Goal: Task Accomplishment & Management: Manage account settings

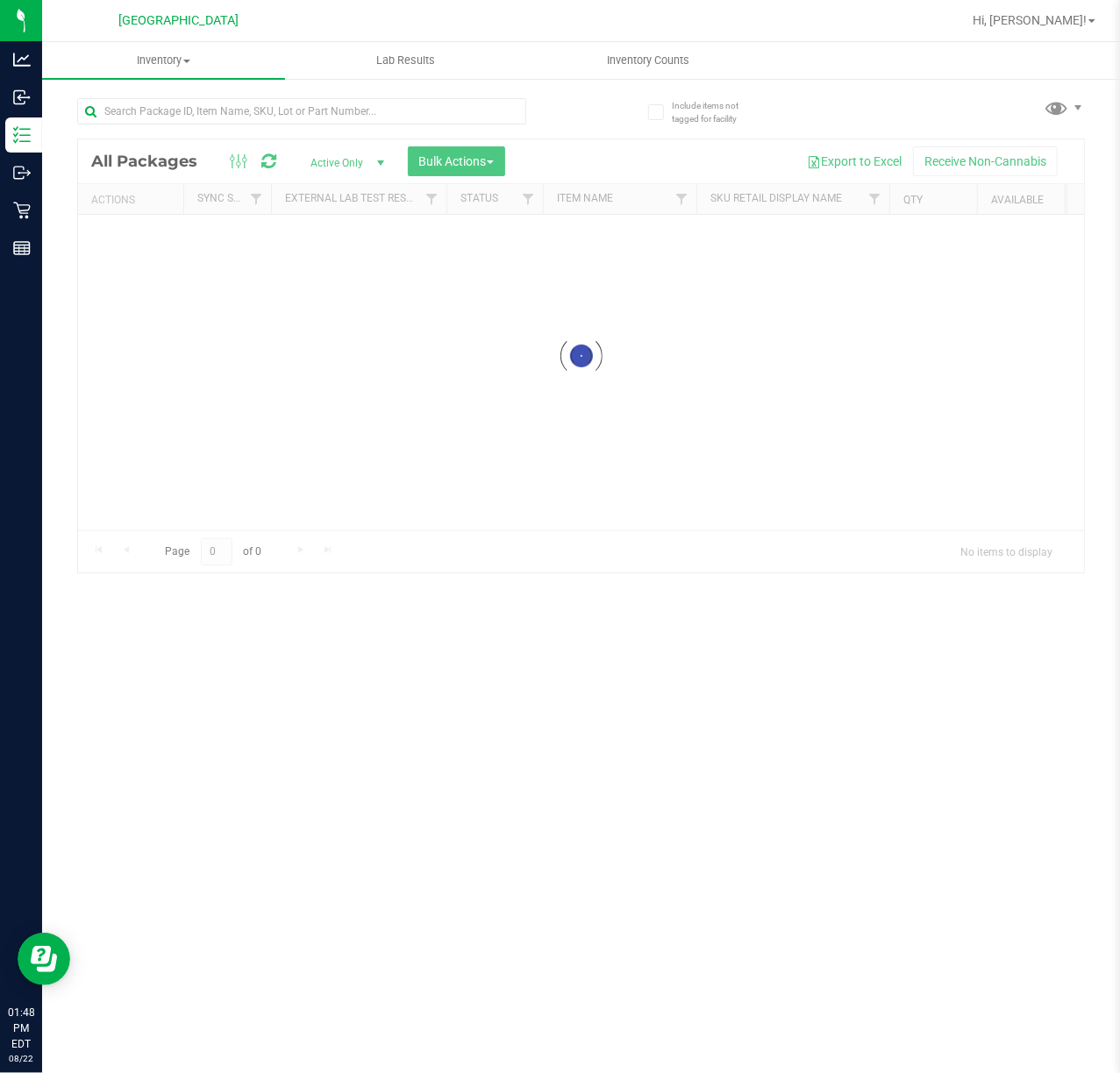
click at [481, 158] on div at bounding box center [581, 356] width 1005 height 433
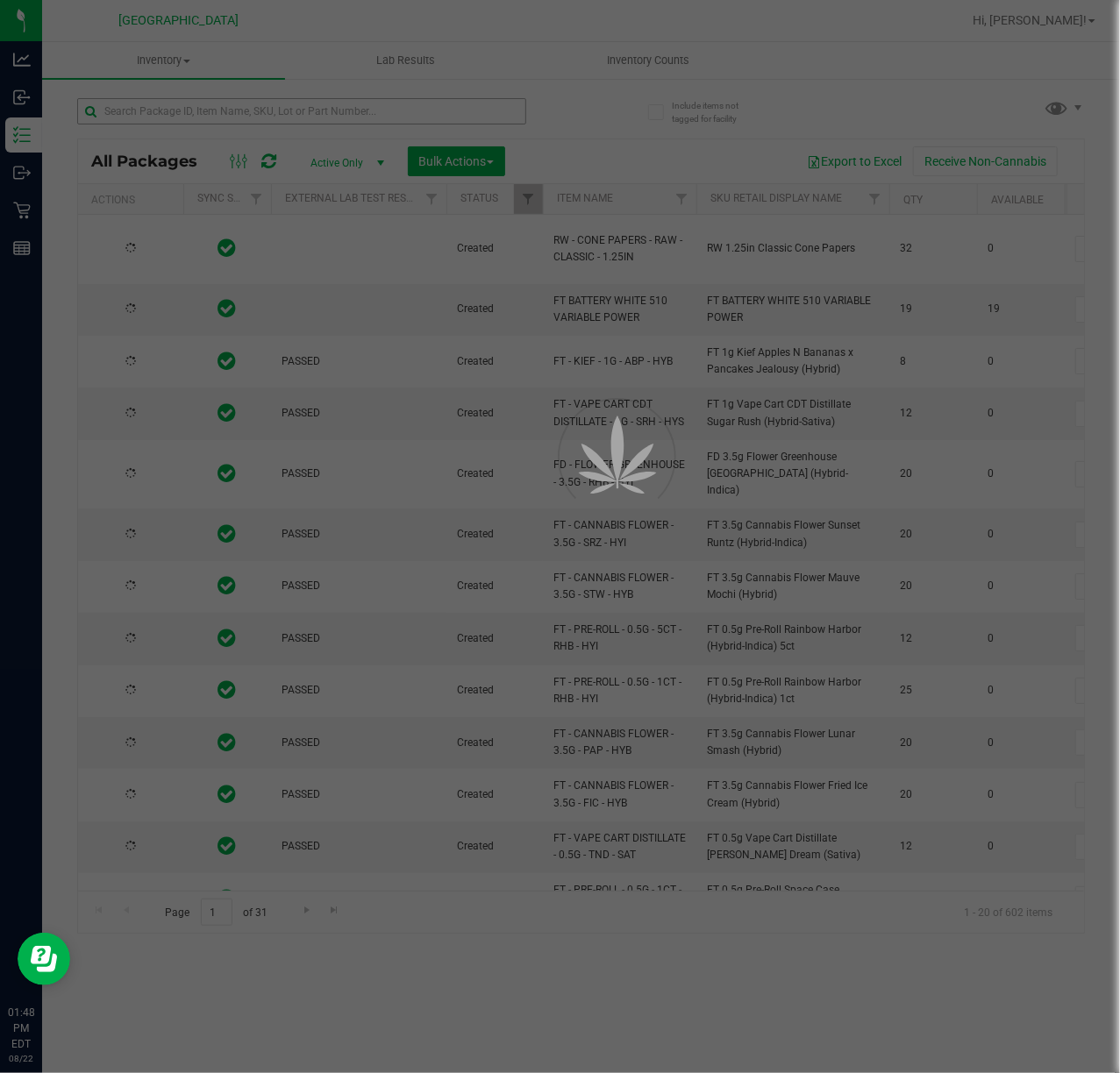
click at [383, 113] on div at bounding box center [560, 536] width 1120 height 1073
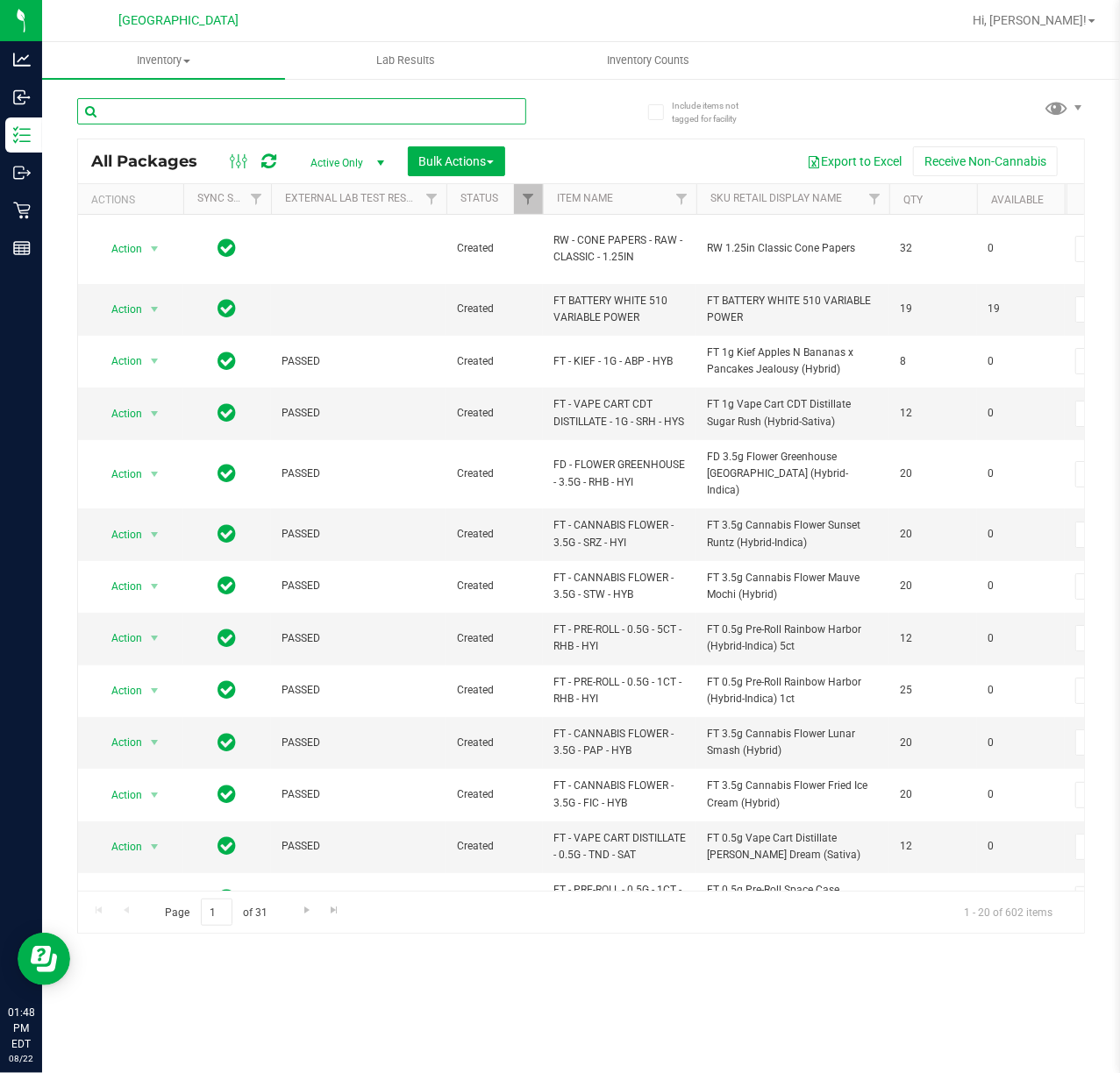
click at [383, 113] on input "text" at bounding box center [302, 112] width 449 height 27
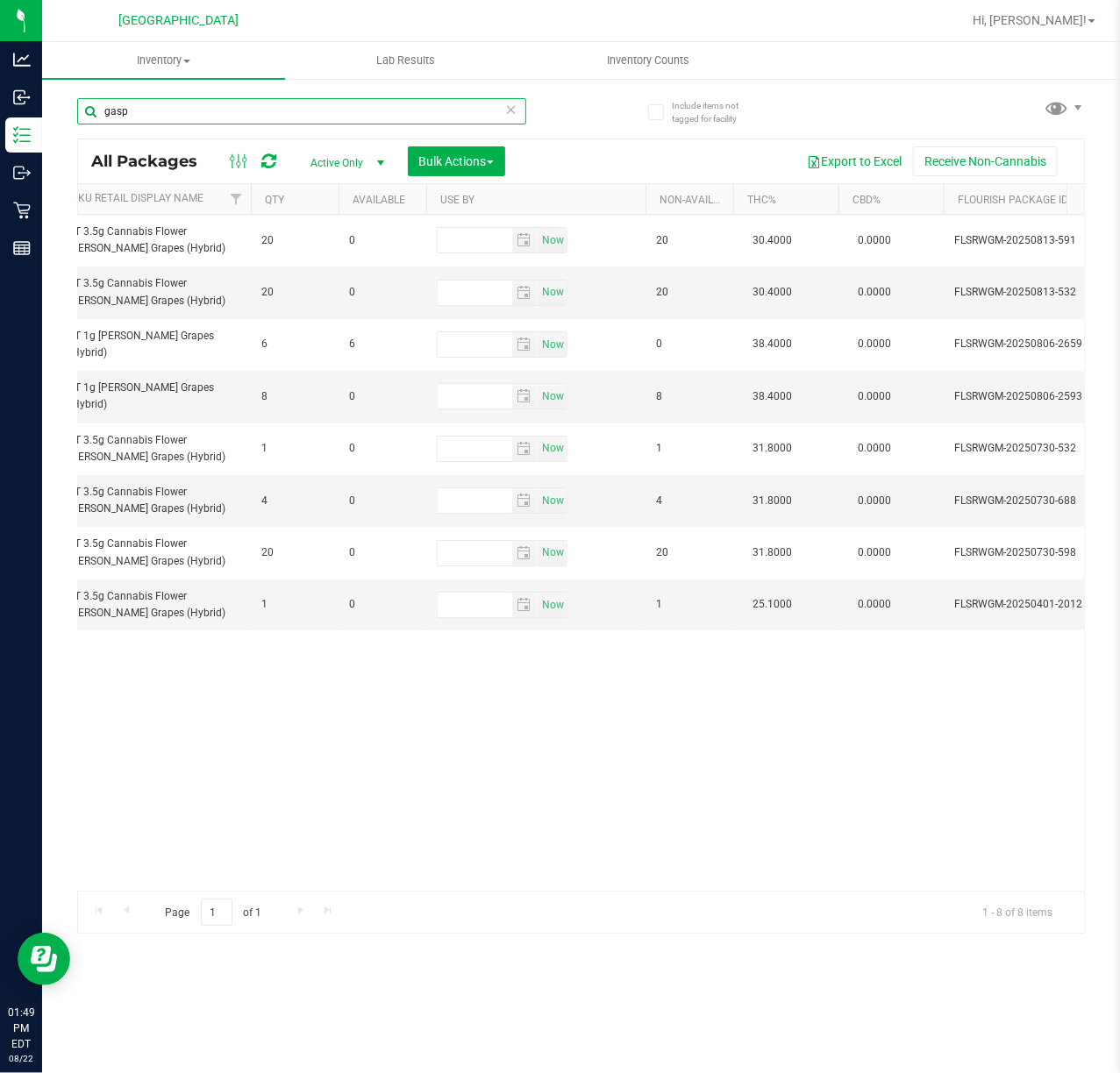
scroll to position [0, 653]
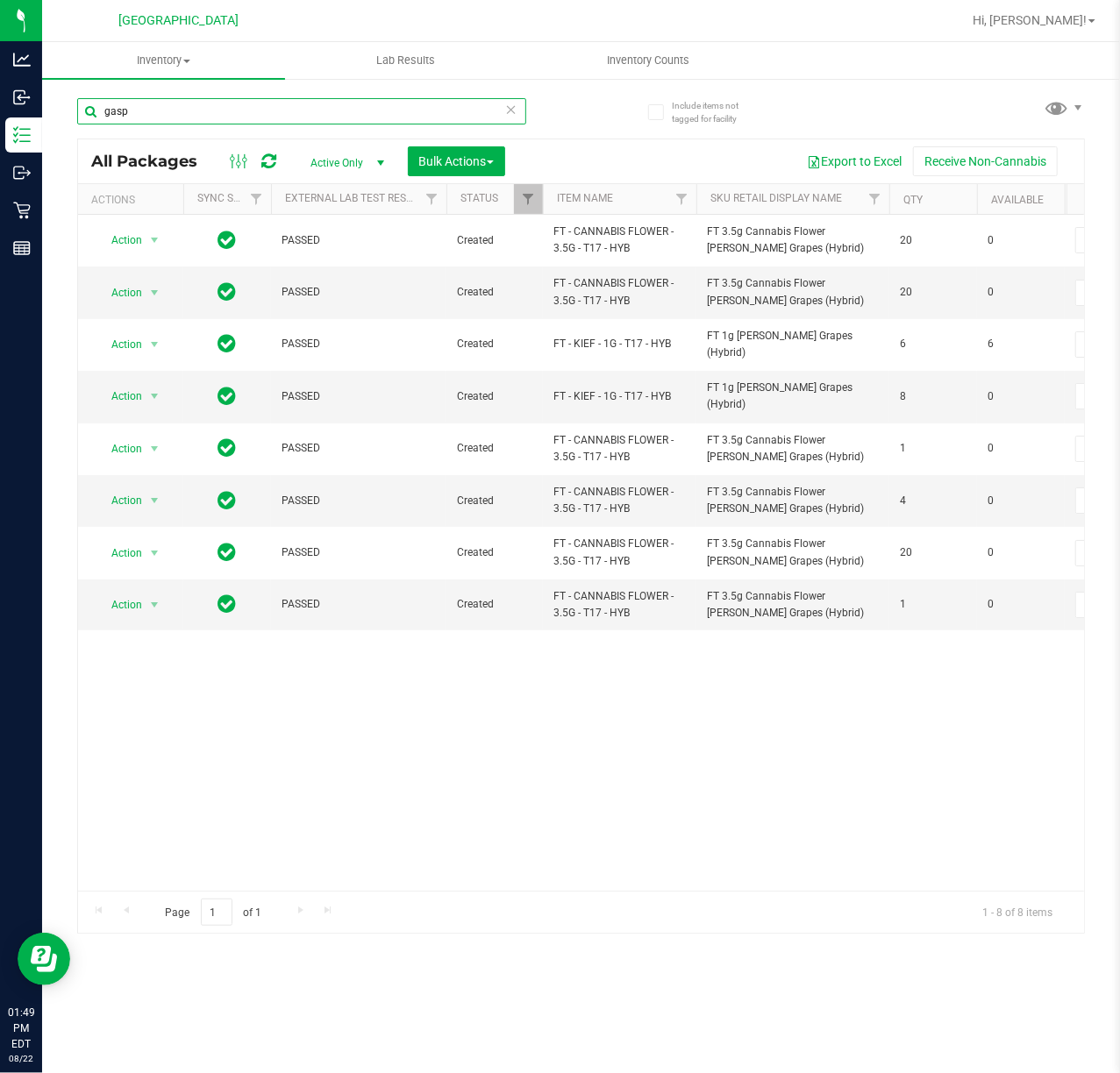
click at [186, 108] on input "gasp" at bounding box center [302, 112] width 449 height 27
type input "g"
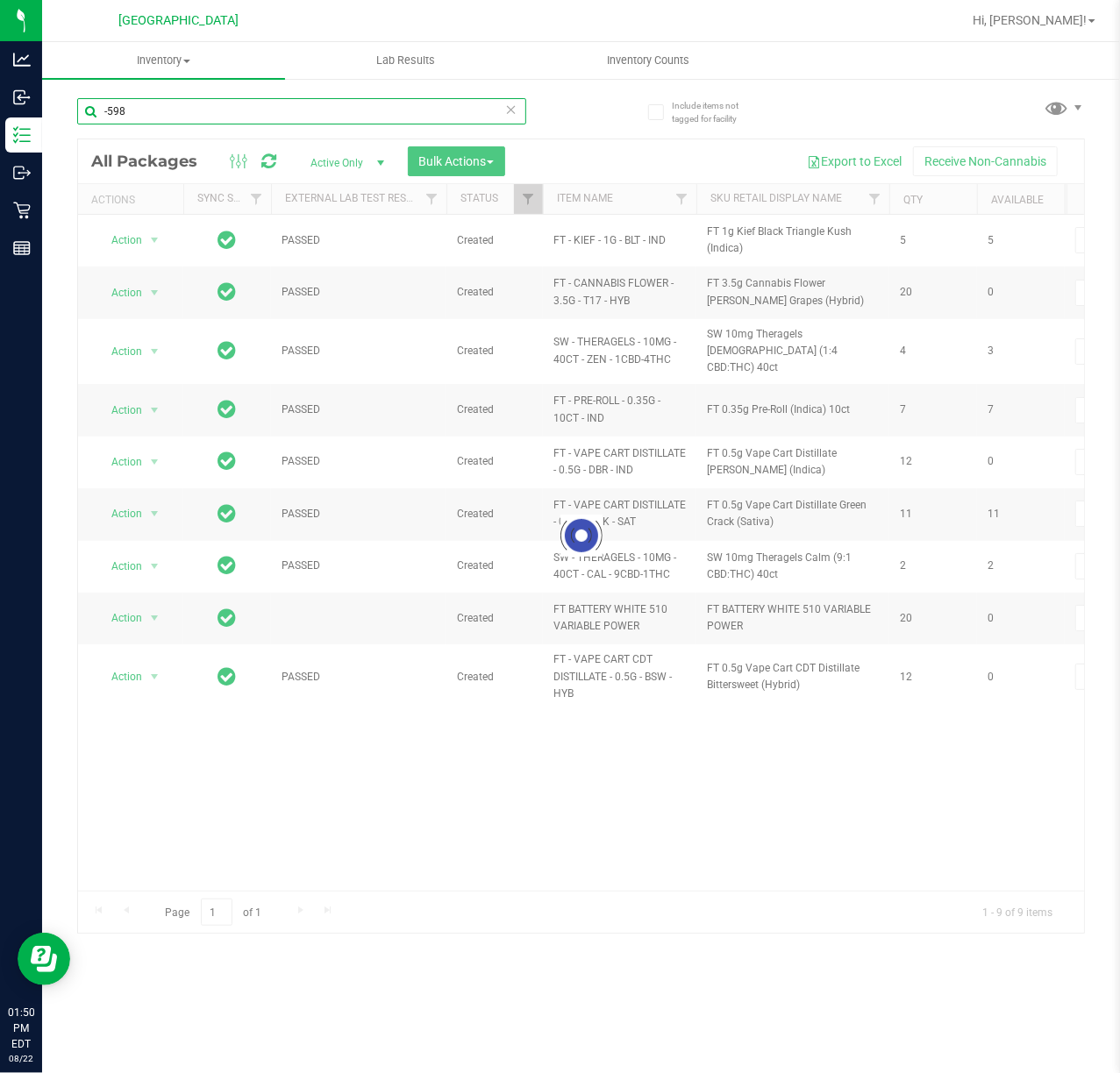
type input "-598"
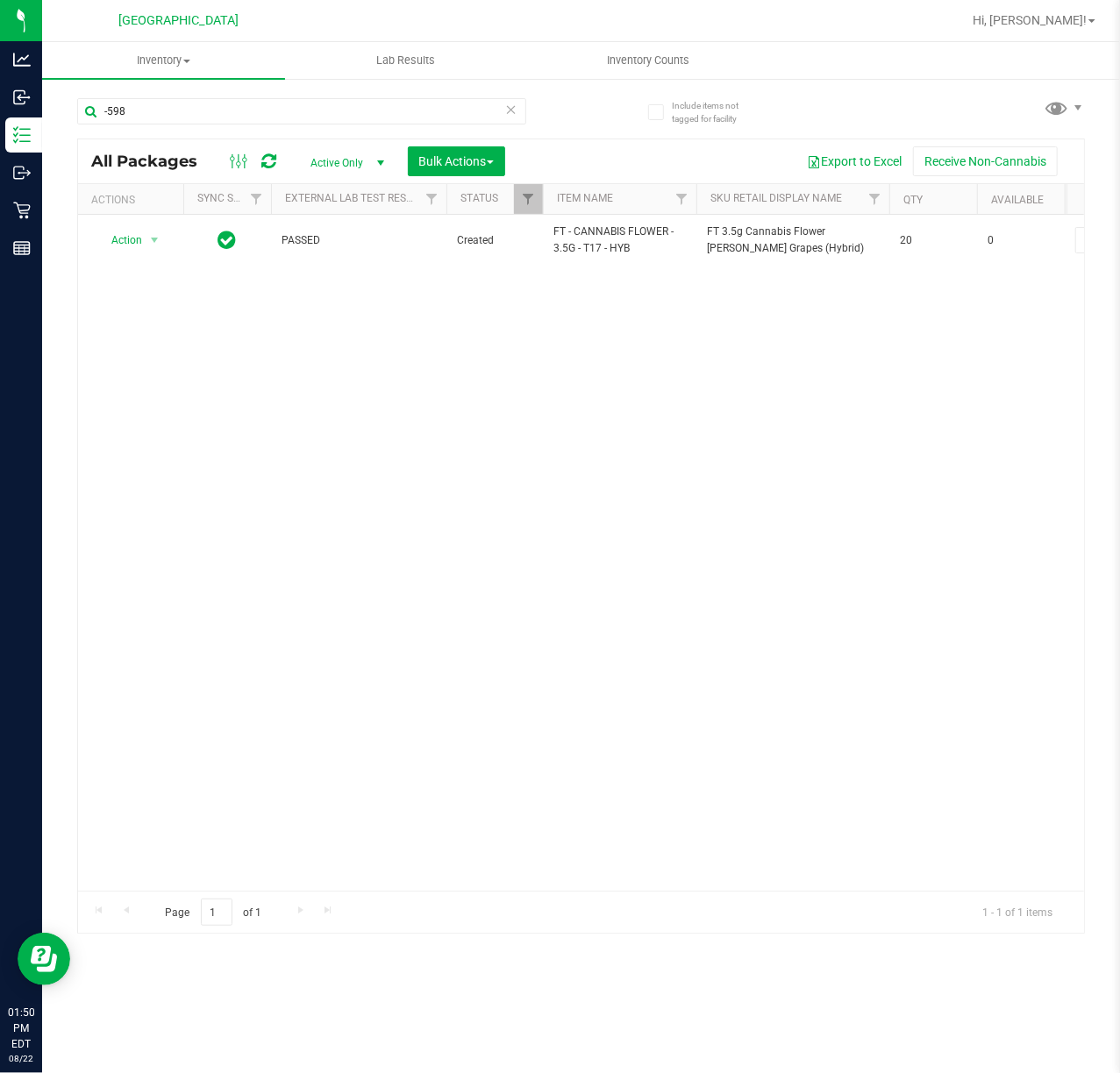
click at [524, 439] on div "Action Action Edit attributes Global inventory Locate package Package audit log…" at bounding box center [581, 552] width 1005 height 676
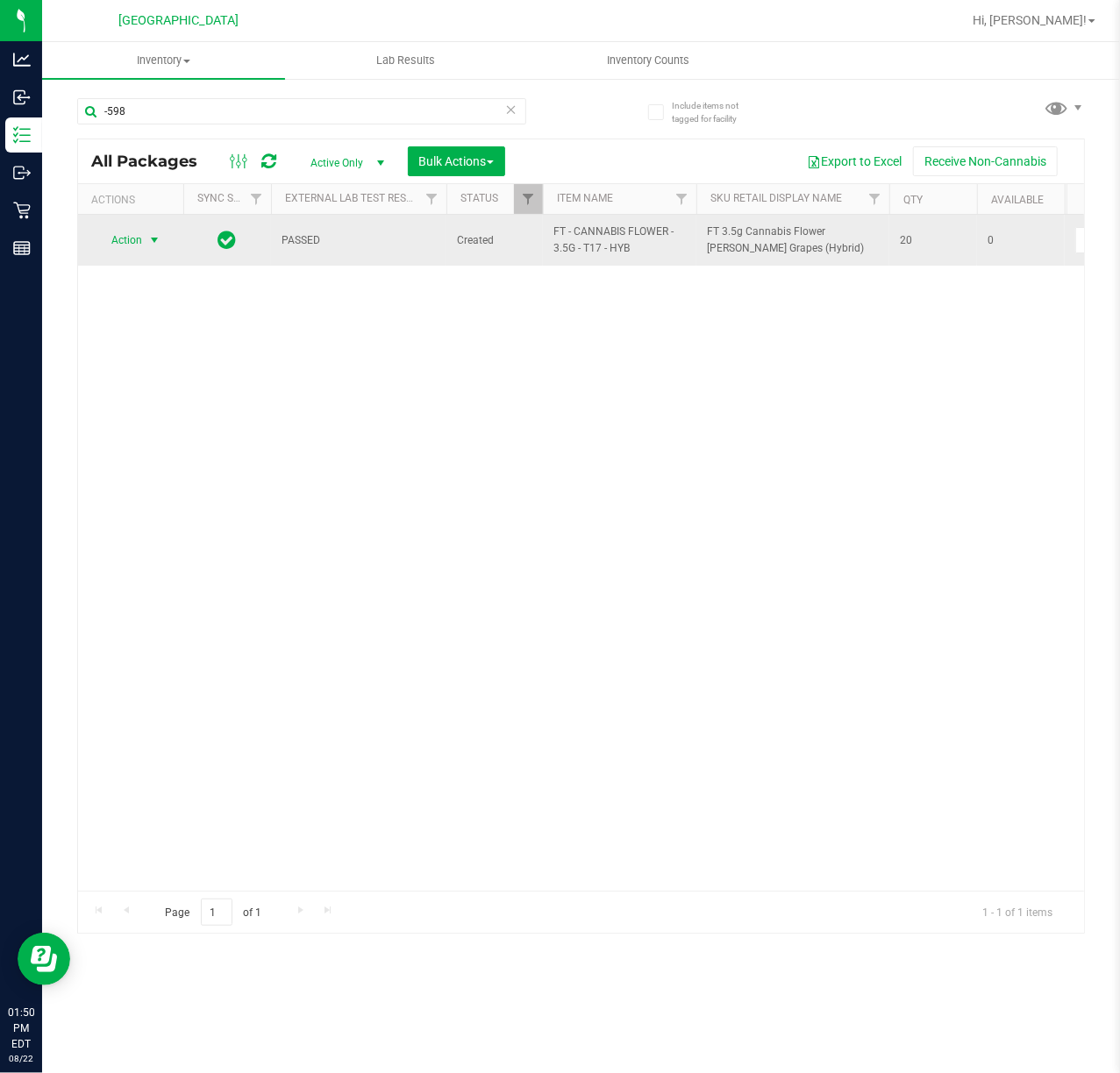
click at [139, 239] on span "Action" at bounding box center [119, 241] width 47 height 25
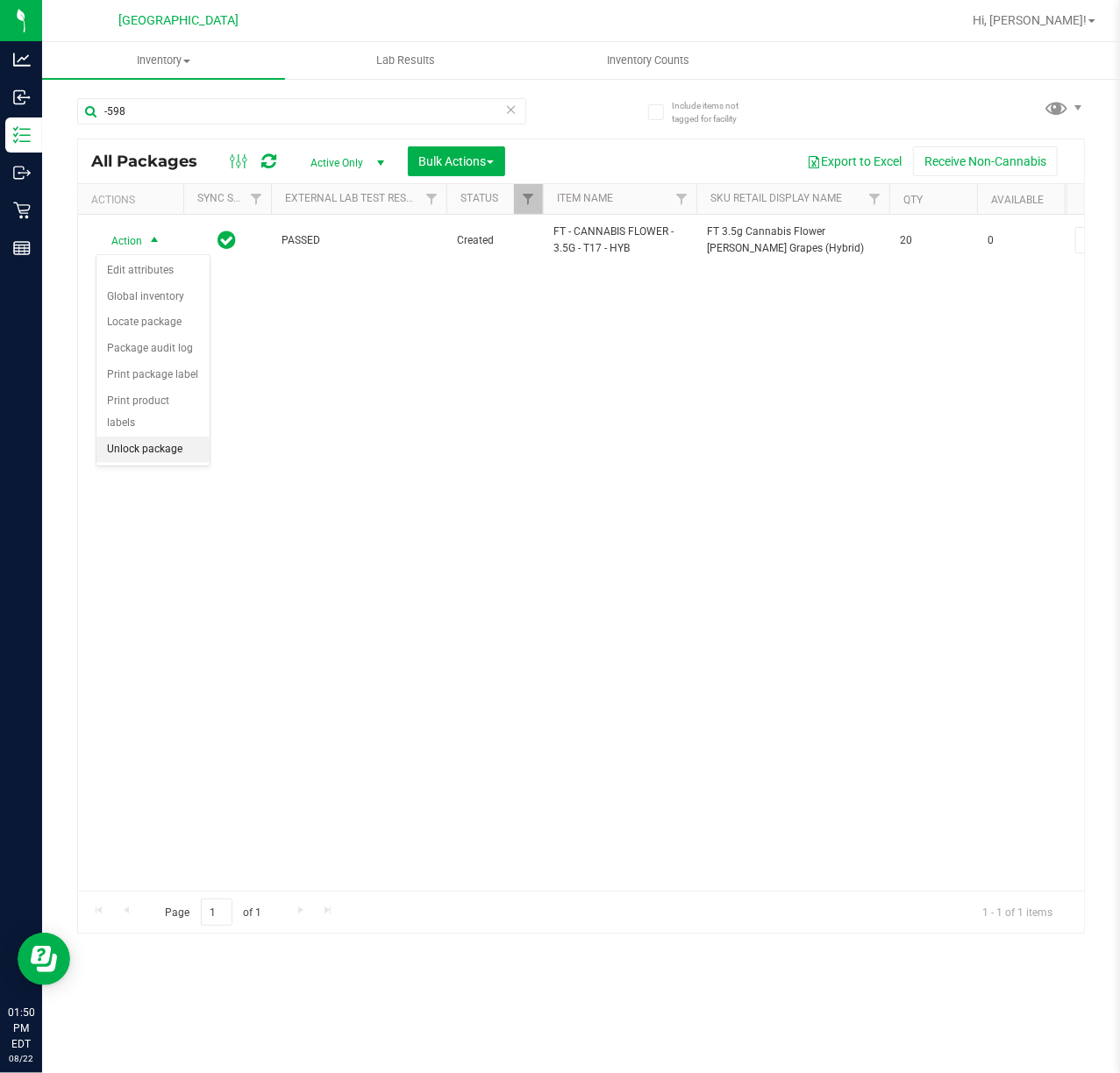
click at [151, 456] on li "Unlock package" at bounding box center [153, 450] width 113 height 27
click at [0, 0] on div at bounding box center [0, 0] width 0 height 0
click at [171, 130] on div "-598" at bounding box center [302, 118] width 449 height 40
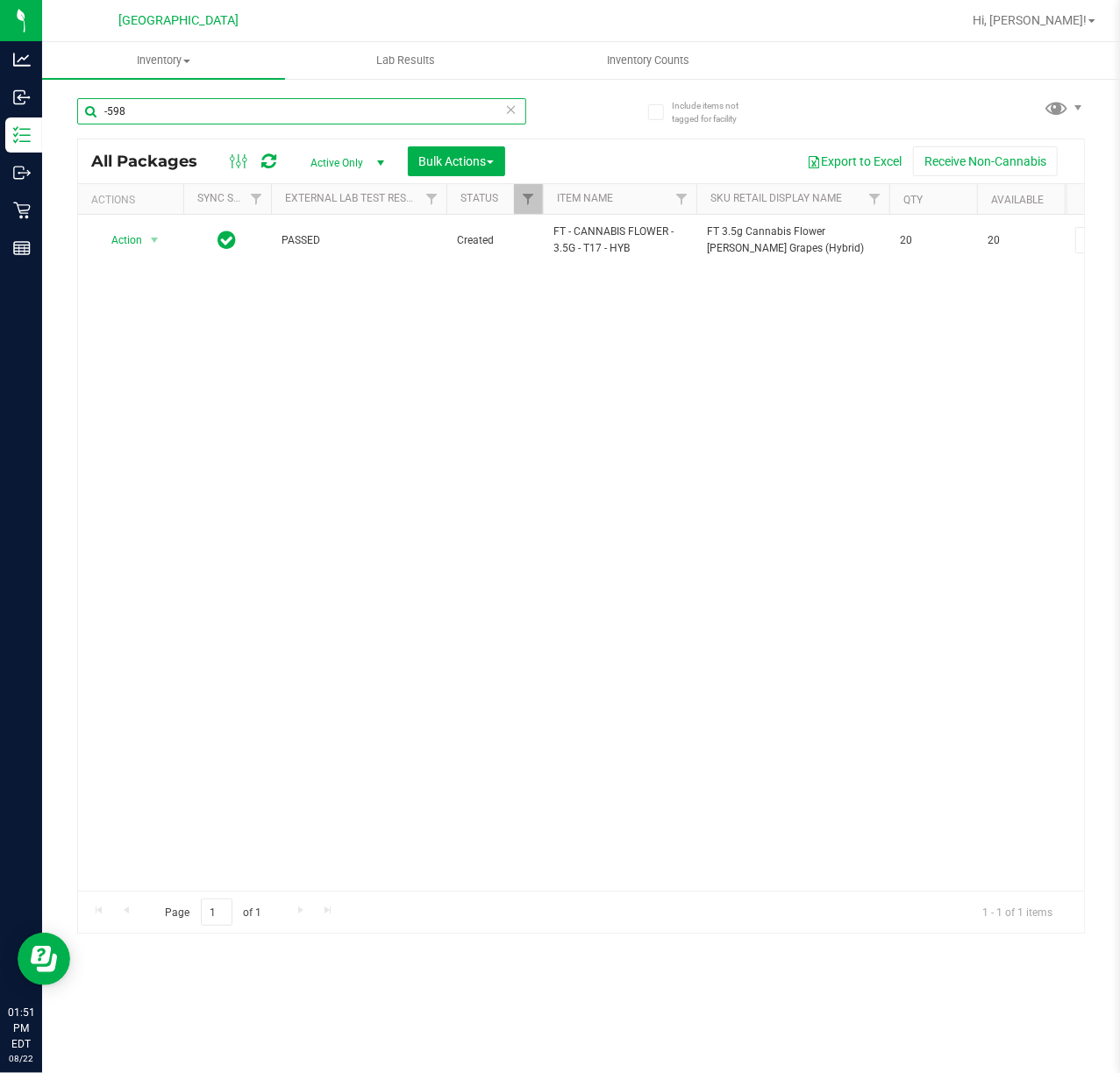
click at [167, 123] on input "-598" at bounding box center [302, 112] width 449 height 27
click at [425, 534] on div "Action Action Adjust qty Create package Edit attributes Global inventory Locate…" at bounding box center [581, 552] width 1005 height 676
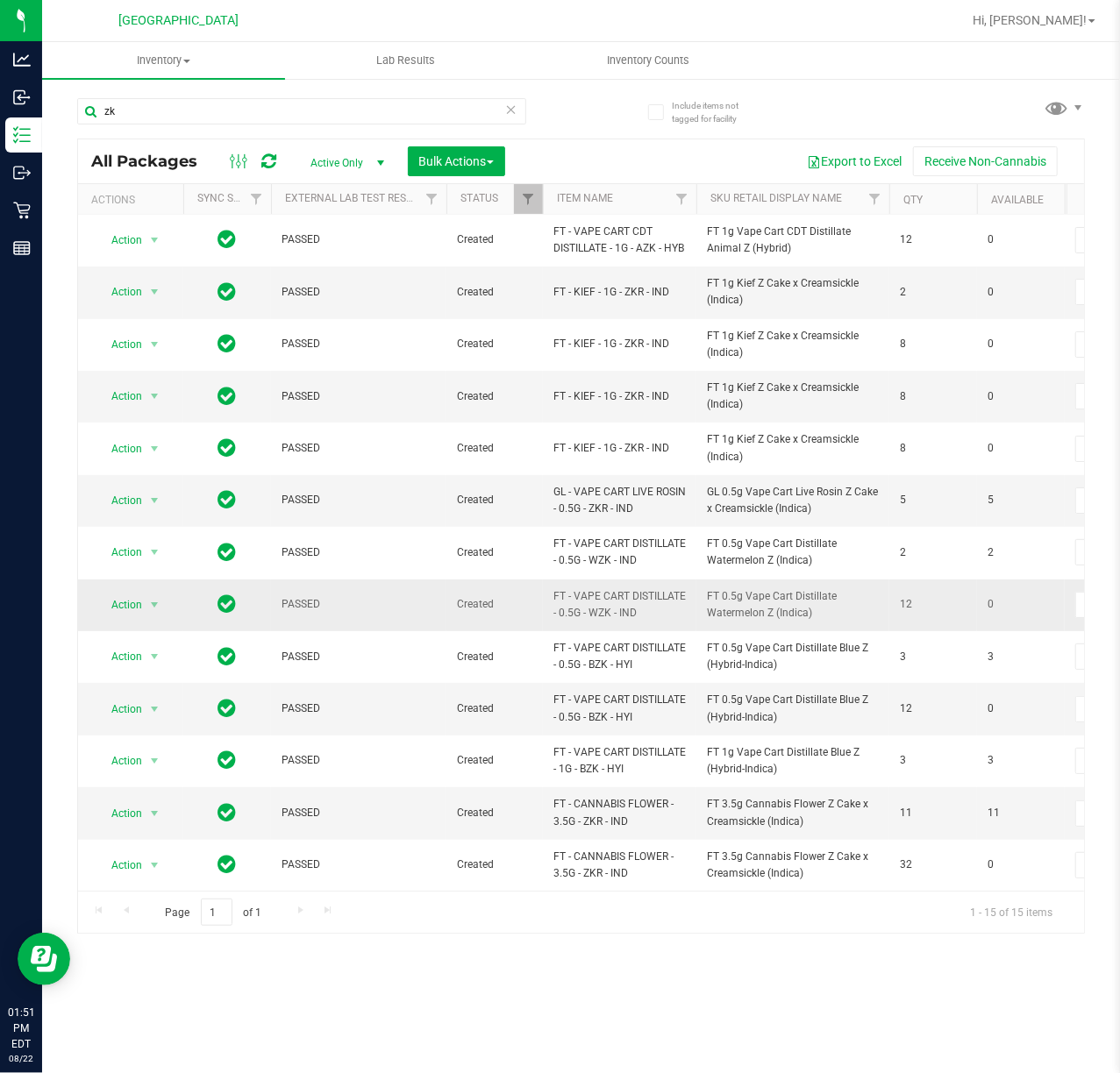
scroll to position [153, 0]
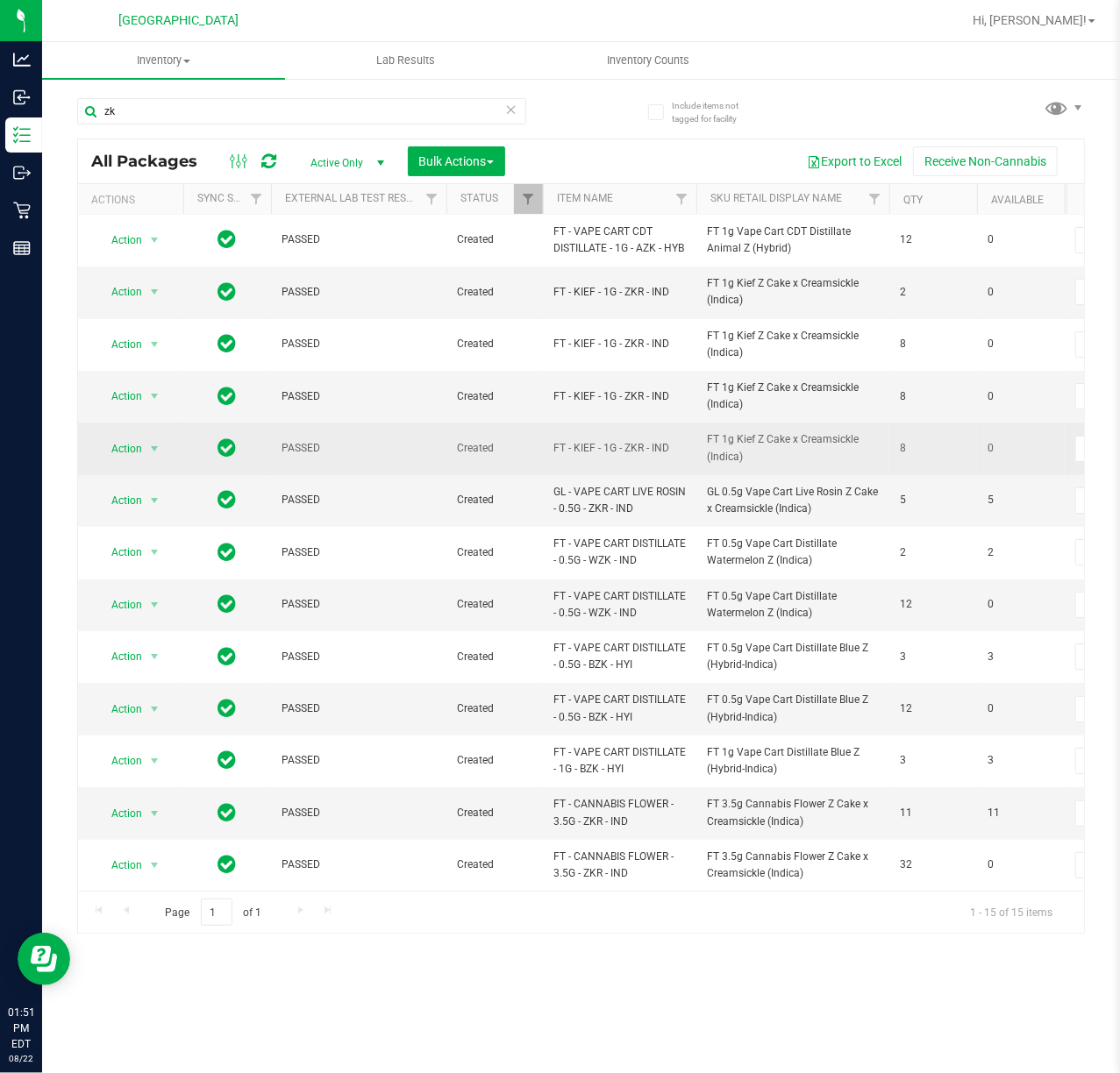
drag, startPoint x: 674, startPoint y: 428, endPoint x: 548, endPoint y: 436, distance: 126.3
click at [548, 436] on td "FT - KIEF - 1G - ZKR - IND" at bounding box center [619, 449] width 154 height 52
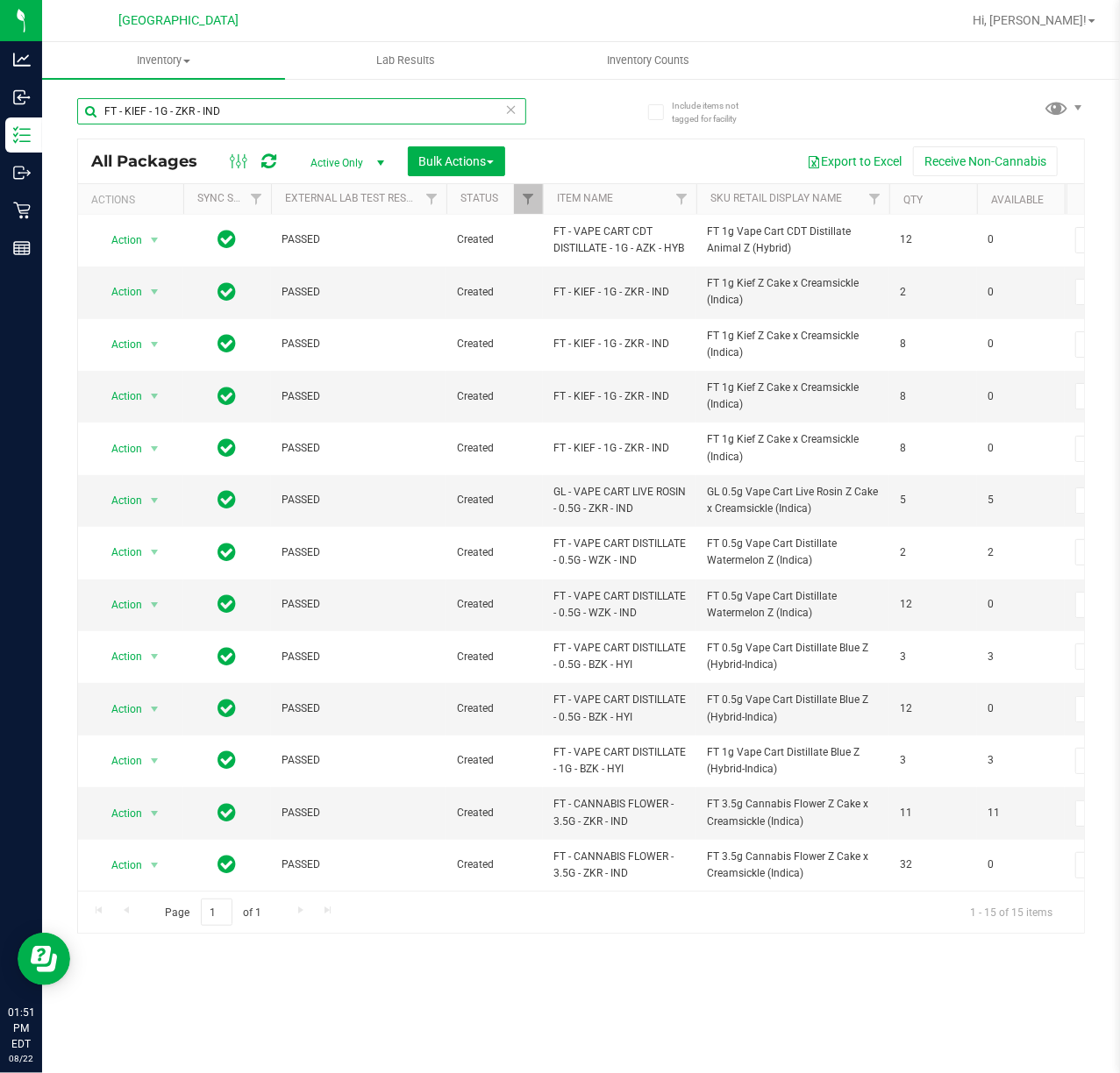
type input "FT - KIEF - 1G - ZKR - IND"
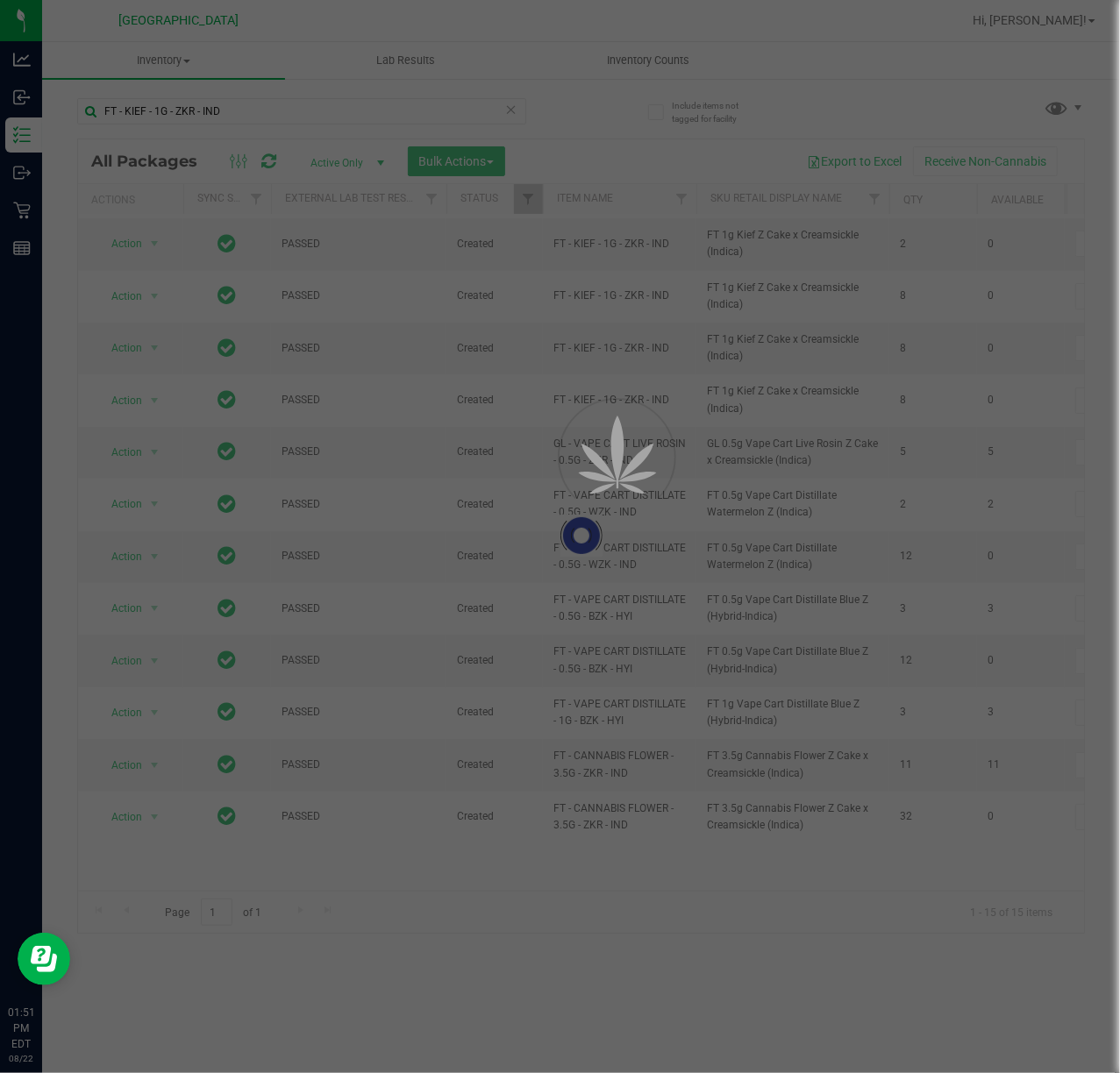
click at [601, 128] on div at bounding box center [560, 536] width 1120 height 1073
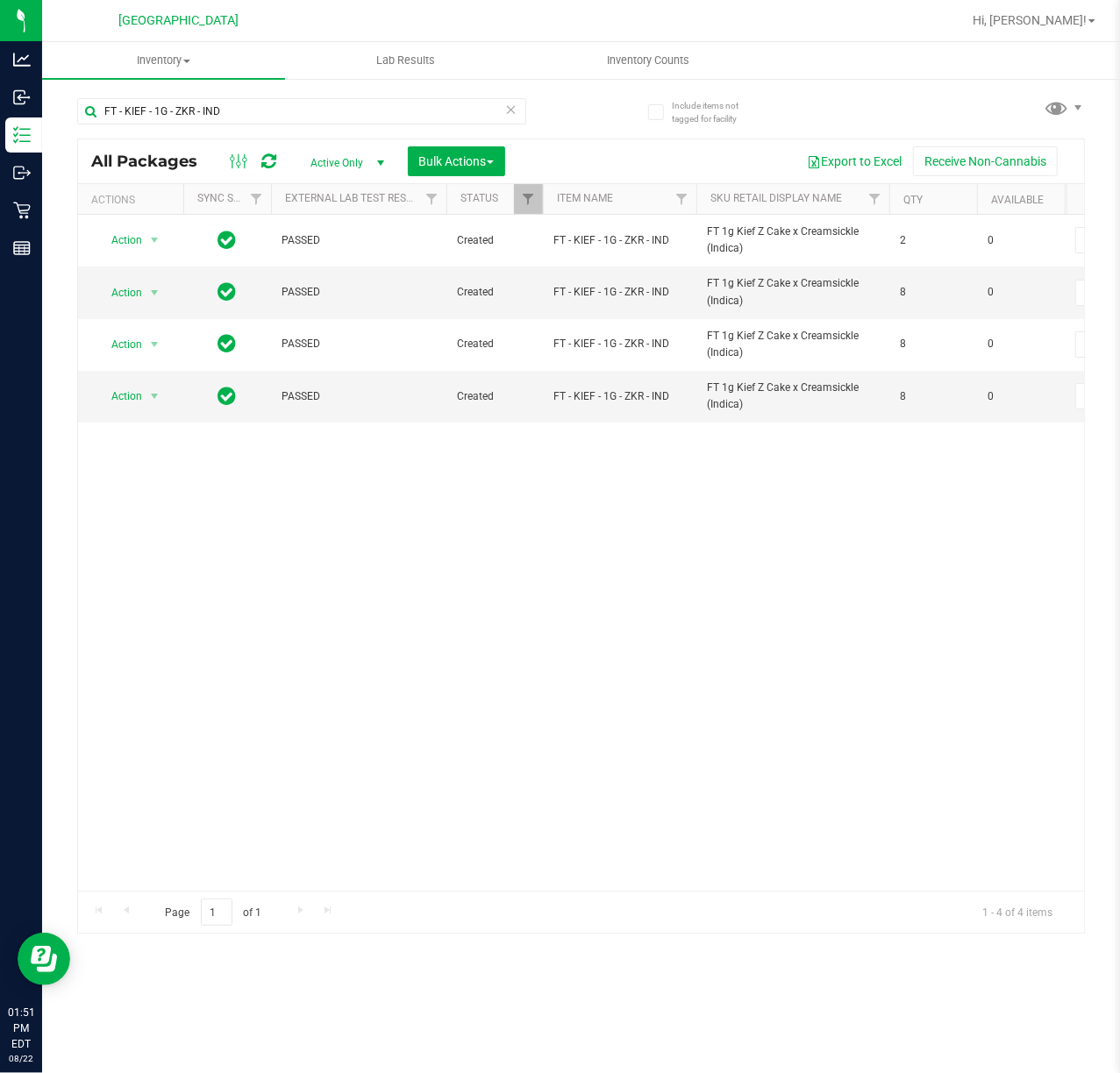
click at [548, 593] on div "Action Action Adjust qty Create package Edit attributes Global inventory Locate…" at bounding box center [581, 552] width 1005 height 676
click at [311, 504] on div "Action Action Adjust qty Create package Edit attributes Global inventory Locate…" at bounding box center [581, 552] width 1005 height 676
click at [576, 636] on div "Action Action Adjust qty Create package Edit attributes Global inventory Locate…" at bounding box center [581, 552] width 1005 height 676
click at [137, 286] on span "Action" at bounding box center [119, 293] width 47 height 25
click at [163, 502] on li "Unlock package" at bounding box center [153, 503] width 113 height 27
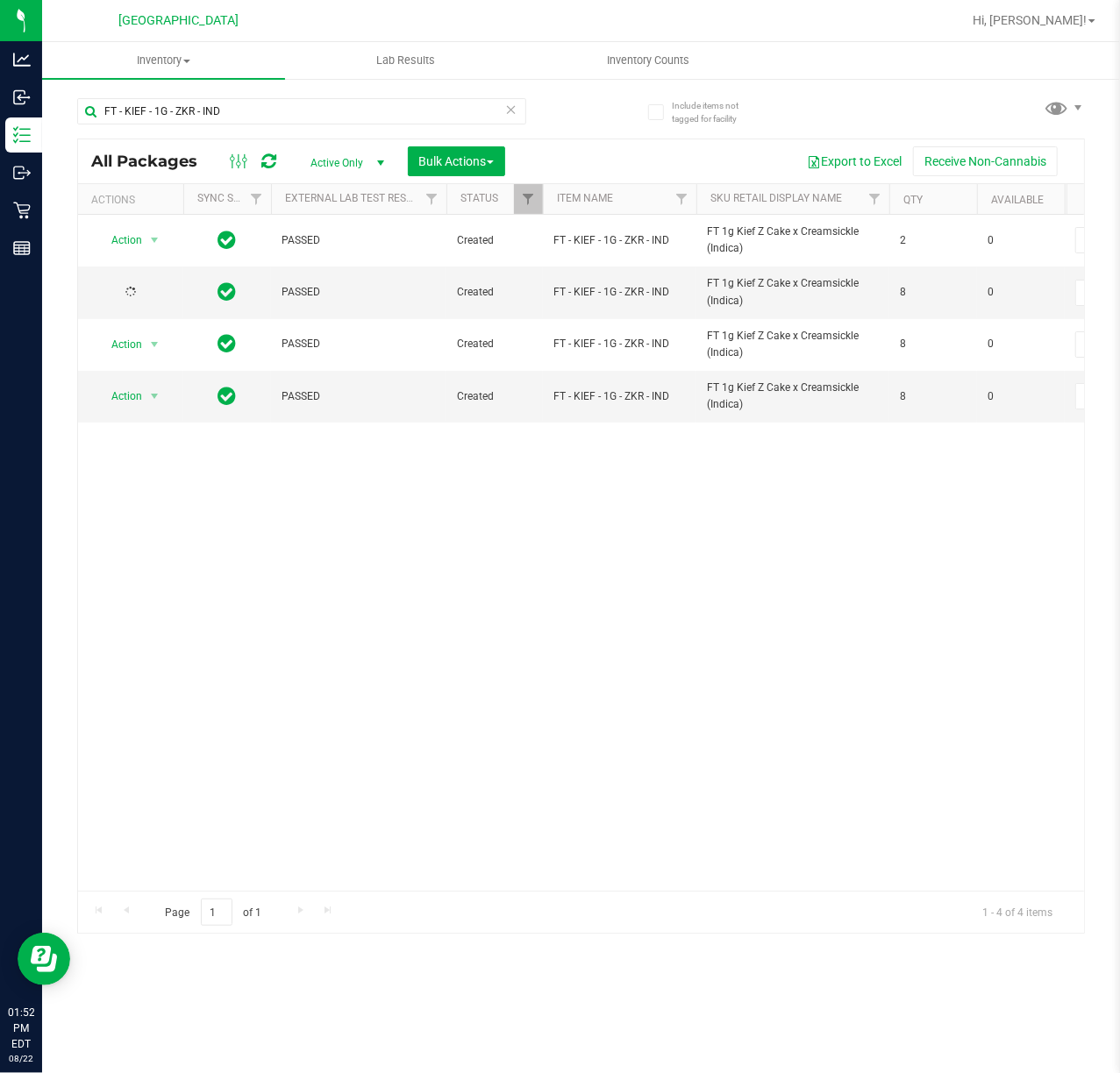
click at [249, 491] on div "Action Action Adjust qty Create package Edit attributes Global inventory Locate…" at bounding box center [581, 552] width 1005 height 676
drag, startPoint x: 257, startPoint y: 117, endPoint x: -118, endPoint y: 114, distance: 375.0
click at [0, 114] on html "Analytics Inbound Inventory Outbound Retail Reports 02:17 PM EDT 08/22/2025 08/…" at bounding box center [560, 536] width 1120 height 1073
type input "ckz"
click at [580, 671] on div "Action Action Adjust qty Create package Edit attributes Global inventory Locate…" at bounding box center [581, 552] width 1005 height 676
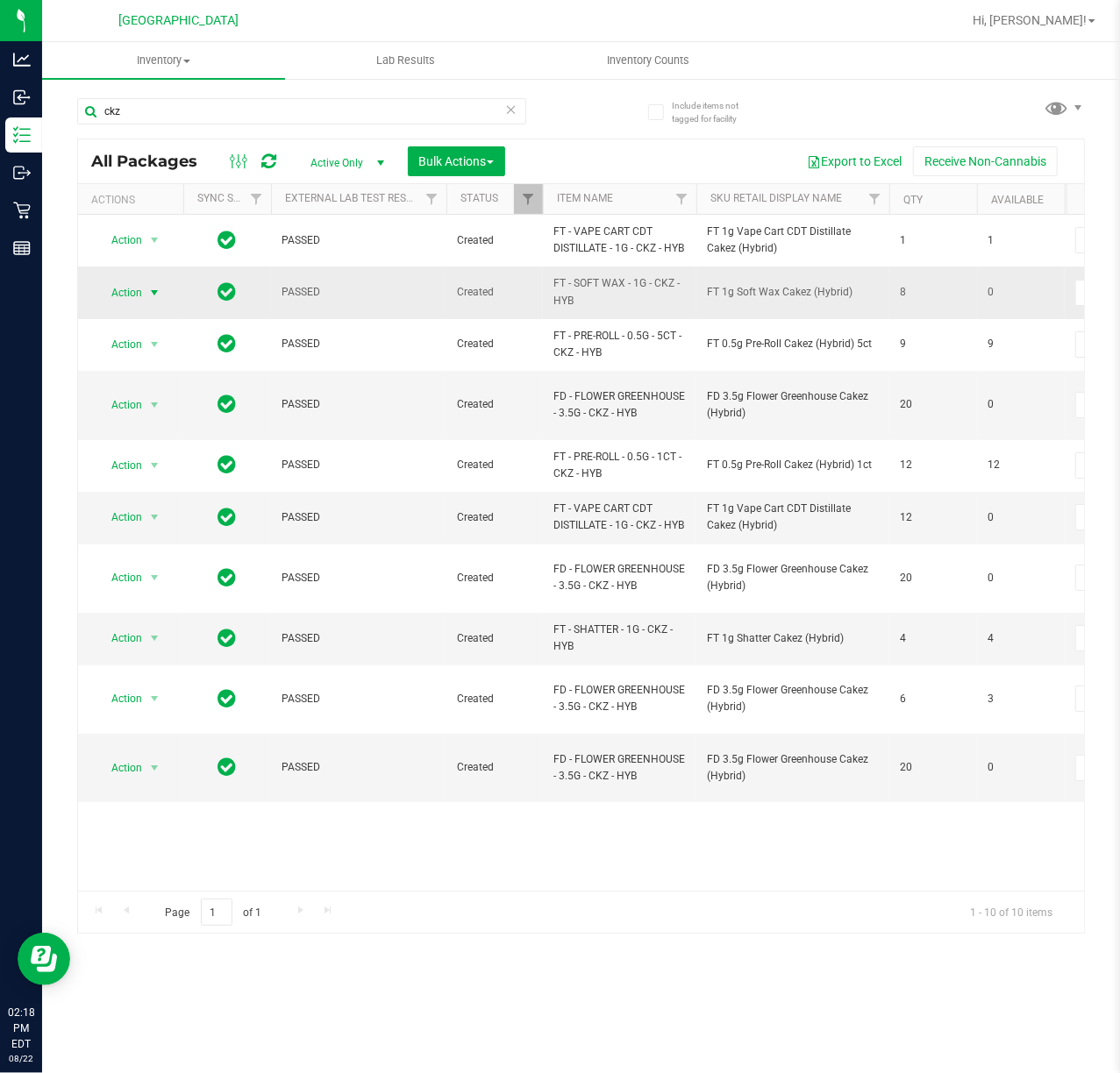
click at [141, 303] on span "Action" at bounding box center [119, 293] width 47 height 25
click at [155, 524] on li "Unlock package" at bounding box center [153, 516] width 113 height 27
click at [162, 114] on input "ckz" at bounding box center [302, 112] width 449 height 27
click at [160, 114] on input "ckz" at bounding box center [302, 112] width 449 height 27
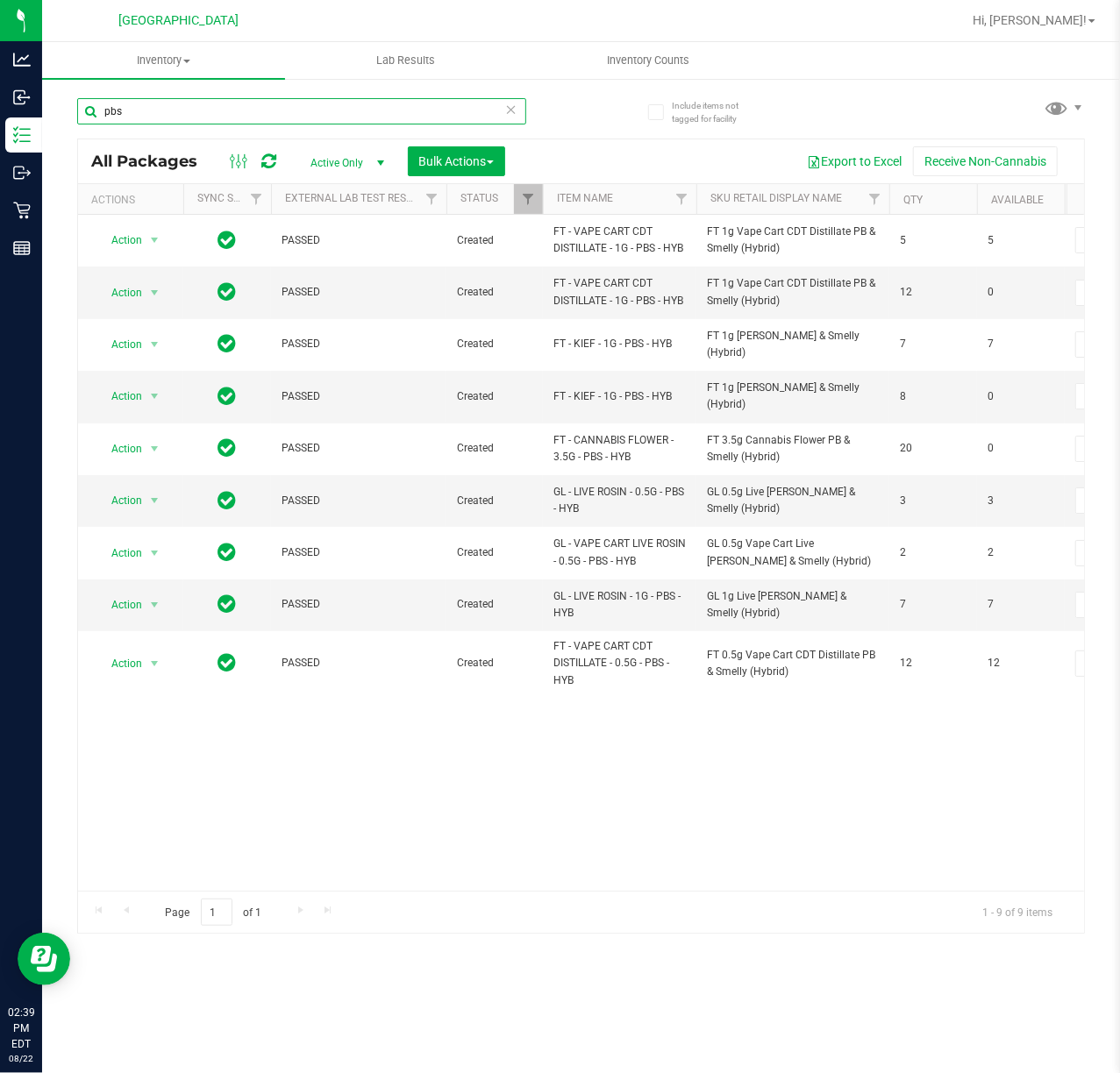
click at [166, 110] on input "pbs" at bounding box center [302, 112] width 449 height 27
type input "7170099348570378"
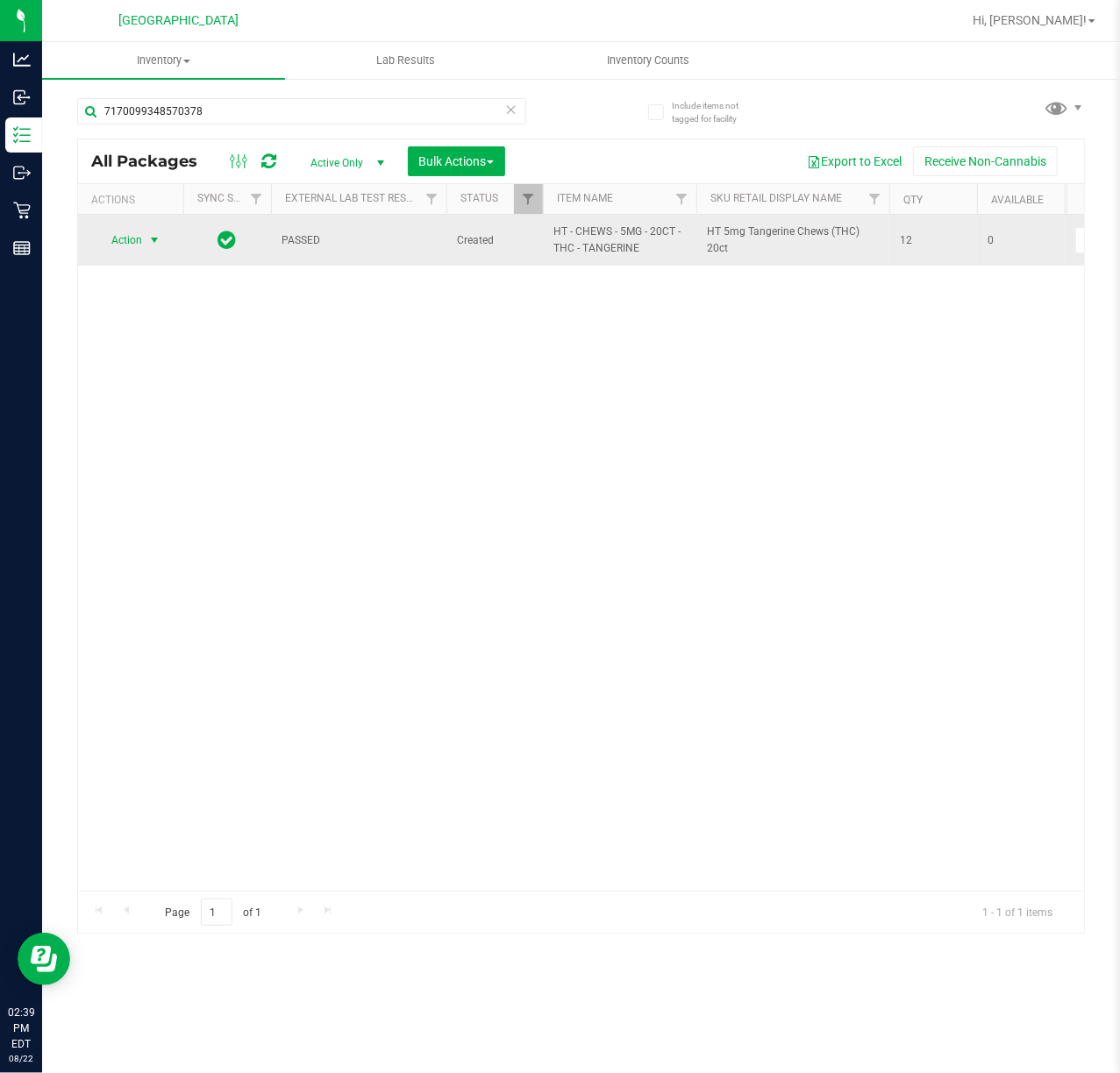
click at [148, 241] on span "select" at bounding box center [155, 241] width 14 height 14
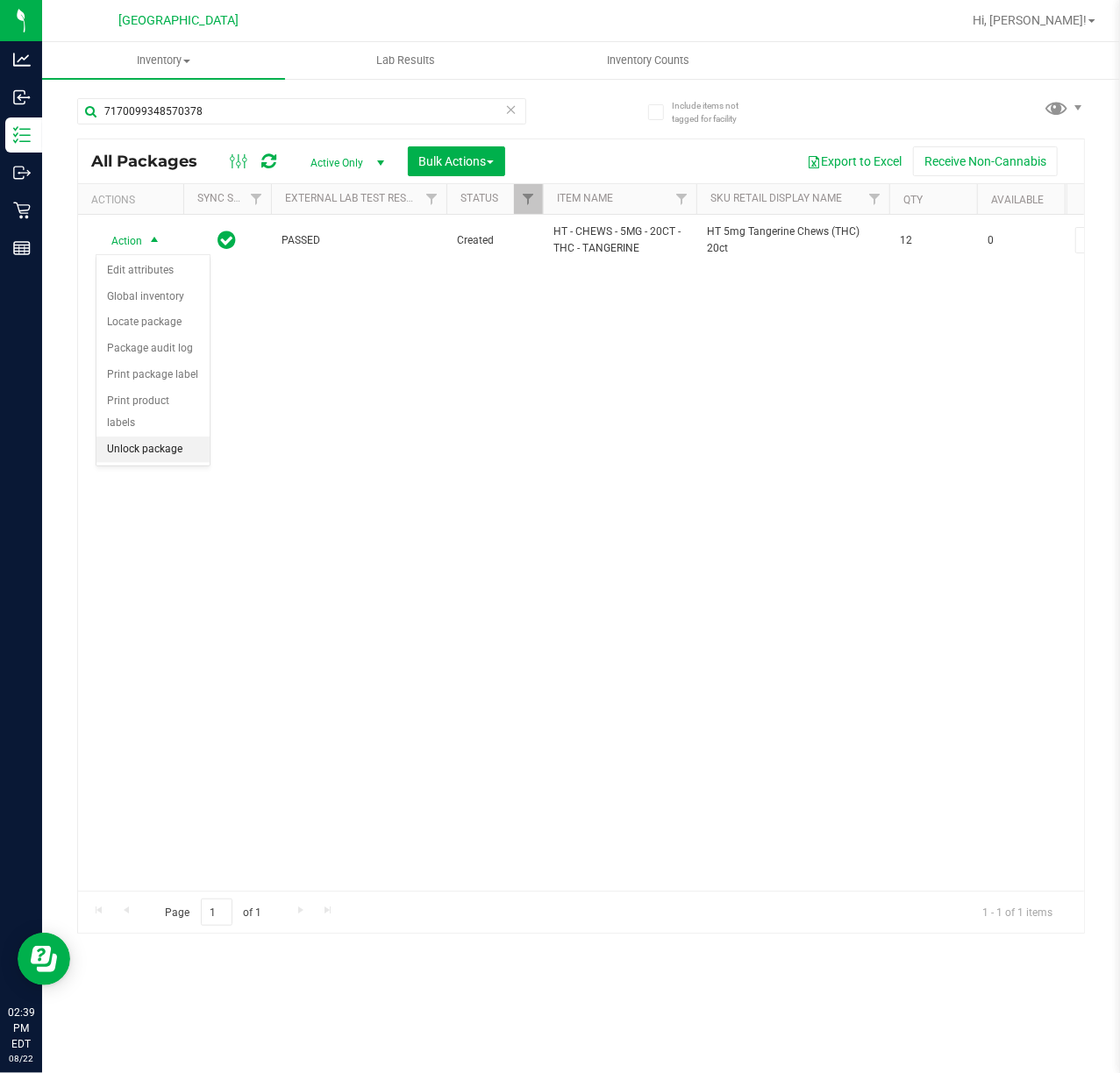
click at [171, 459] on li "Unlock package" at bounding box center [153, 450] width 113 height 27
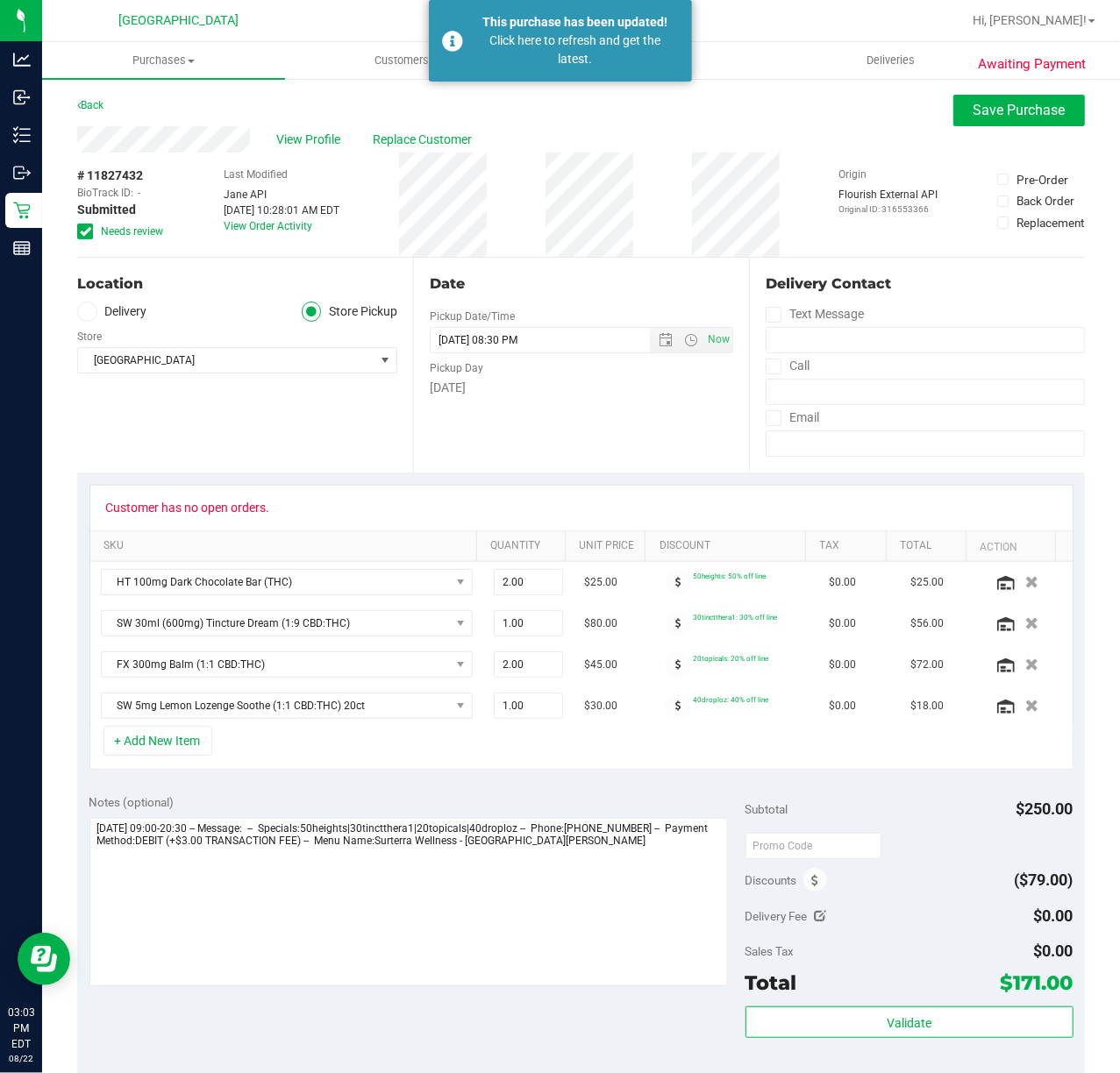
drag, startPoint x: 323, startPoint y: 429, endPoint x: 137, endPoint y: 267, distance: 246.7
click at [320, 428] on div "Location Delivery Store Pickup Store [GEOGRAPHIC_DATA] WC Select Store [PERSON_…" at bounding box center [245, 365] width 336 height 215
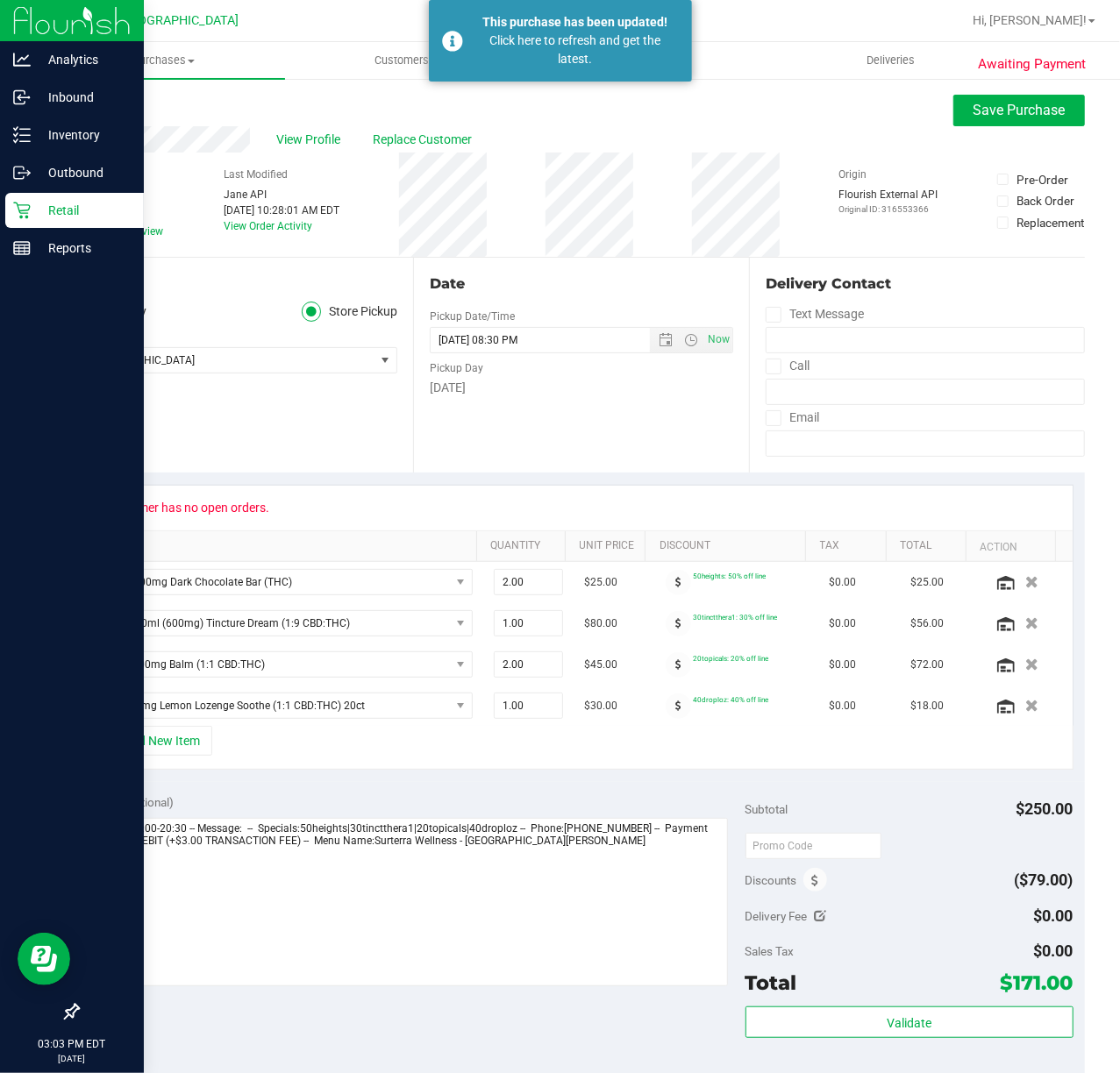
click at [30, 212] on div "Retail" at bounding box center [75, 210] width 139 height 35
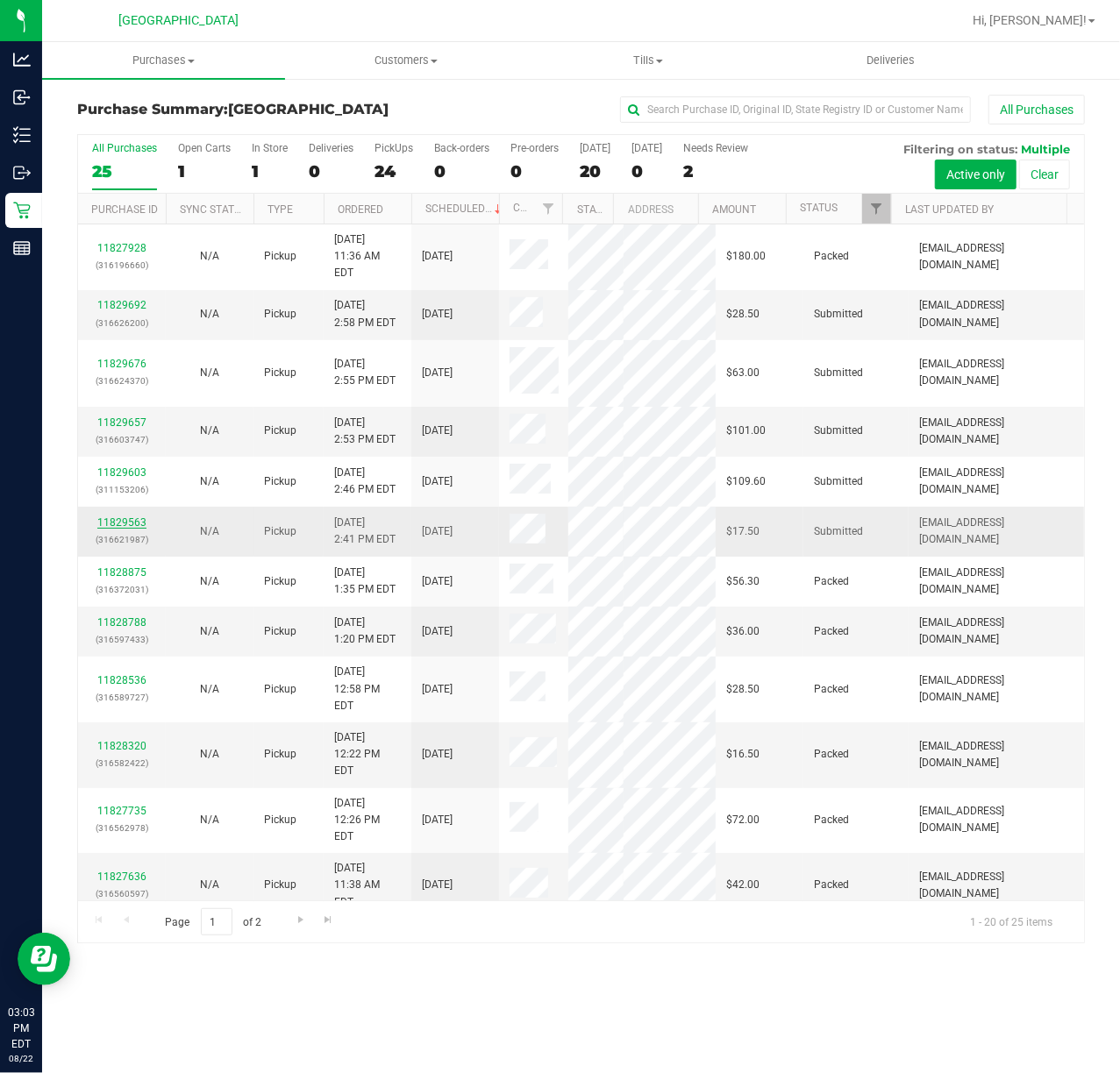
click at [121, 517] on link "11829563" at bounding box center [122, 523] width 49 height 12
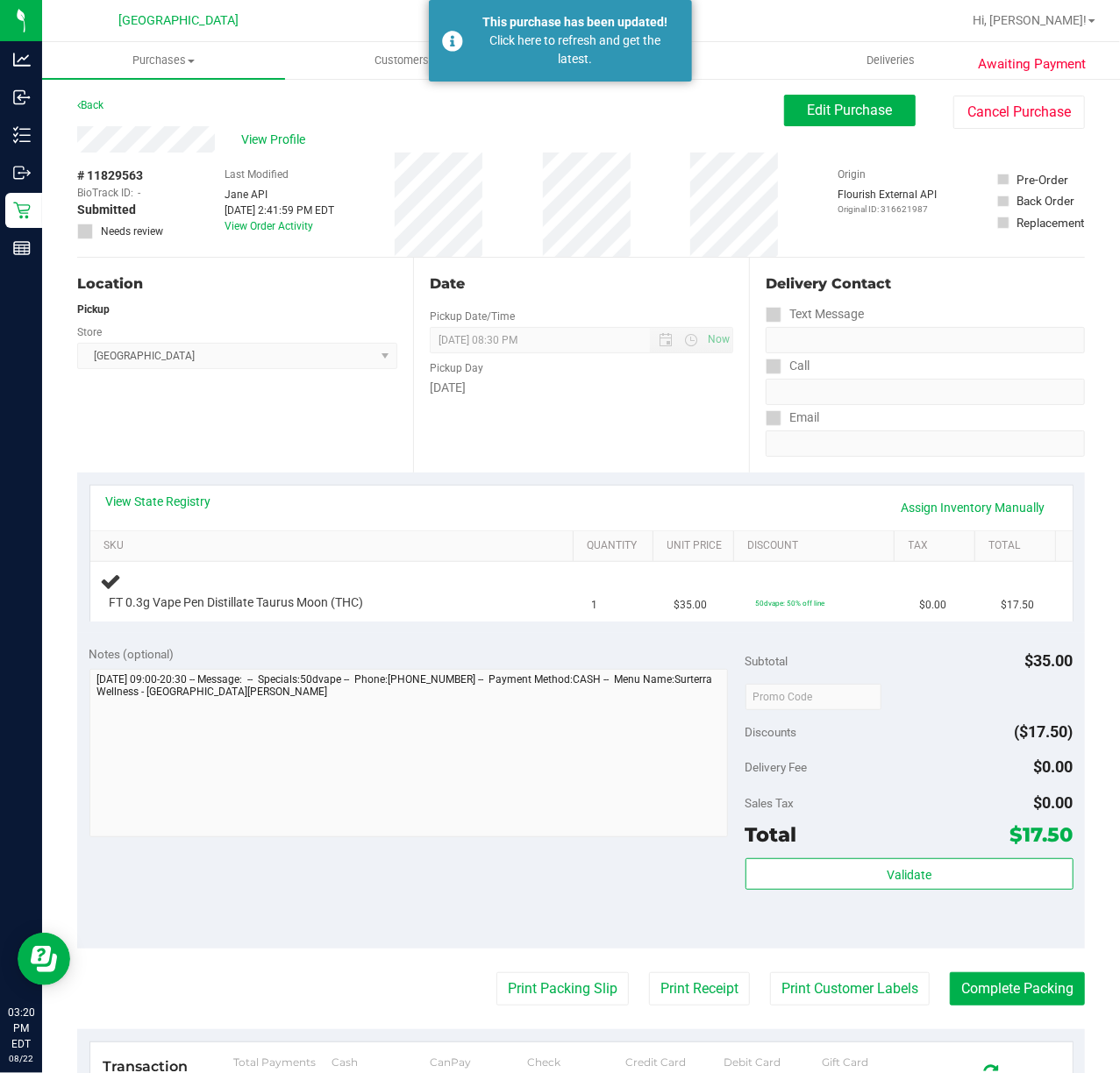
click at [277, 466] on div "Location Pickup Store [GEOGRAPHIC_DATA] WC Select Store [PERSON_NAME][GEOGRAPHI…" at bounding box center [245, 365] width 336 height 215
click at [485, 410] on div "Date Pickup Date/Time [DATE] Now [DATE] 08:30 PM Now Pickup Day [DATE]" at bounding box center [581, 365] width 336 height 215
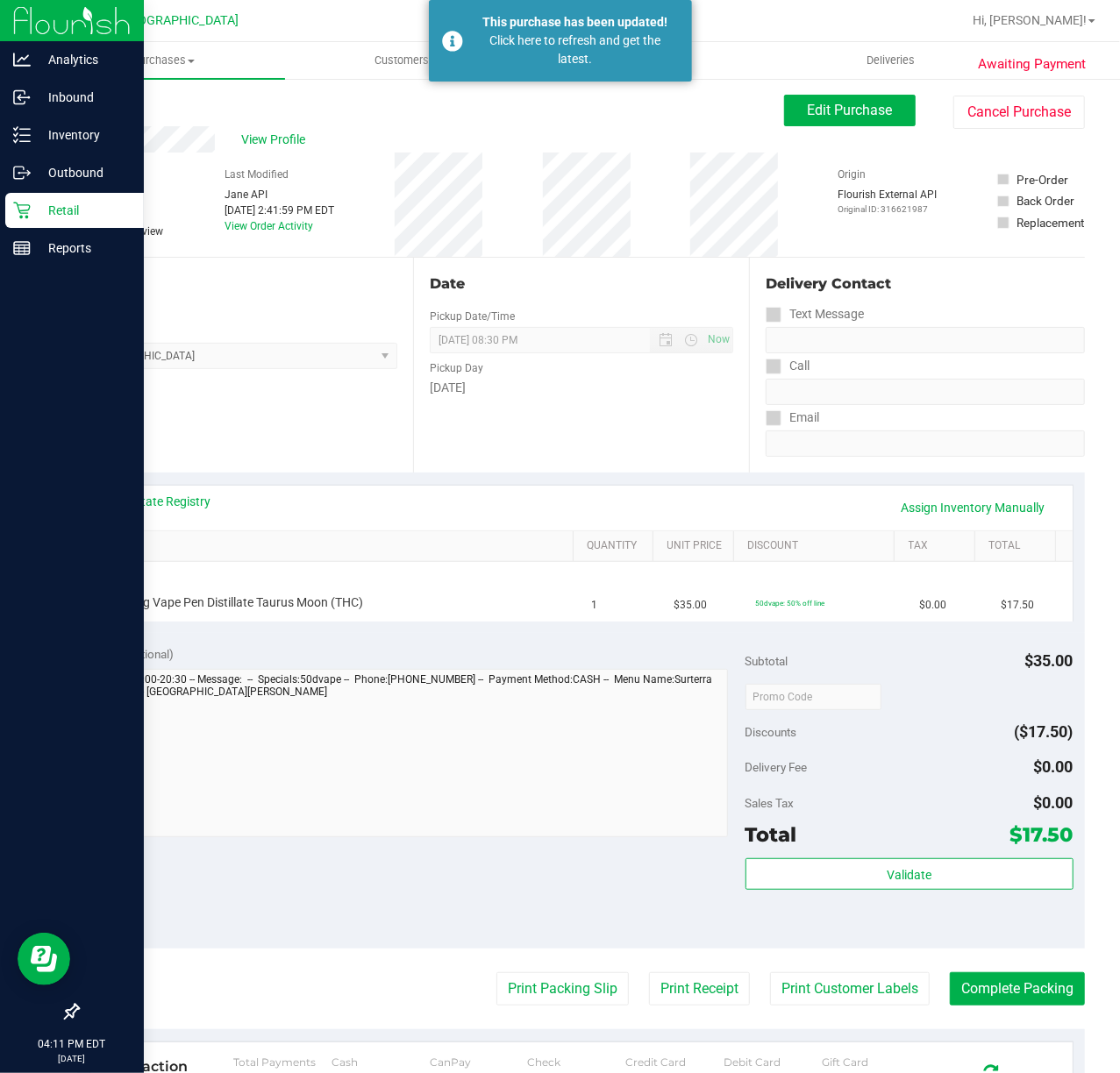
click at [65, 207] on p "Retail" at bounding box center [83, 211] width 105 height 21
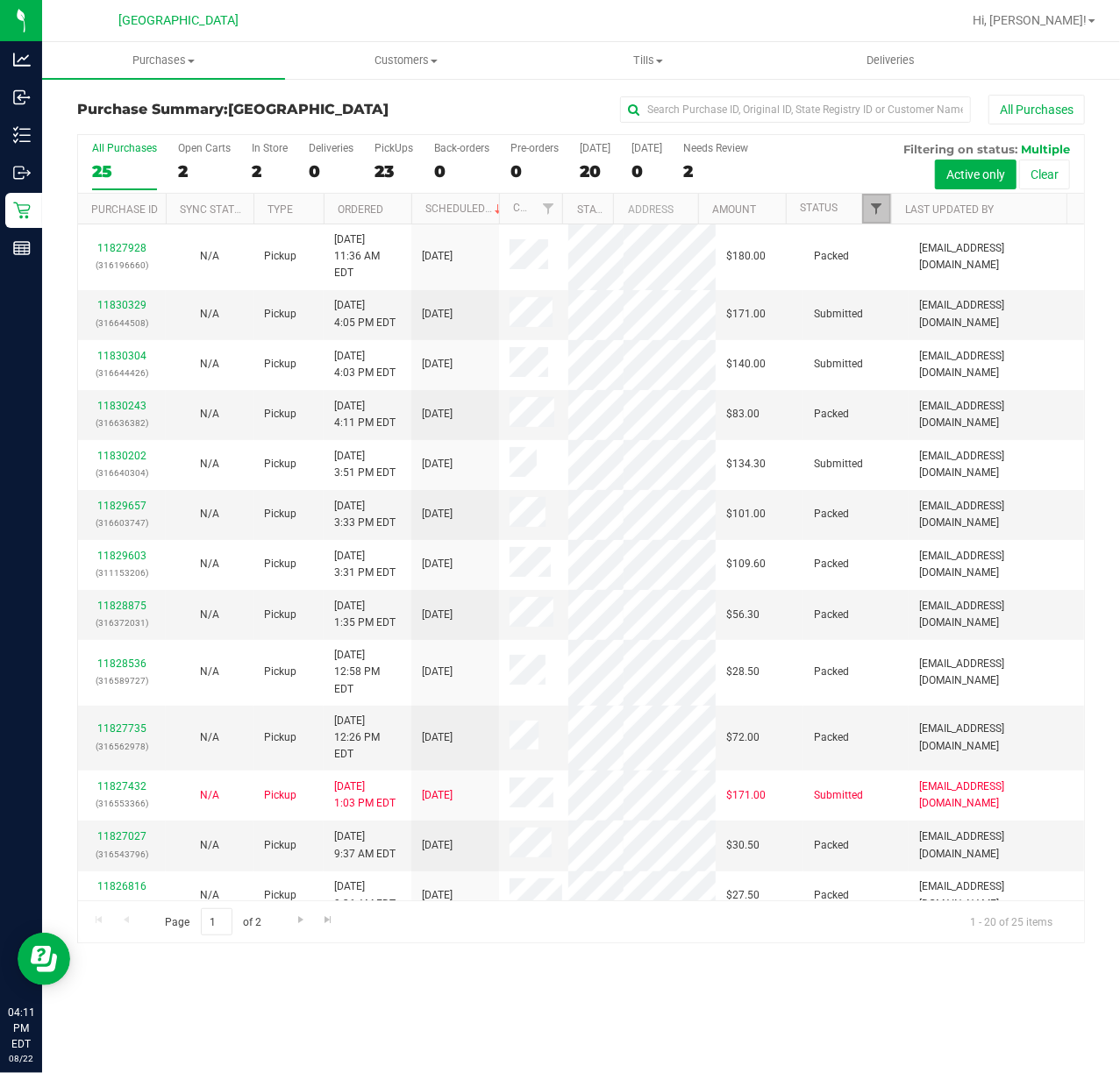
click at [874, 215] on span "Filter" at bounding box center [876, 209] width 14 height 14
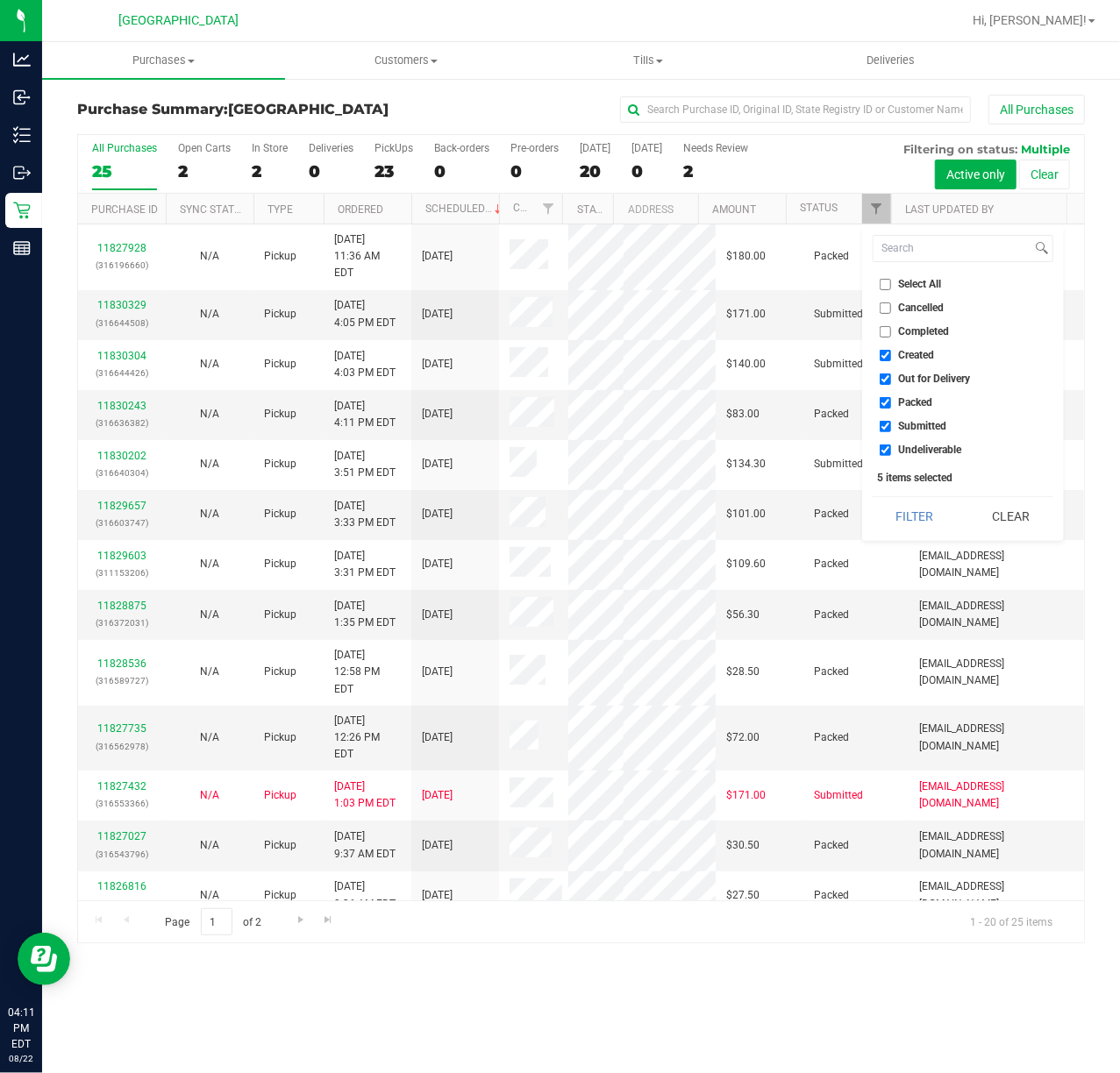
click at [910, 394] on li "Packed" at bounding box center [962, 402] width 180 height 19
click at [909, 405] on span "Packed" at bounding box center [916, 402] width 35 height 11
click at [891, 405] on input "Packed" at bounding box center [885, 402] width 12 height 12
checkbox input "false"
click at [910, 520] on button "Filter" at bounding box center [914, 516] width 84 height 38
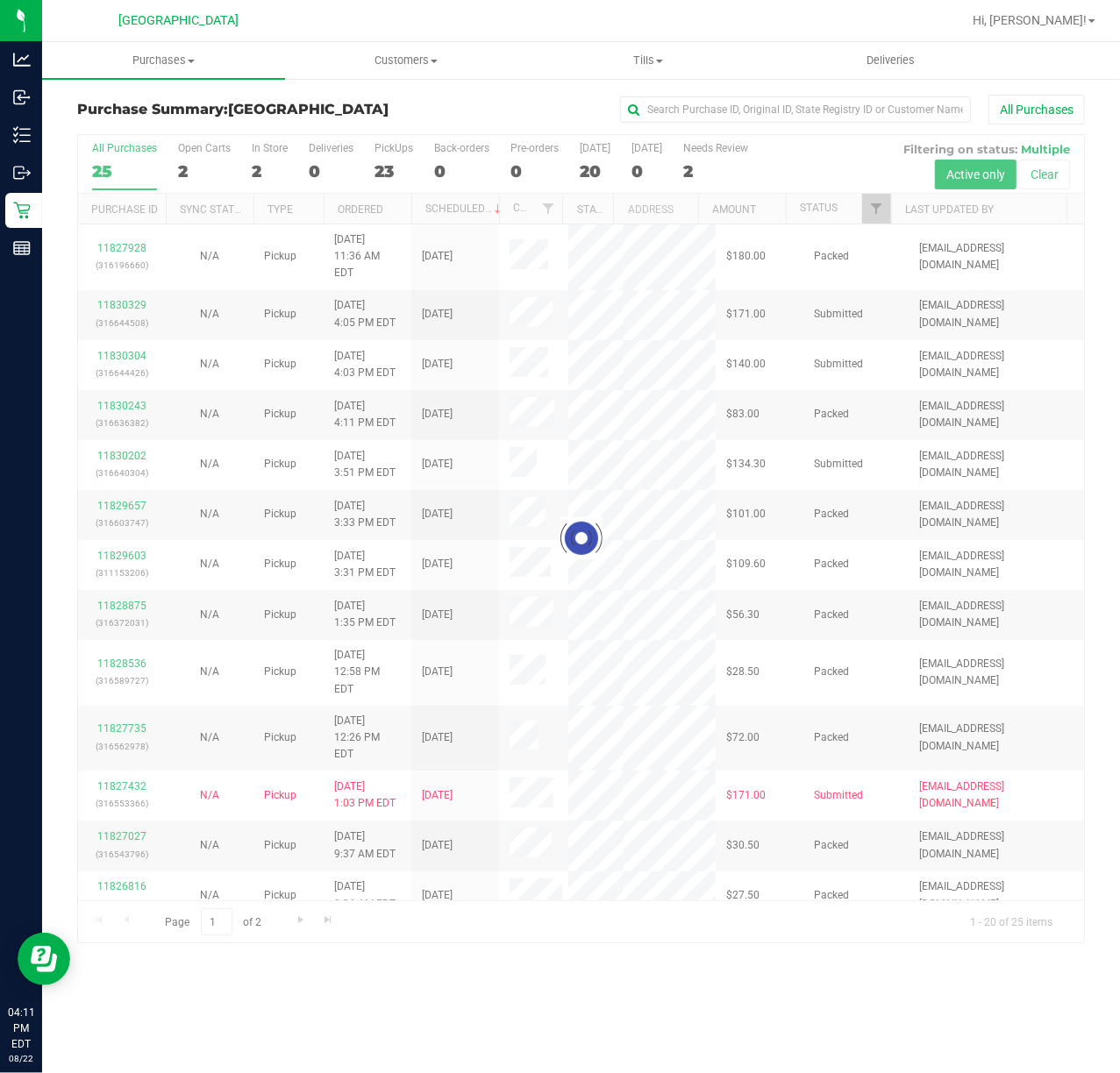
drag, startPoint x: 486, startPoint y: 470, endPoint x: 447, endPoint y: 472, distance: 39.1
click at [481, 471] on div at bounding box center [581, 538] width 1005 height 807
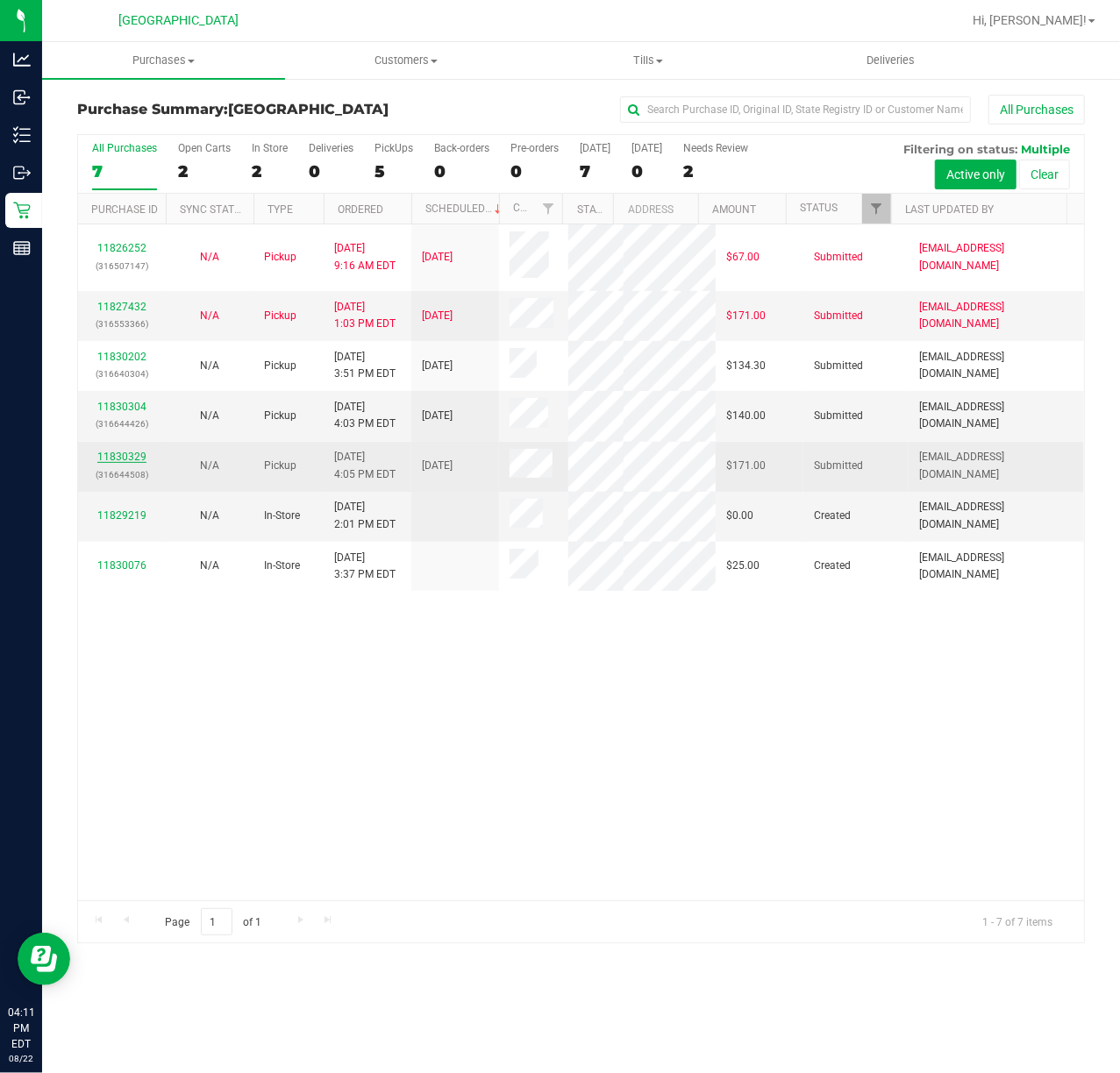
click at [124, 453] on link "11830329" at bounding box center [122, 457] width 49 height 12
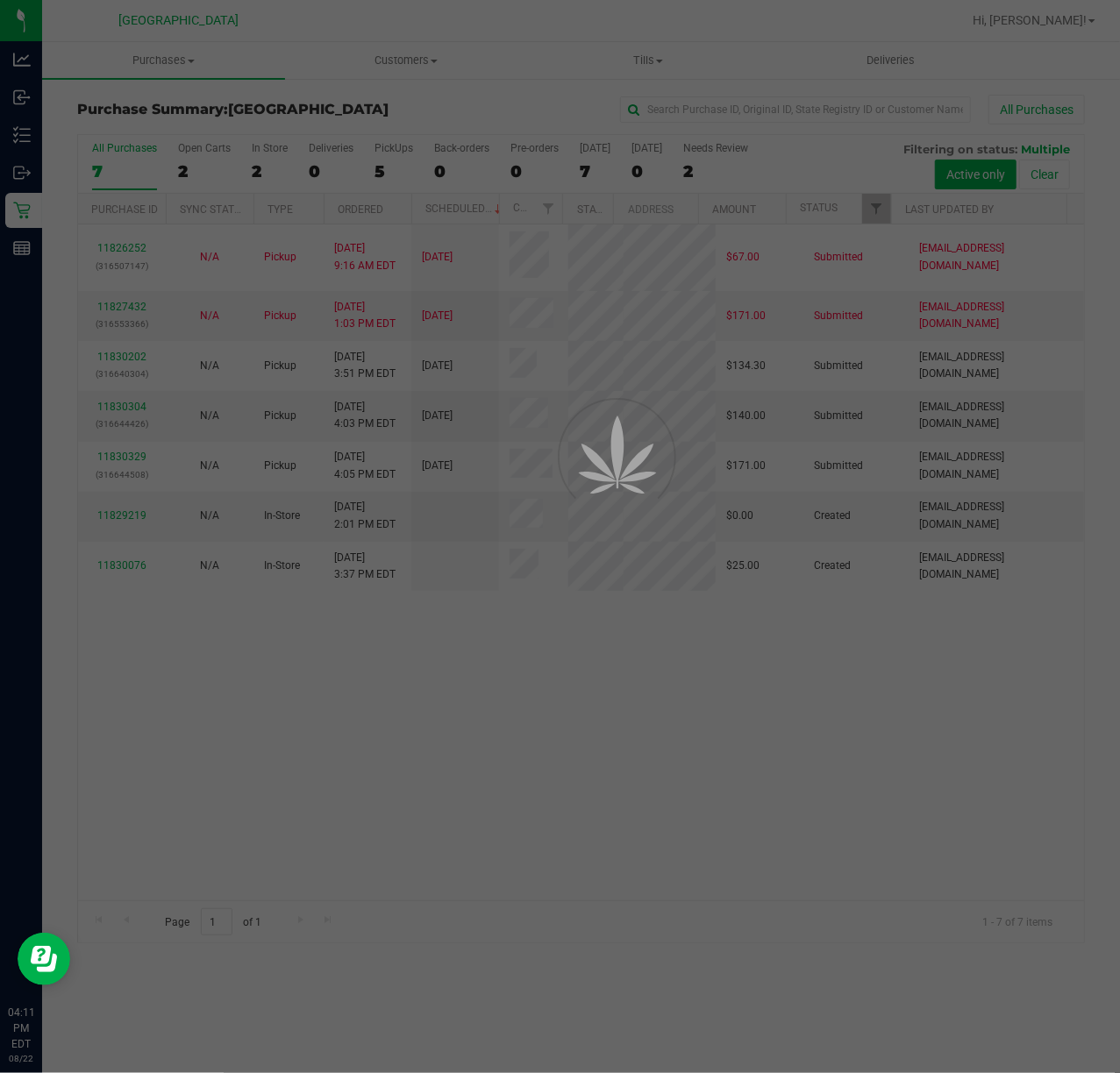
click at [579, 796] on div at bounding box center [560, 536] width 1120 height 1073
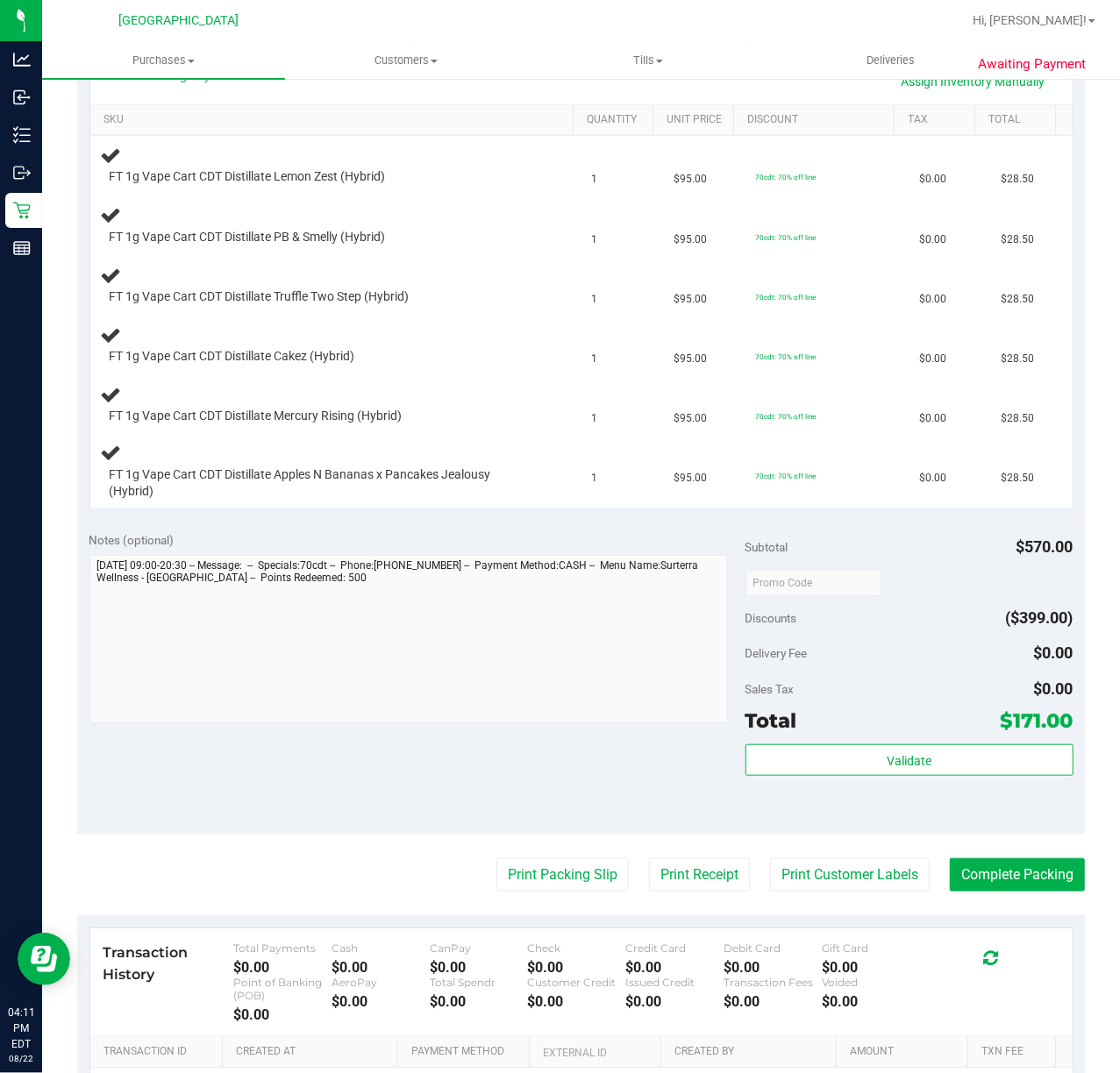
scroll to position [492, 0]
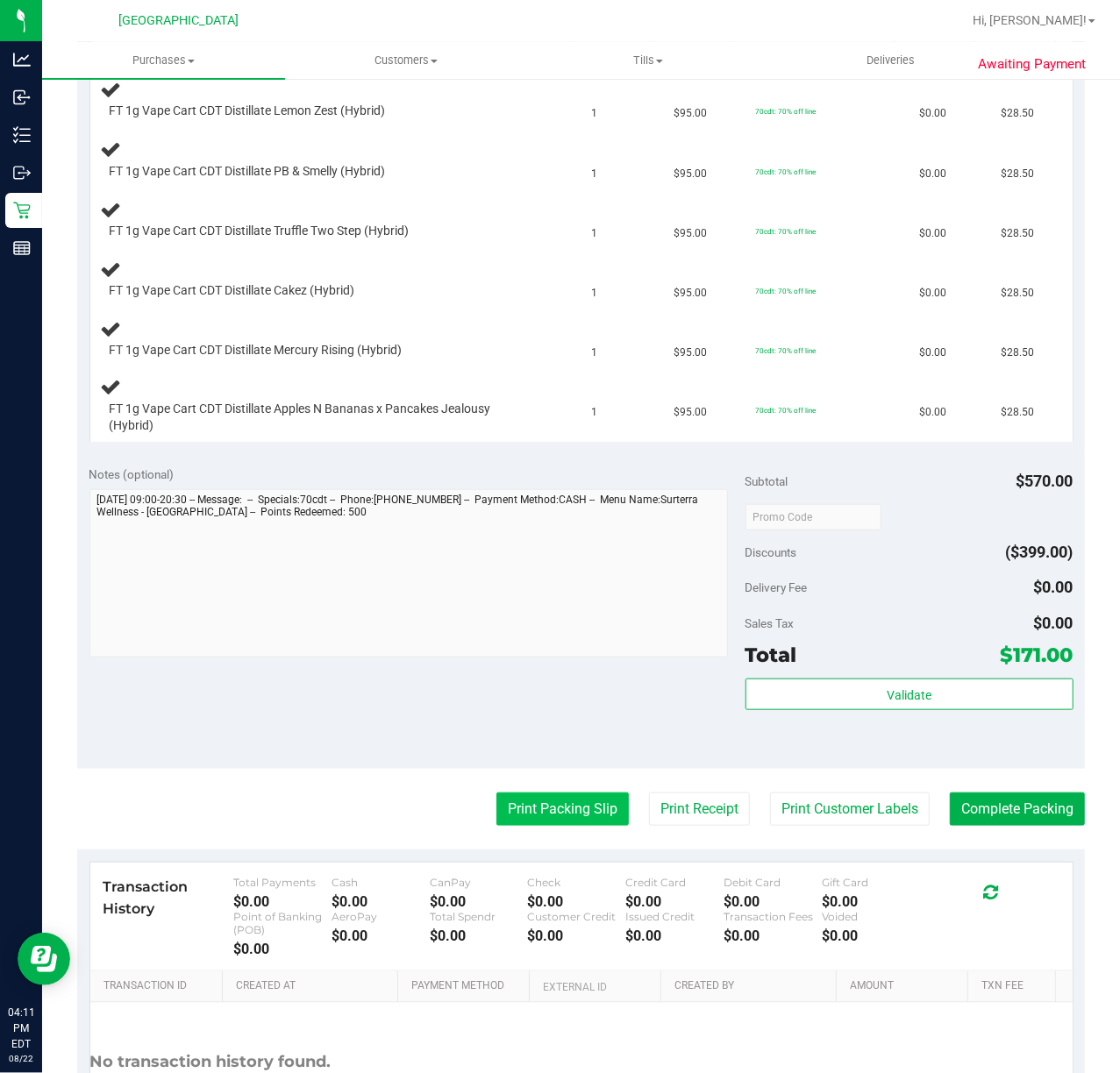
click at [537, 810] on button "Print Packing Slip" at bounding box center [562, 810] width 132 height 34
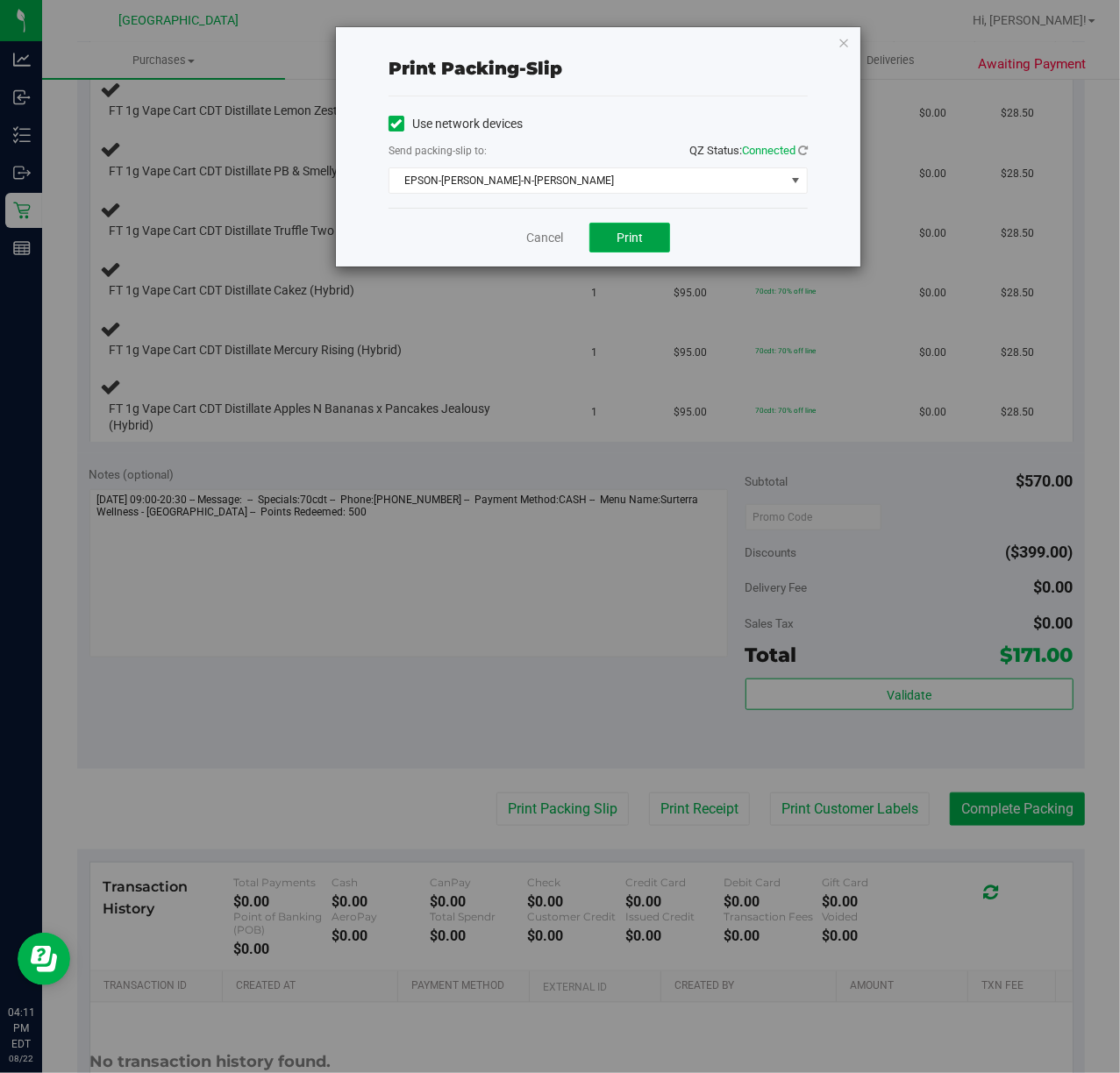
click at [666, 242] on button "Print" at bounding box center [629, 238] width 81 height 30
click at [549, 242] on link "Cancel" at bounding box center [544, 238] width 36 height 19
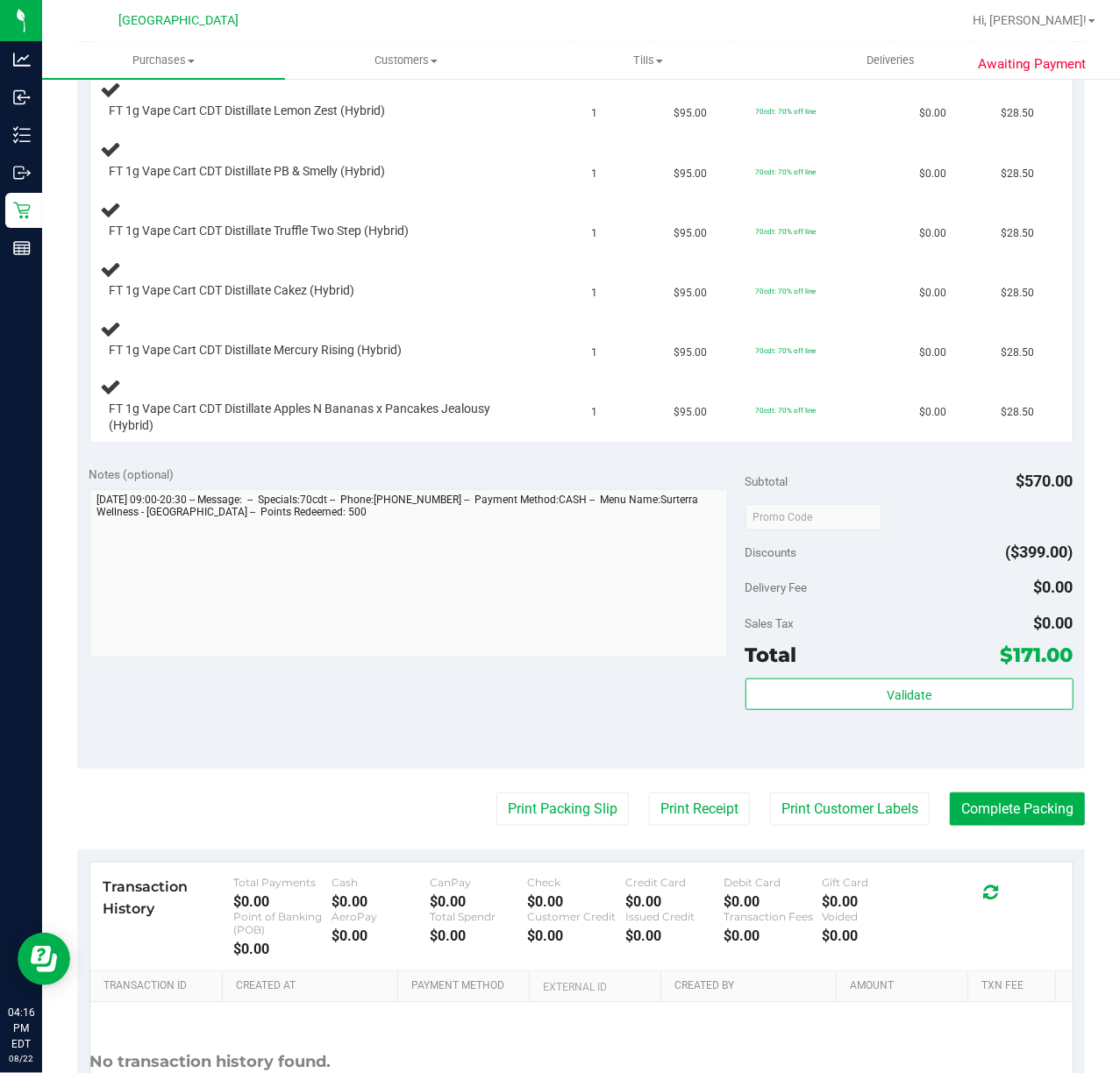
click at [507, 471] on div "Notes (optional)" at bounding box center [417, 474] width 656 height 18
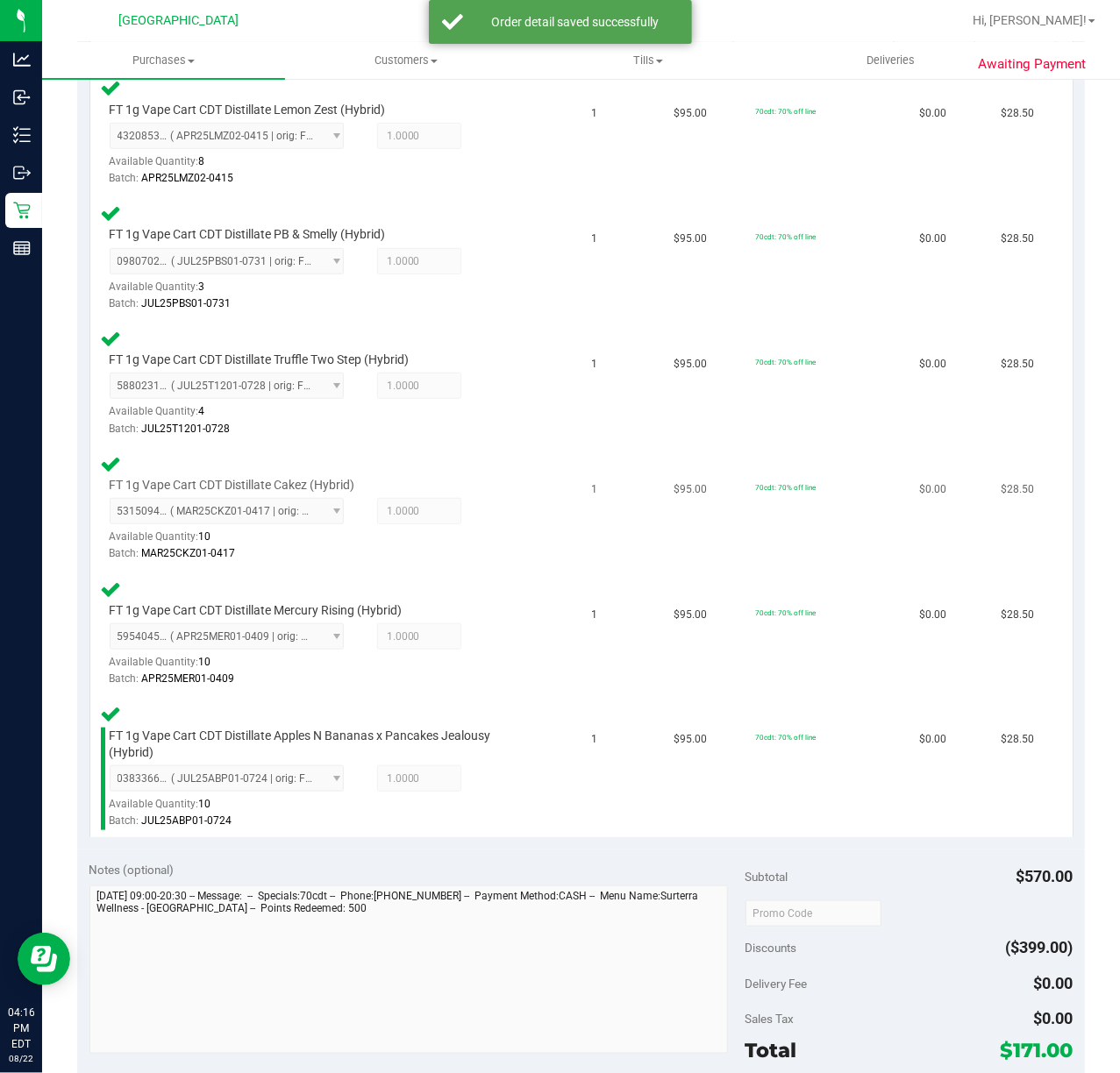
scroll to position [1040, 0]
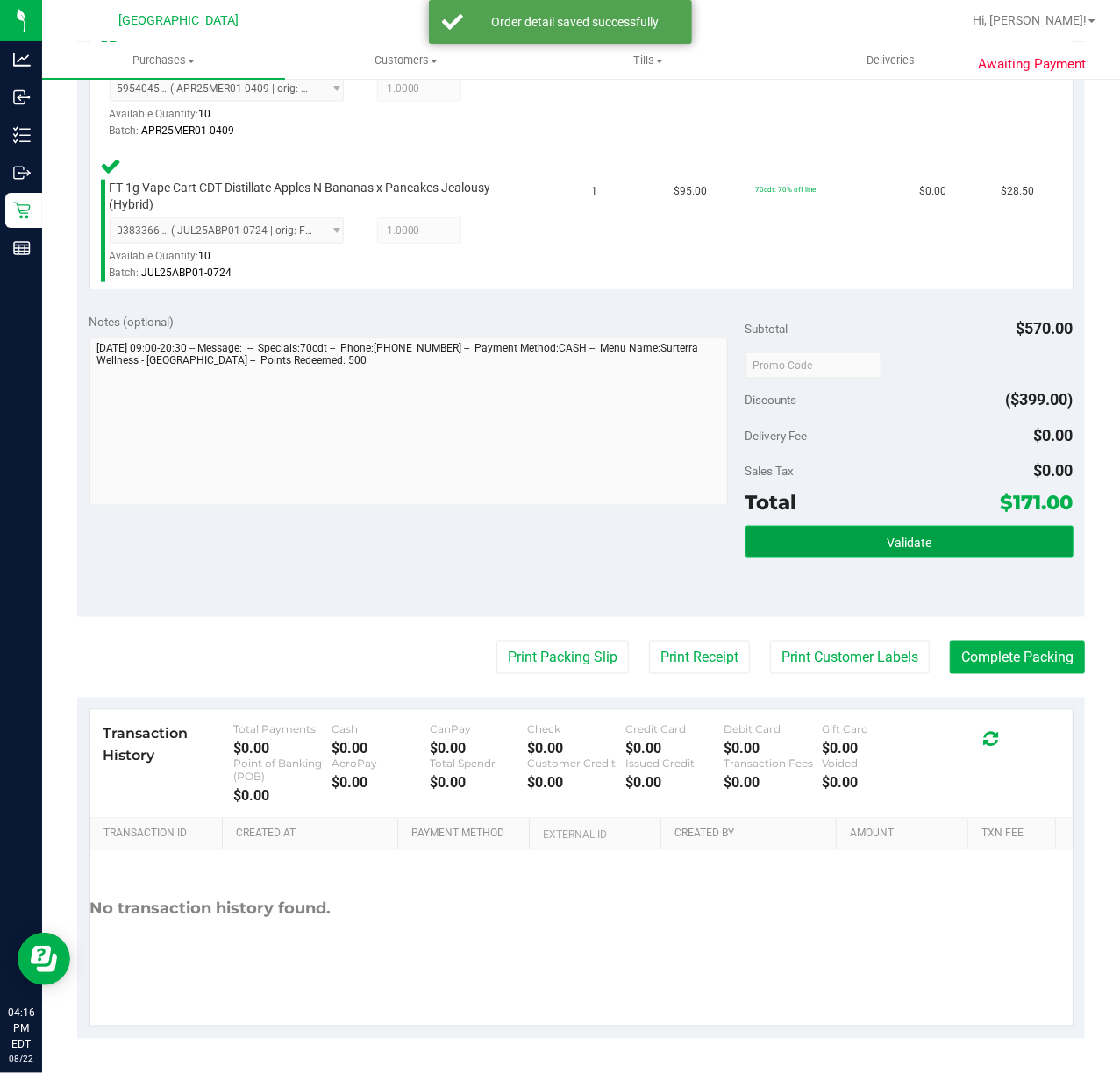
click at [936, 552] on button "Validate" at bounding box center [909, 542] width 328 height 32
click at [632, 576] on div "Notes (optional) Subtotal $570.00 Discounts ($399.00) Delivery Fee $0.00 Sales …" at bounding box center [581, 459] width 1007 height 315
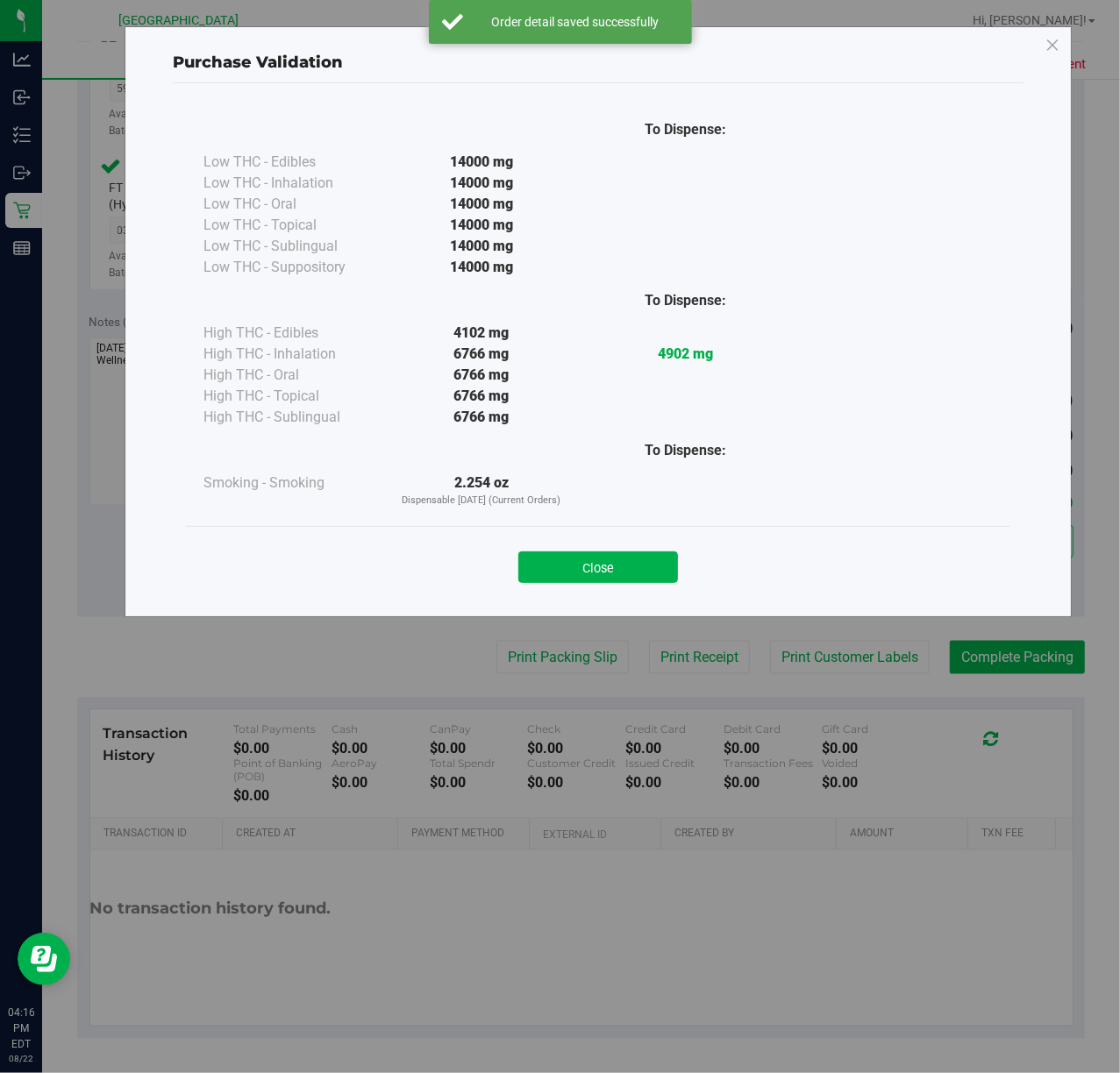
click at [615, 556] on button "Close" at bounding box center [599, 568] width 160 height 32
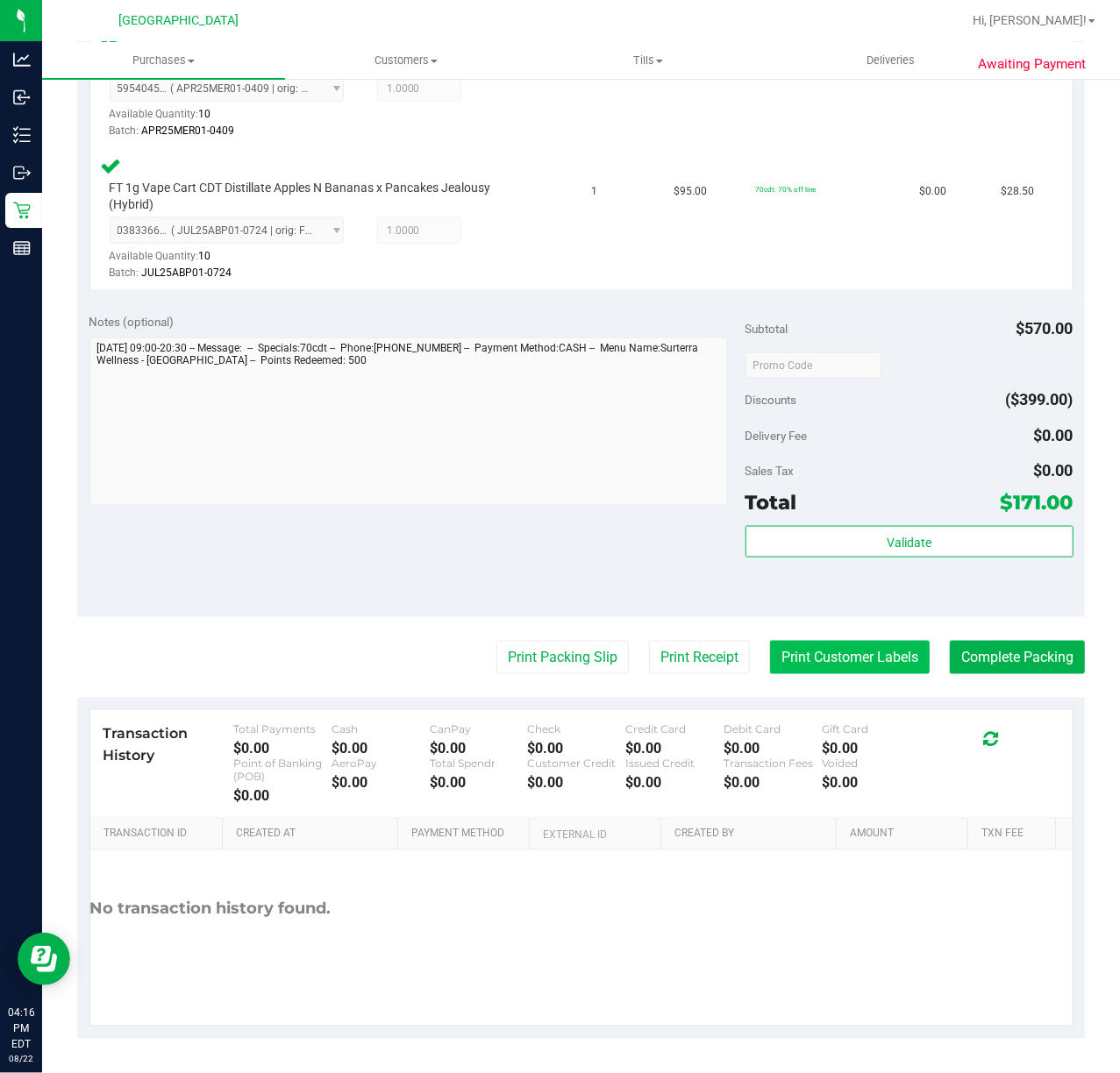
click at [831, 644] on button "Print Customer Labels" at bounding box center [850, 658] width 160 height 34
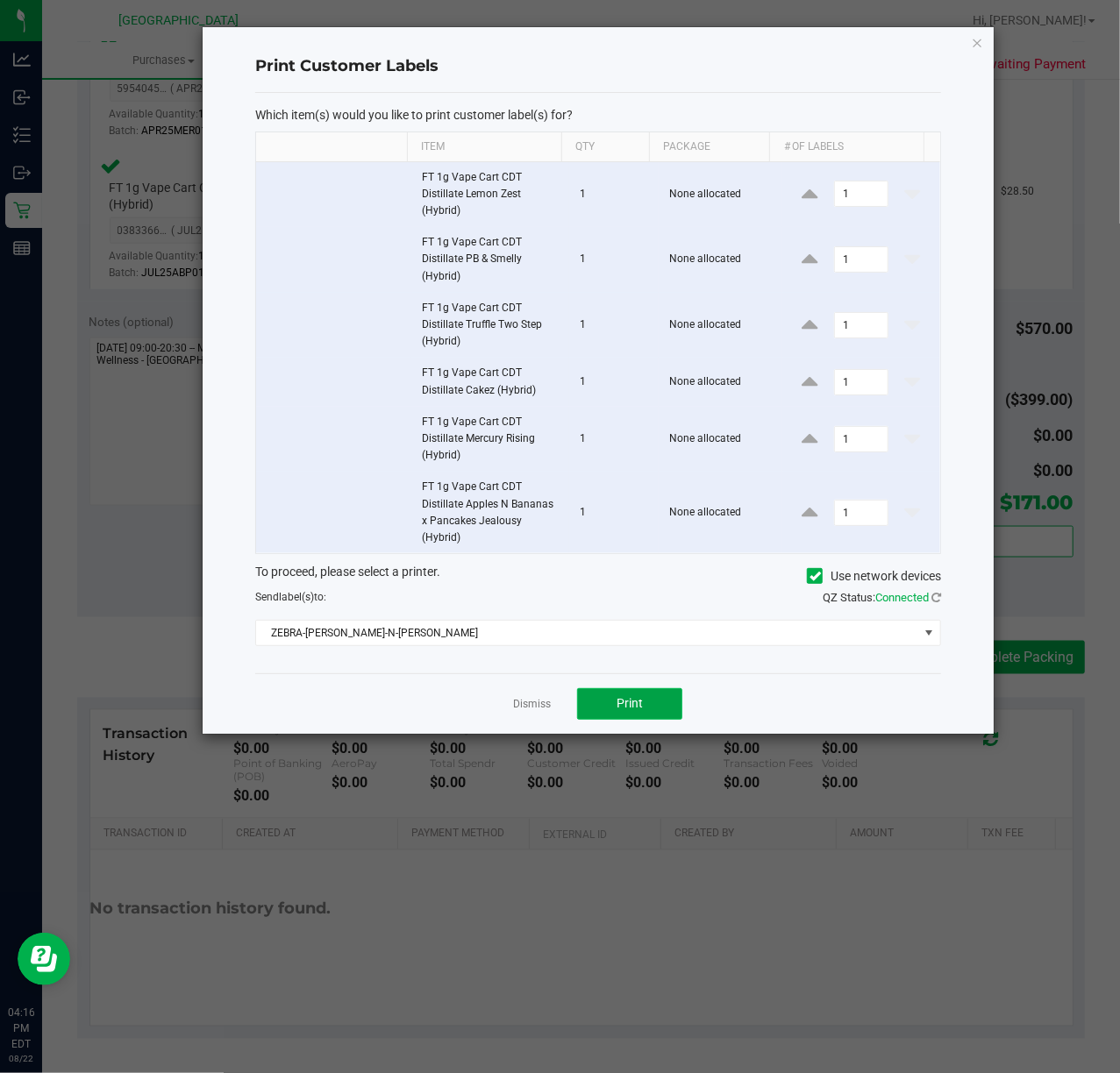
click at [612, 707] on button "Print" at bounding box center [630, 704] width 105 height 32
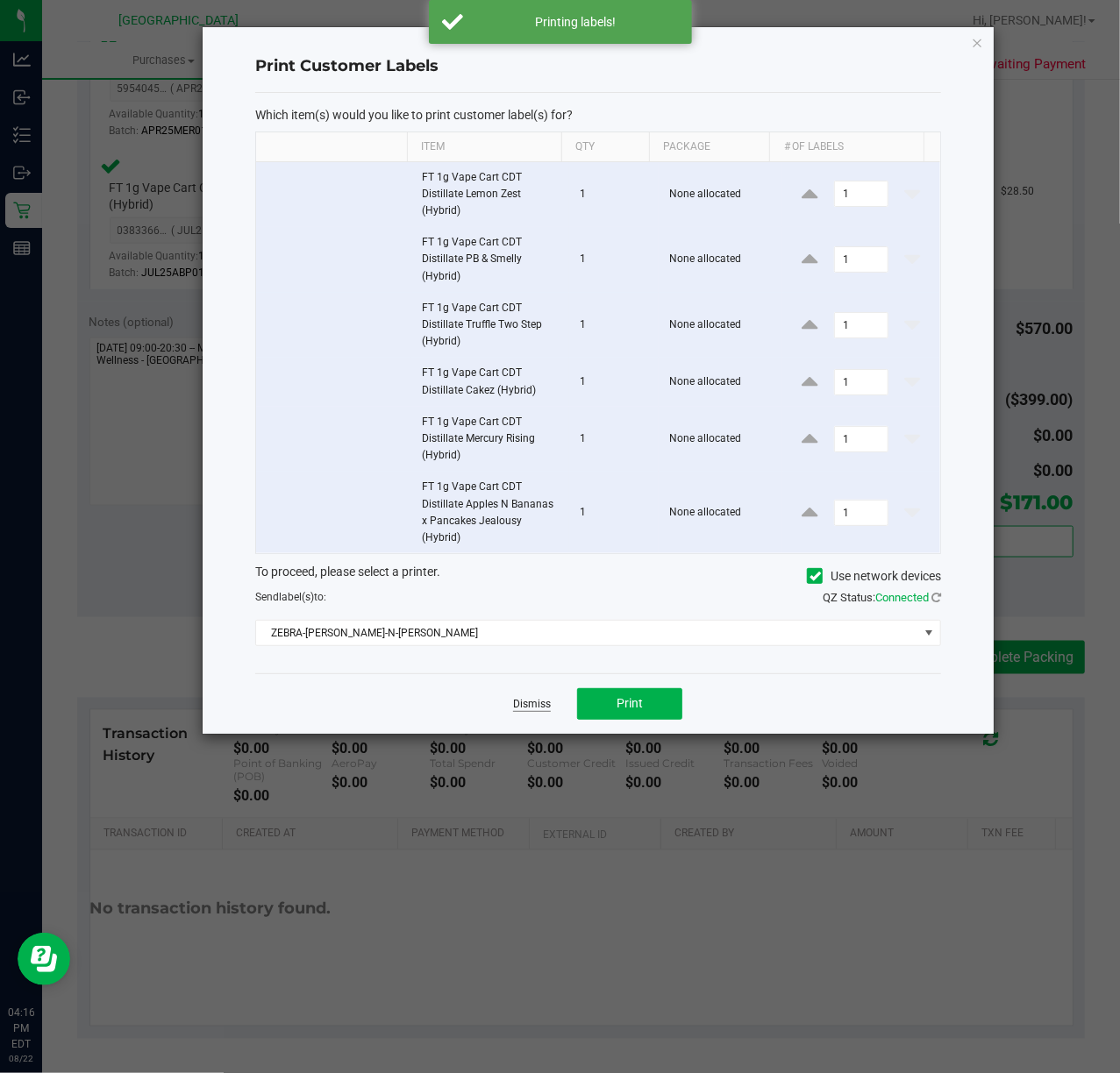
click at [534, 711] on link "Dismiss" at bounding box center [532, 704] width 37 height 15
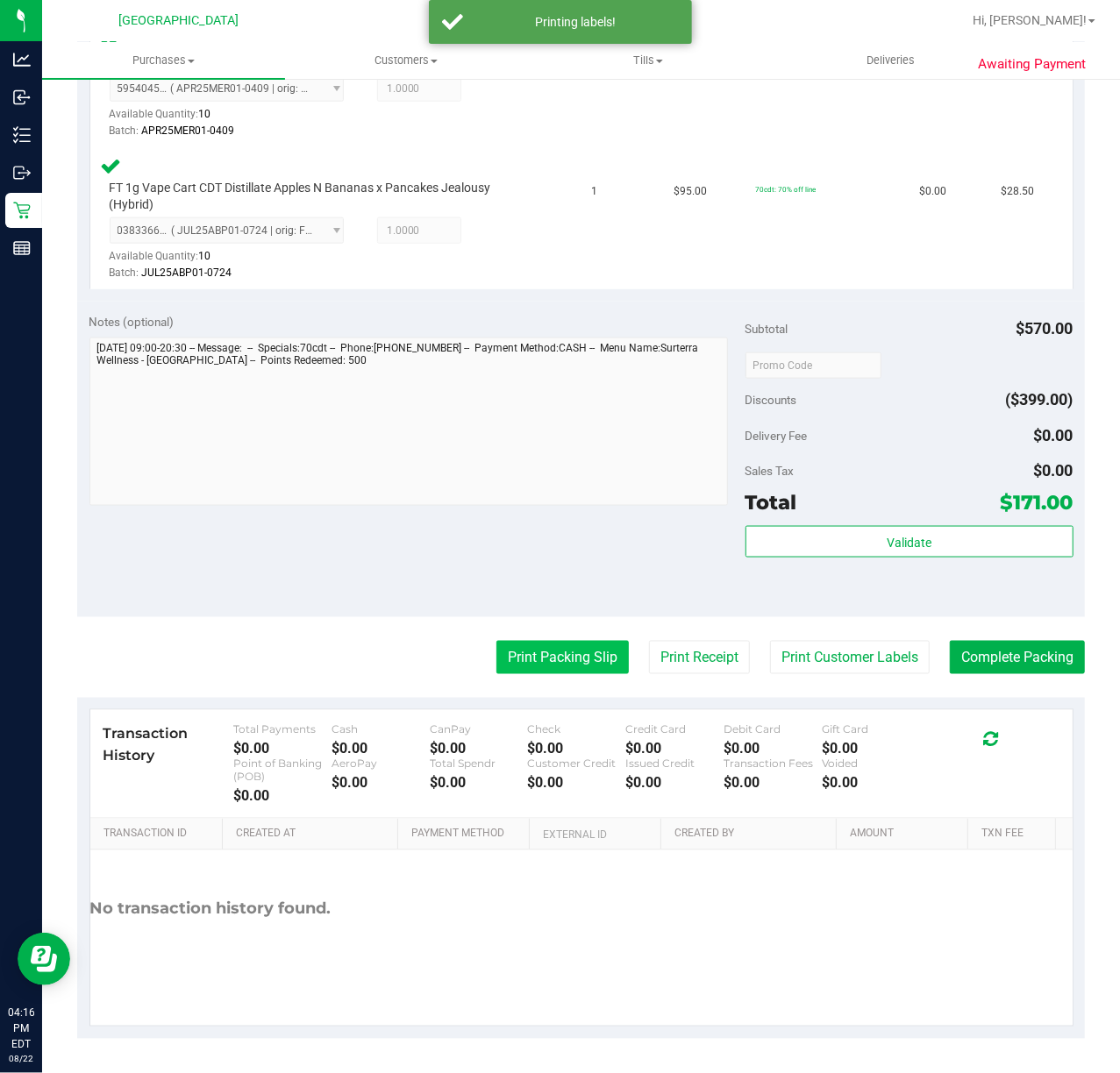
click at [526, 639] on purchase-details "Back Edit Purchase Cancel Purchase View Profile # 11830329 BioTrack ID: - Submi…" at bounding box center [581, 47] width 1007 height 1984
click at [524, 654] on button "Print Packing Slip" at bounding box center [562, 658] width 132 height 34
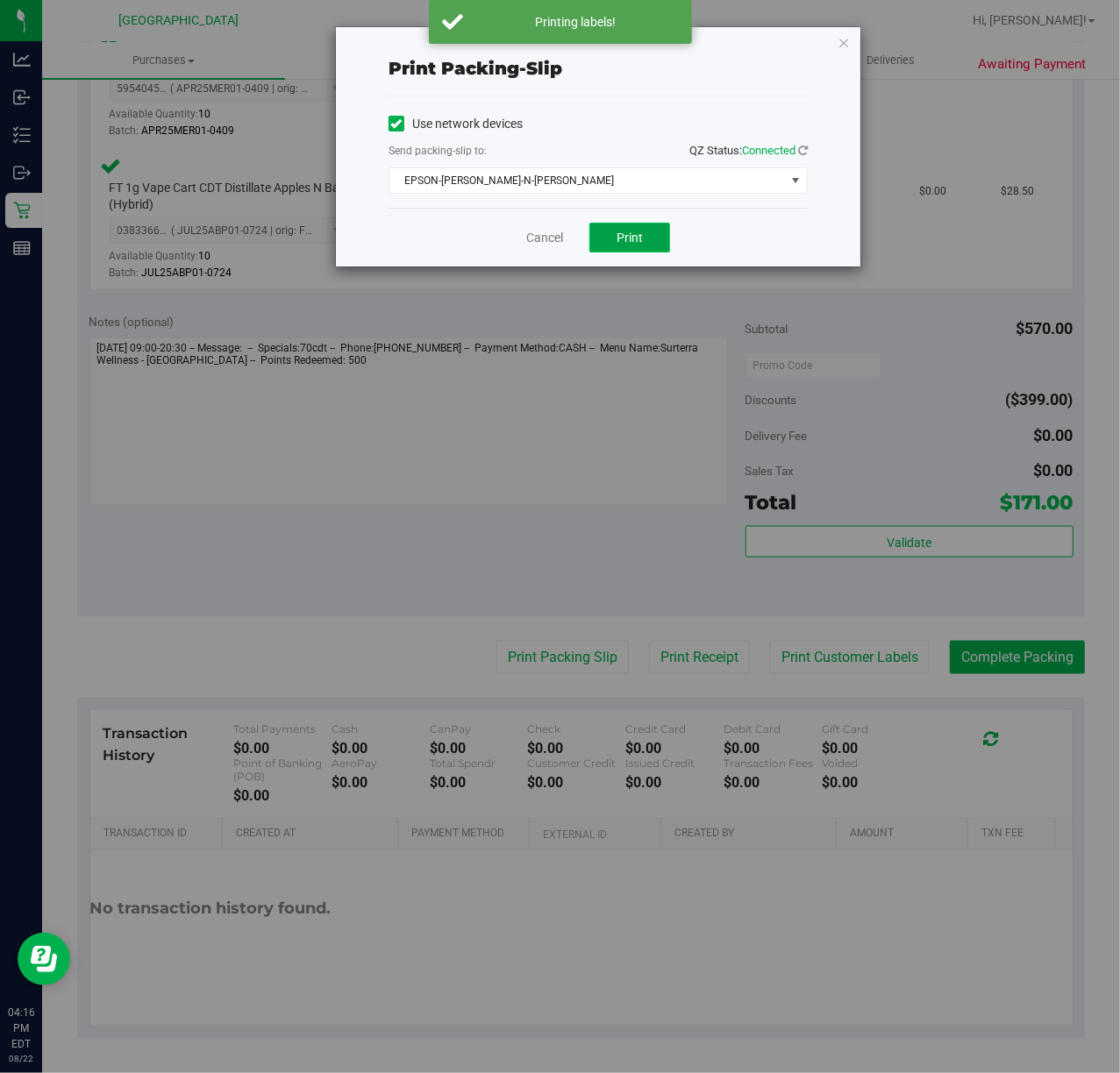
click at [630, 239] on span "Print" at bounding box center [630, 238] width 27 height 14
click at [759, 235] on div "Cancel Print" at bounding box center [598, 237] width 419 height 59
click at [545, 237] on link "Cancel" at bounding box center [544, 238] width 36 height 19
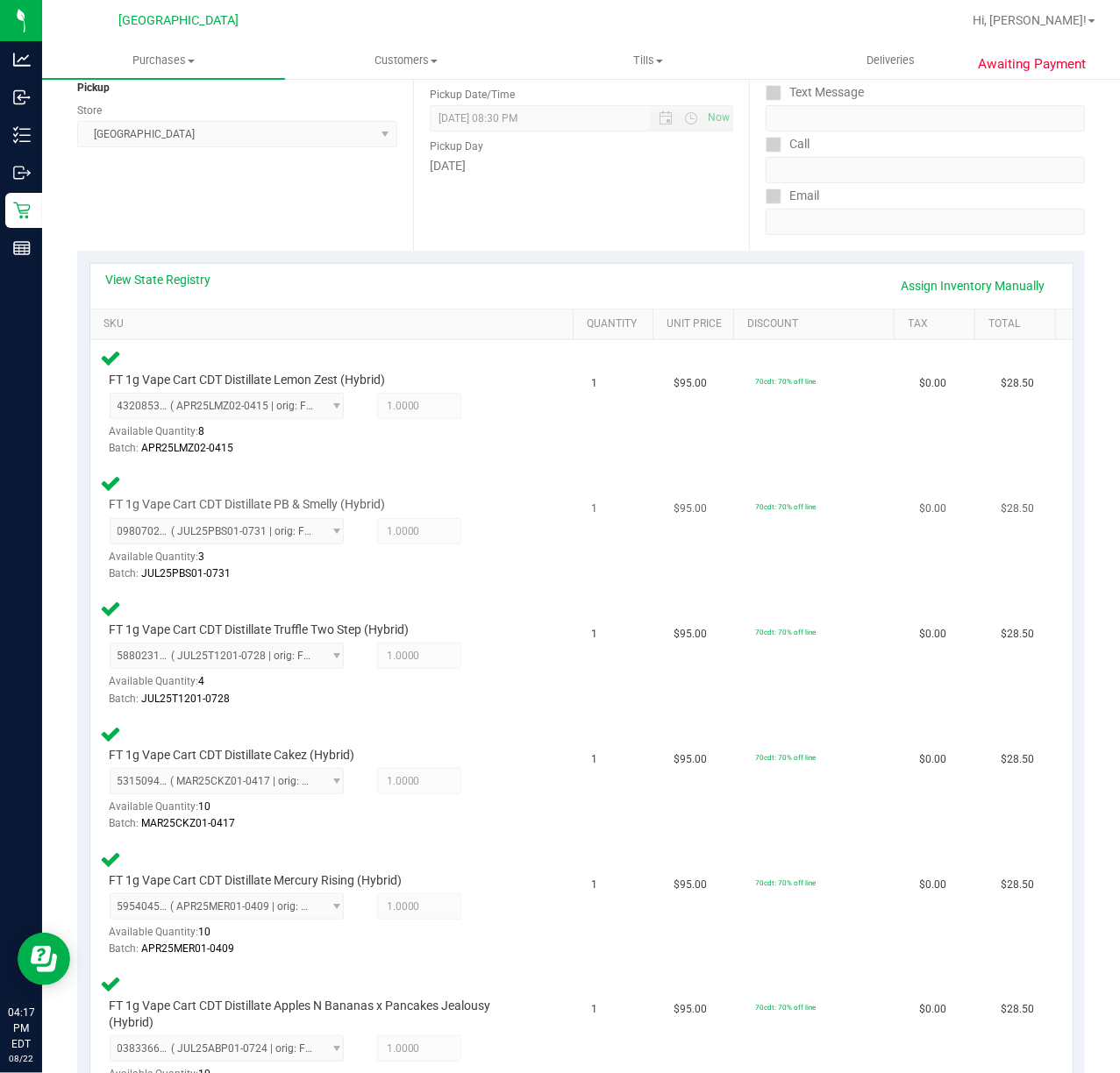
scroll to position [0, 0]
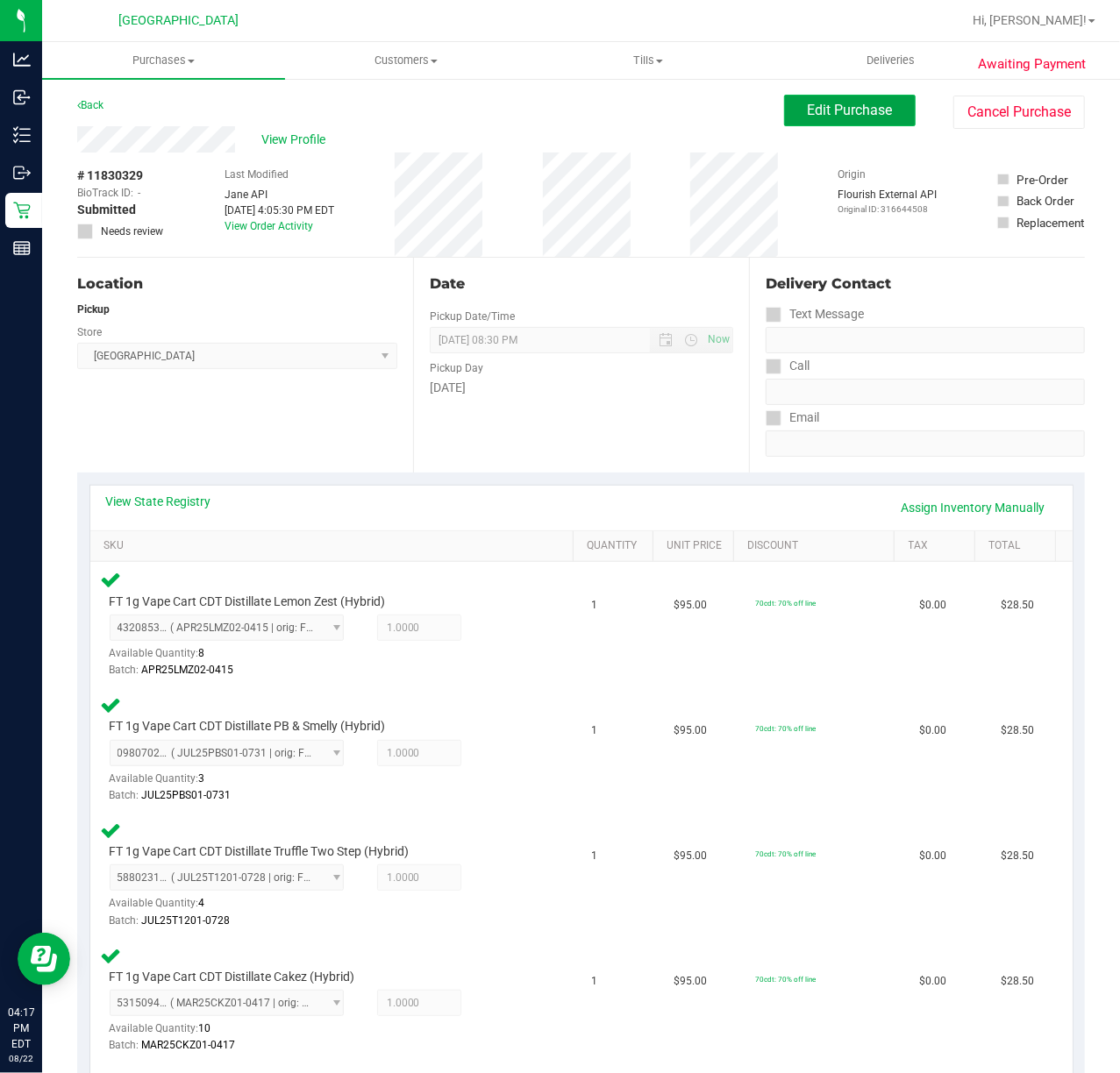
click at [846, 113] on span "Edit Purchase" at bounding box center [850, 110] width 85 height 17
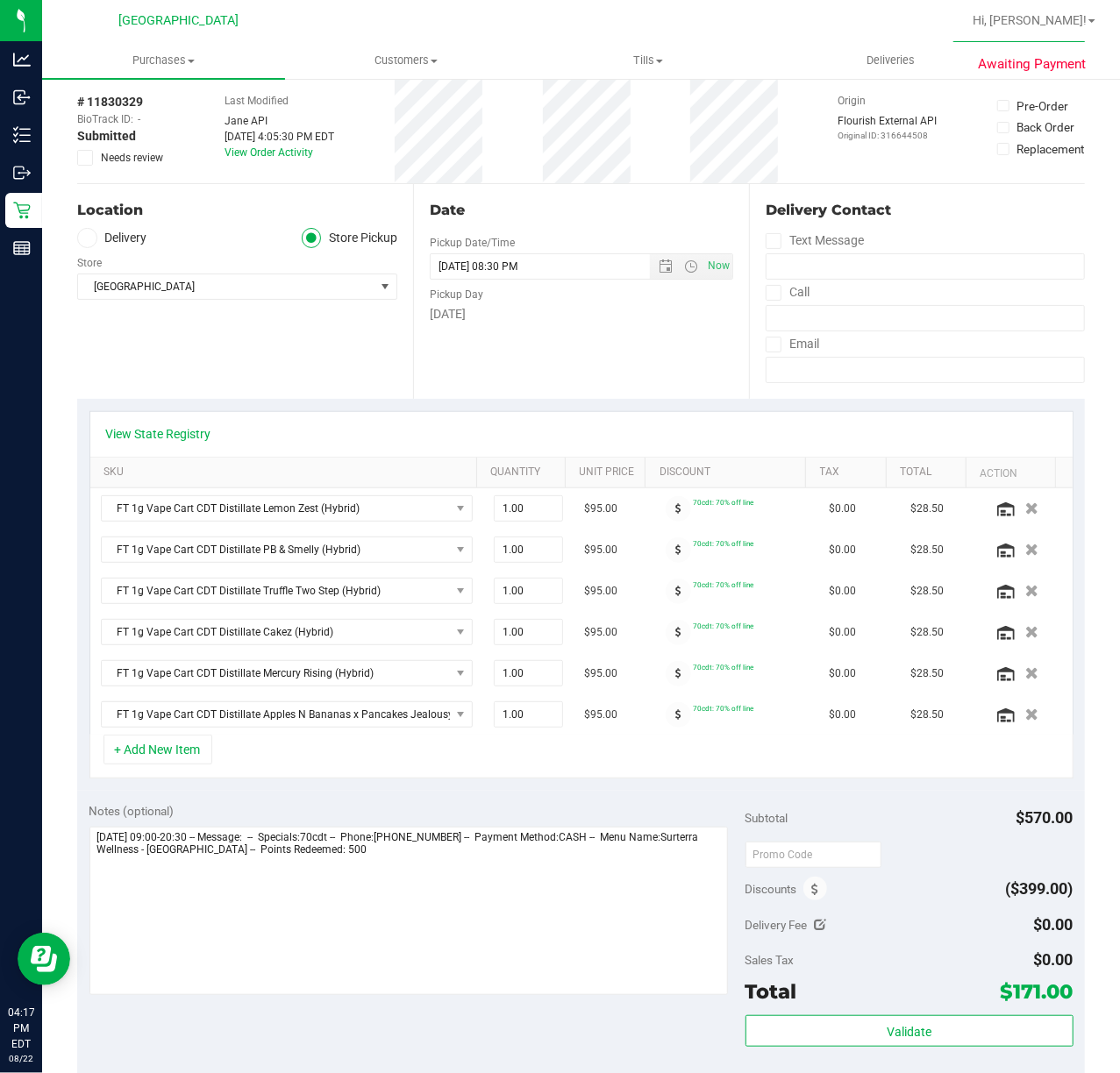
scroll to position [234, 0]
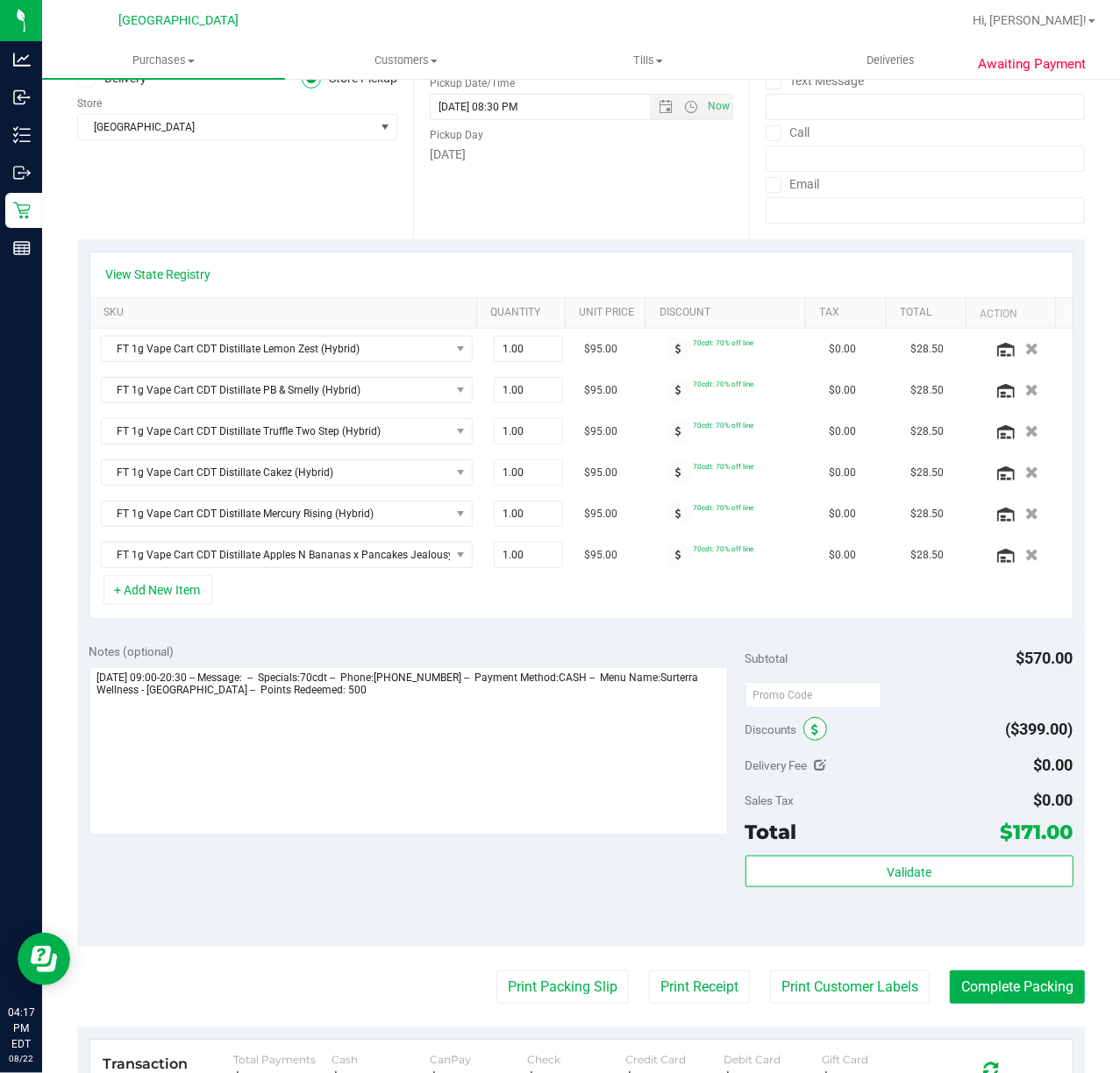
click at [812, 733] on icon at bounding box center [815, 731] width 7 height 12
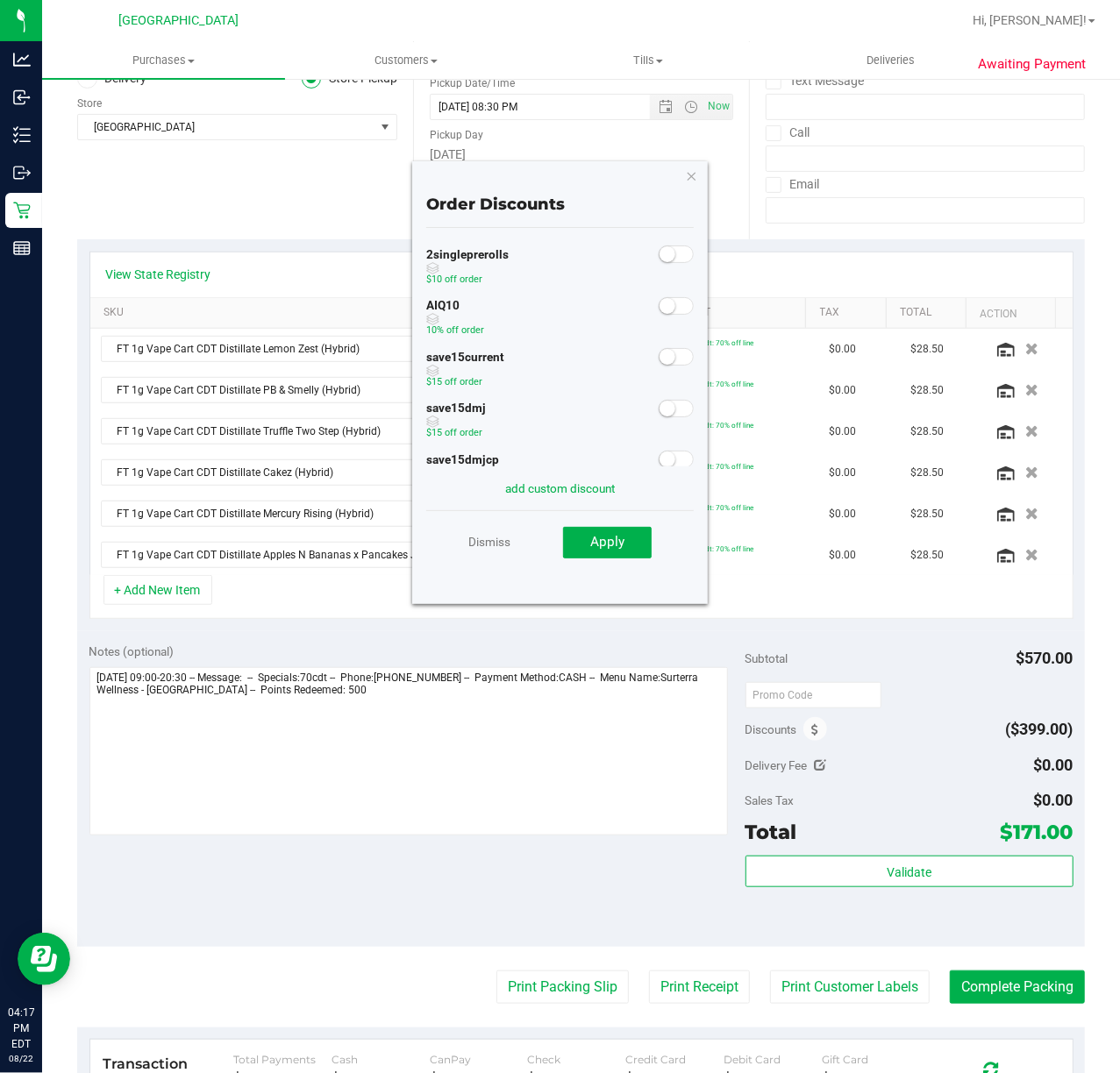
click at [659, 302] on span at bounding box center [675, 306] width 35 height 18
click at [626, 535] on button "Apply" at bounding box center [608, 543] width 89 height 32
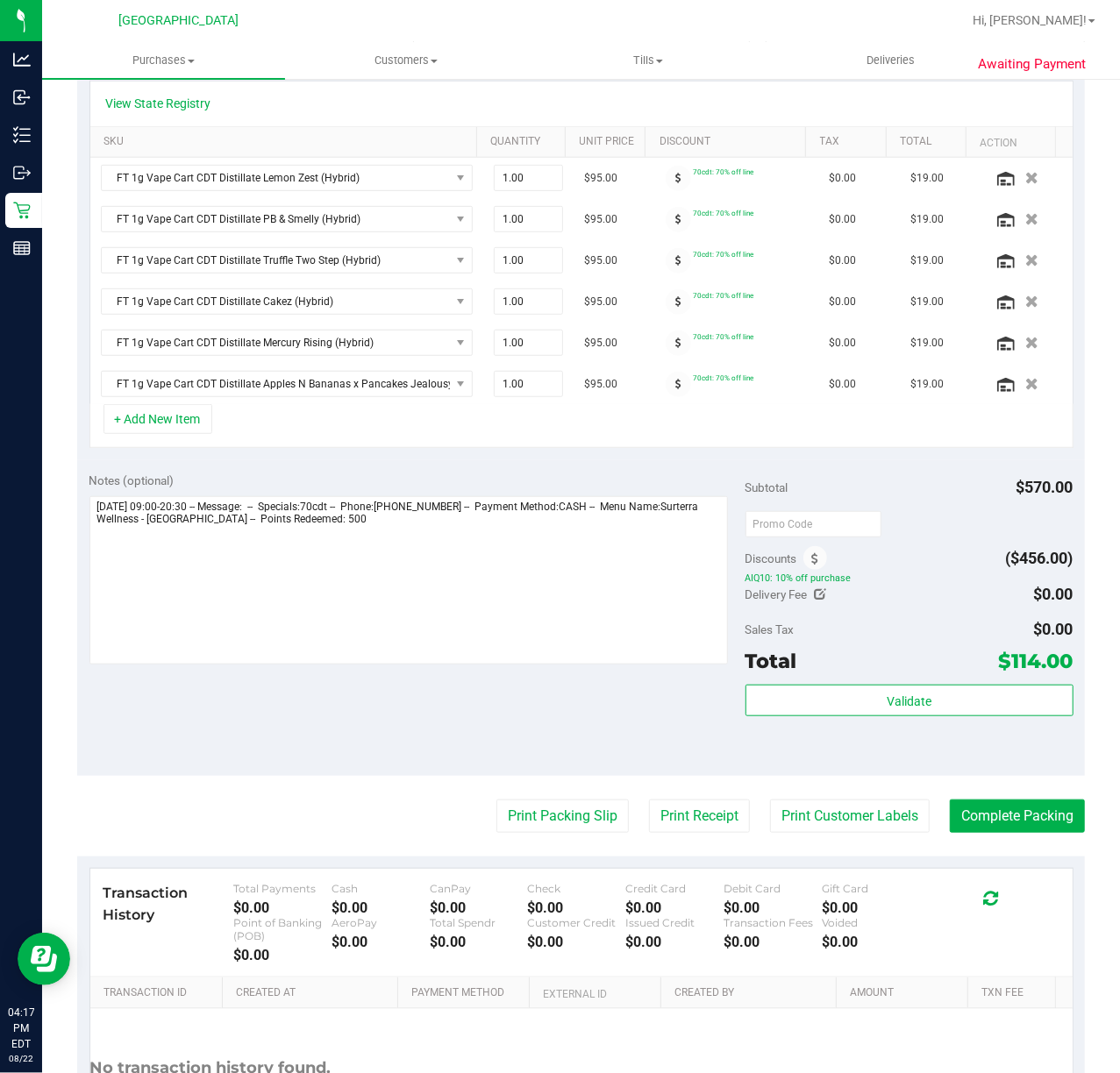
scroll to position [467, 0]
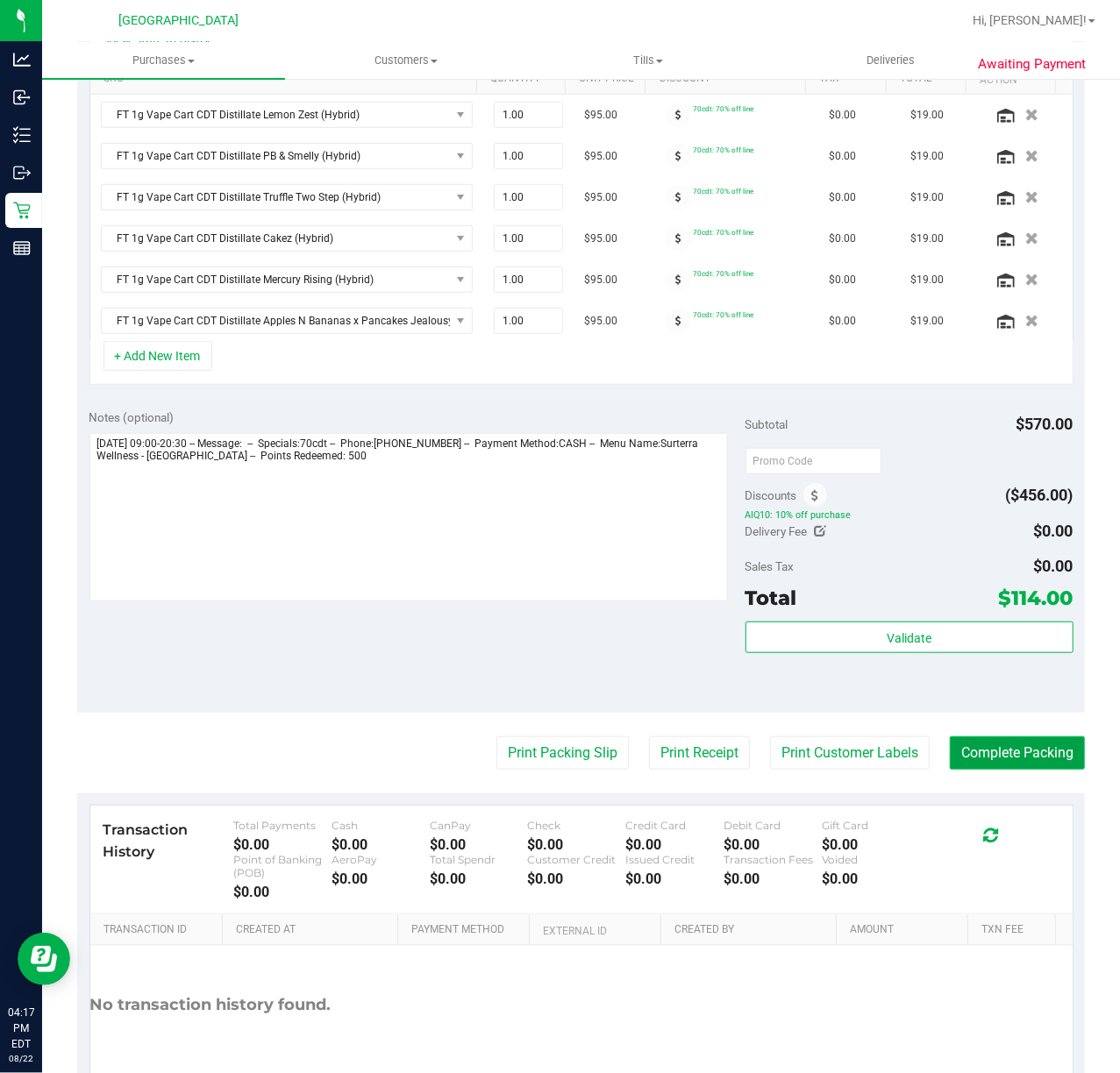
click at [1019, 761] on button "Complete Packing" at bounding box center [1017, 753] width 135 height 34
click at [990, 713] on div "Notes (optional) Subtotal $570.00 Discounts ($456.00) AIQ10: 10% off purchase D…" at bounding box center [581, 554] width 1007 height 315
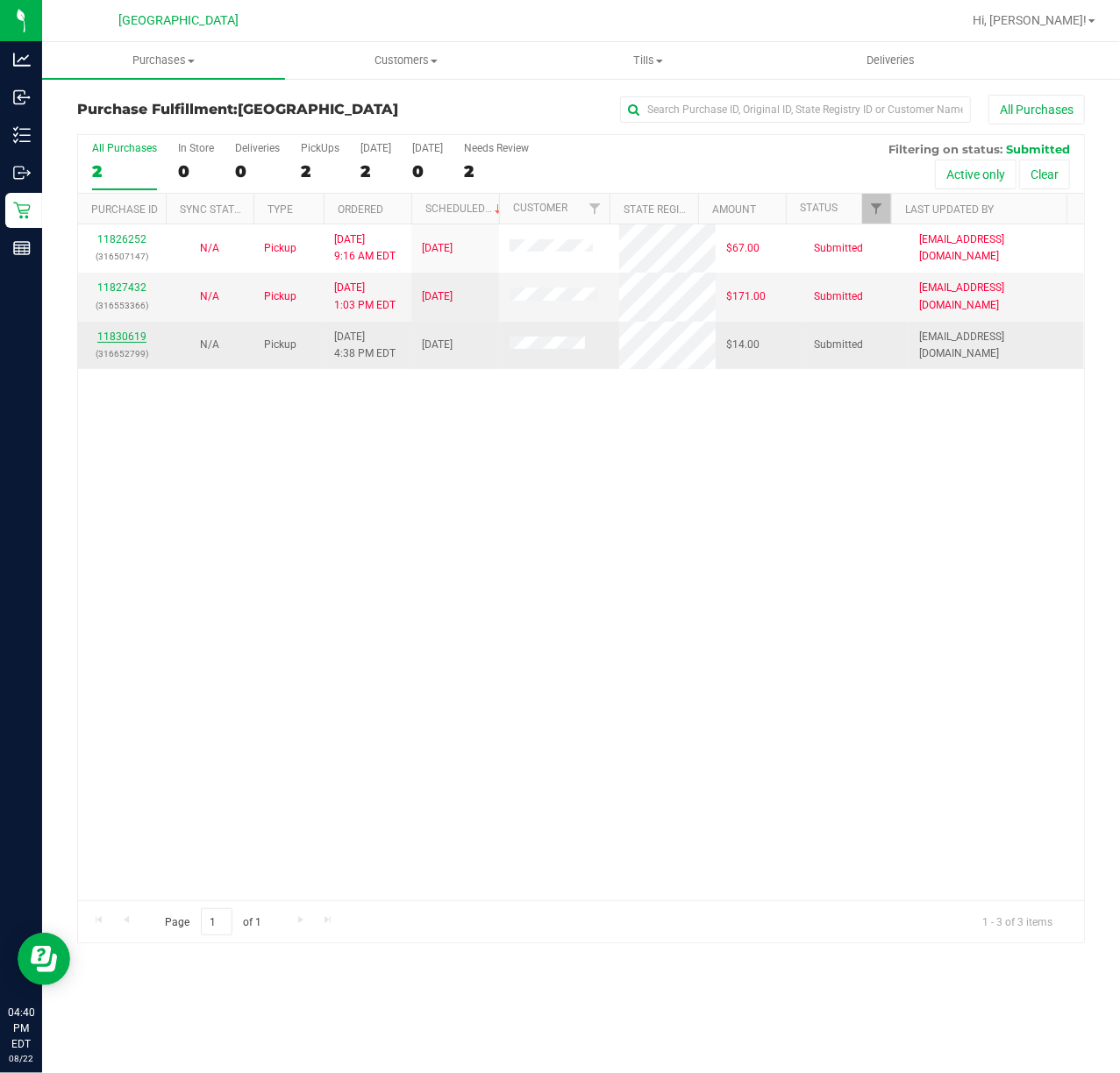
click at [109, 334] on link "11830619" at bounding box center [122, 337] width 49 height 12
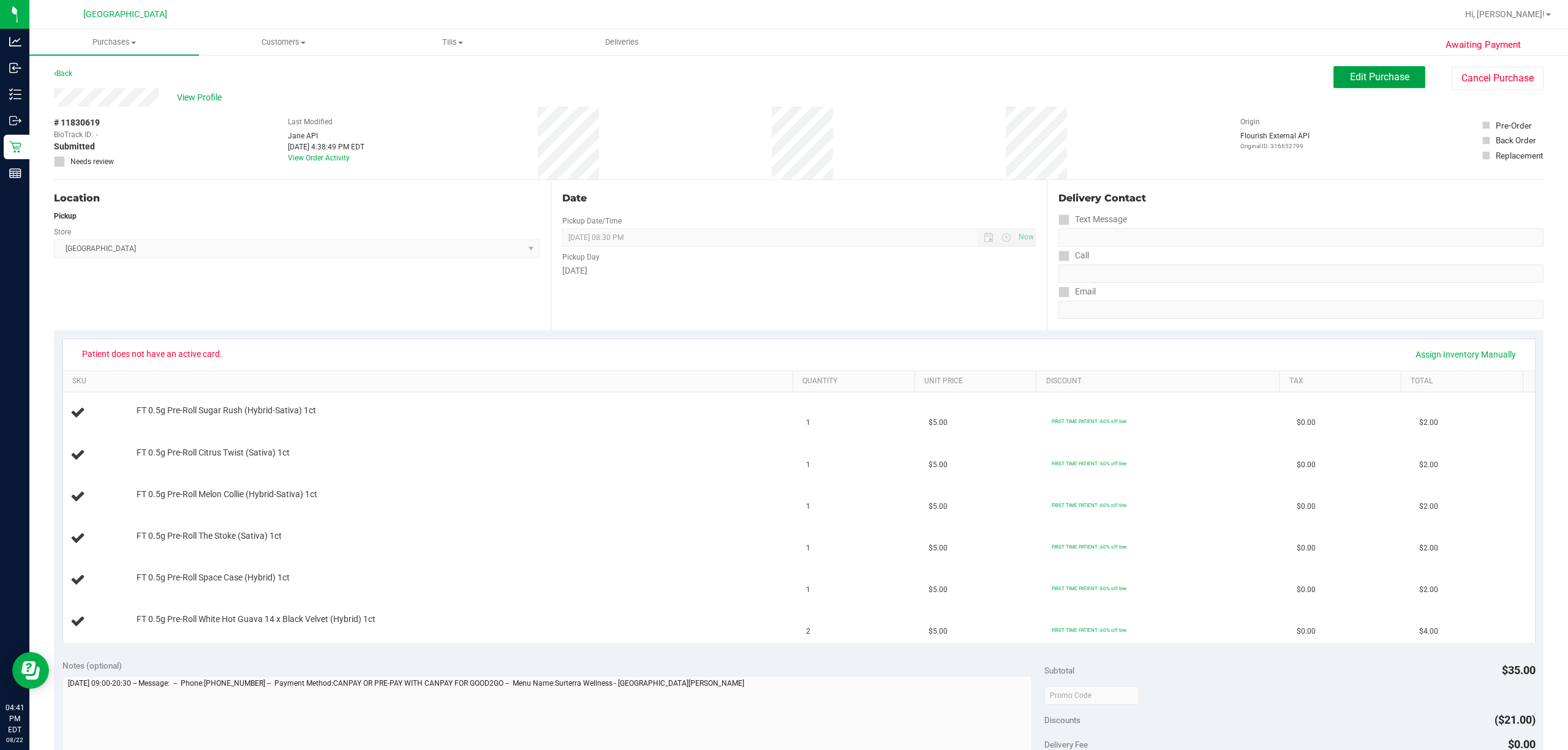
click at [782, 76] on span "Edit Purchase" at bounding box center [1379, 77] width 60 height 12
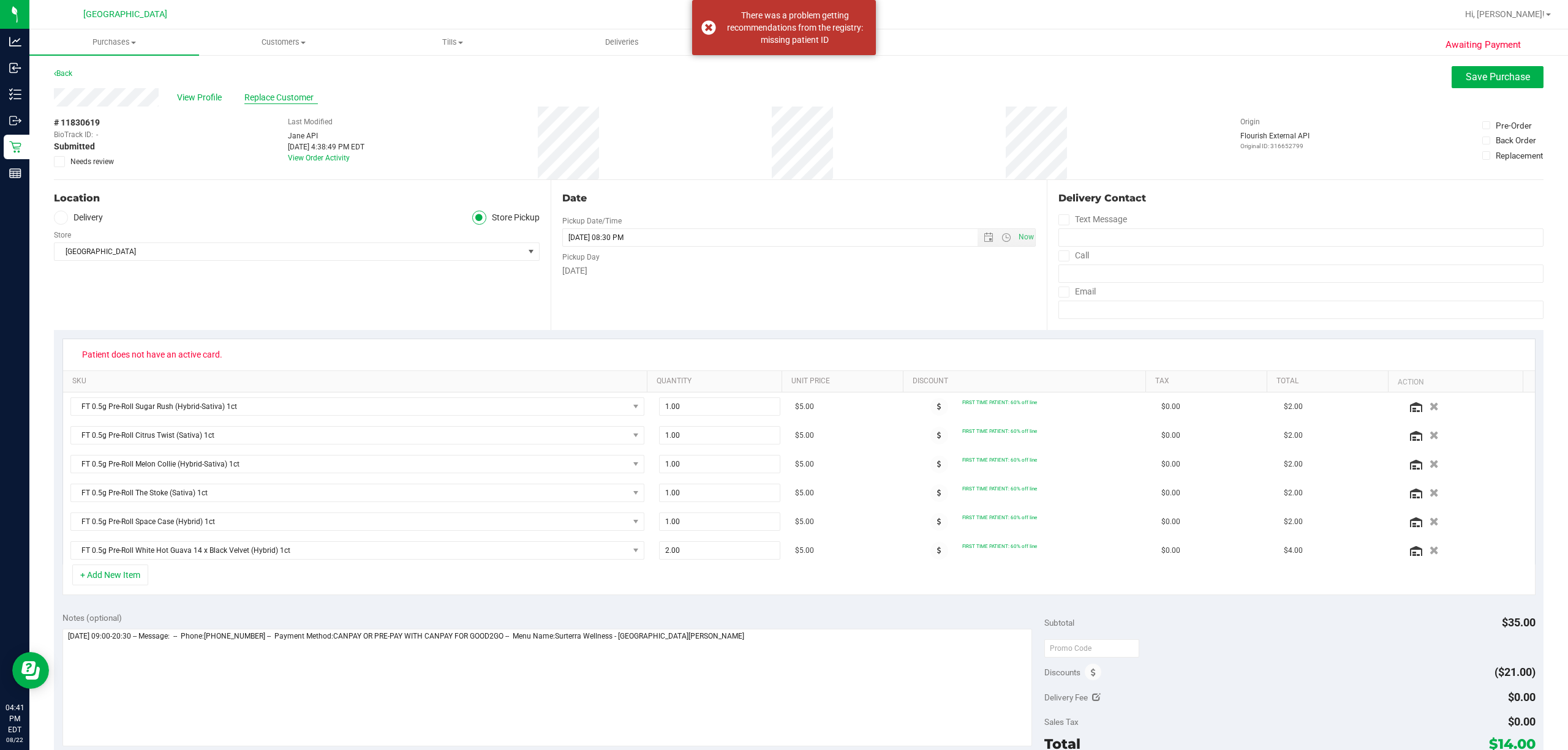
click at [265, 96] on span "Replace Customer" at bounding box center [281, 97] width 73 height 13
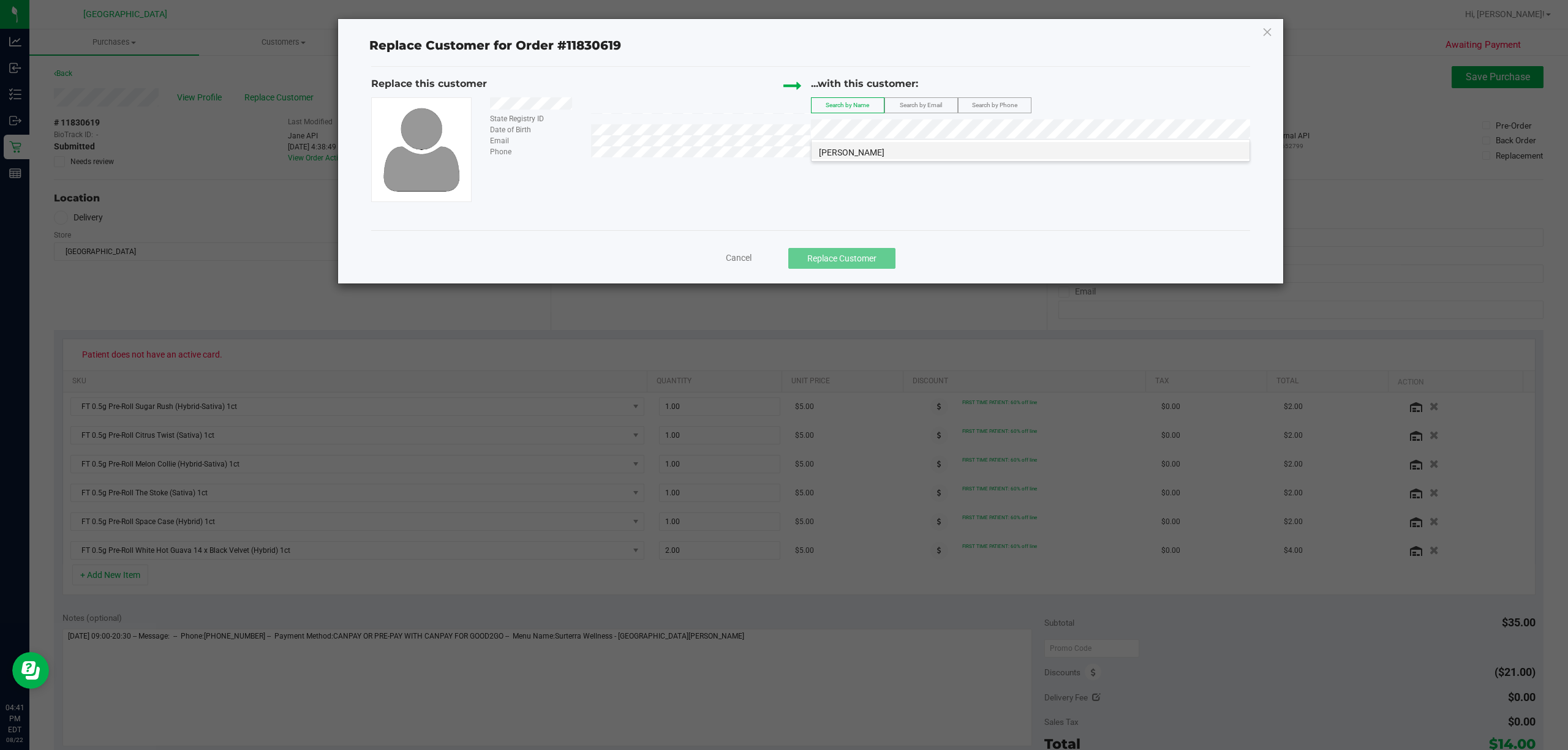
click at [782, 153] on span "[PERSON_NAME]" at bounding box center [852, 153] width 66 height 10
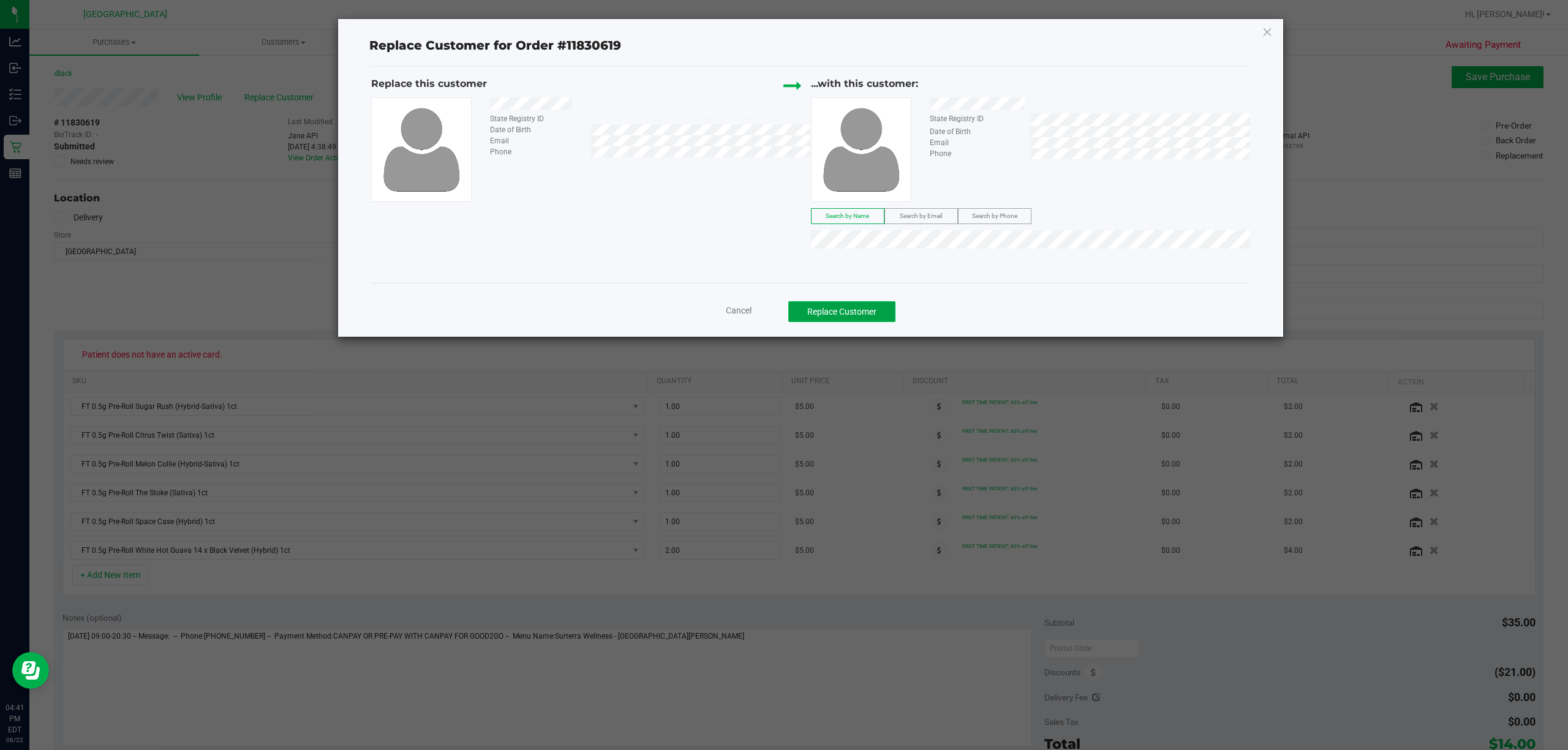
click at [782, 302] on button "Replace Customer" at bounding box center [842, 312] width 107 height 21
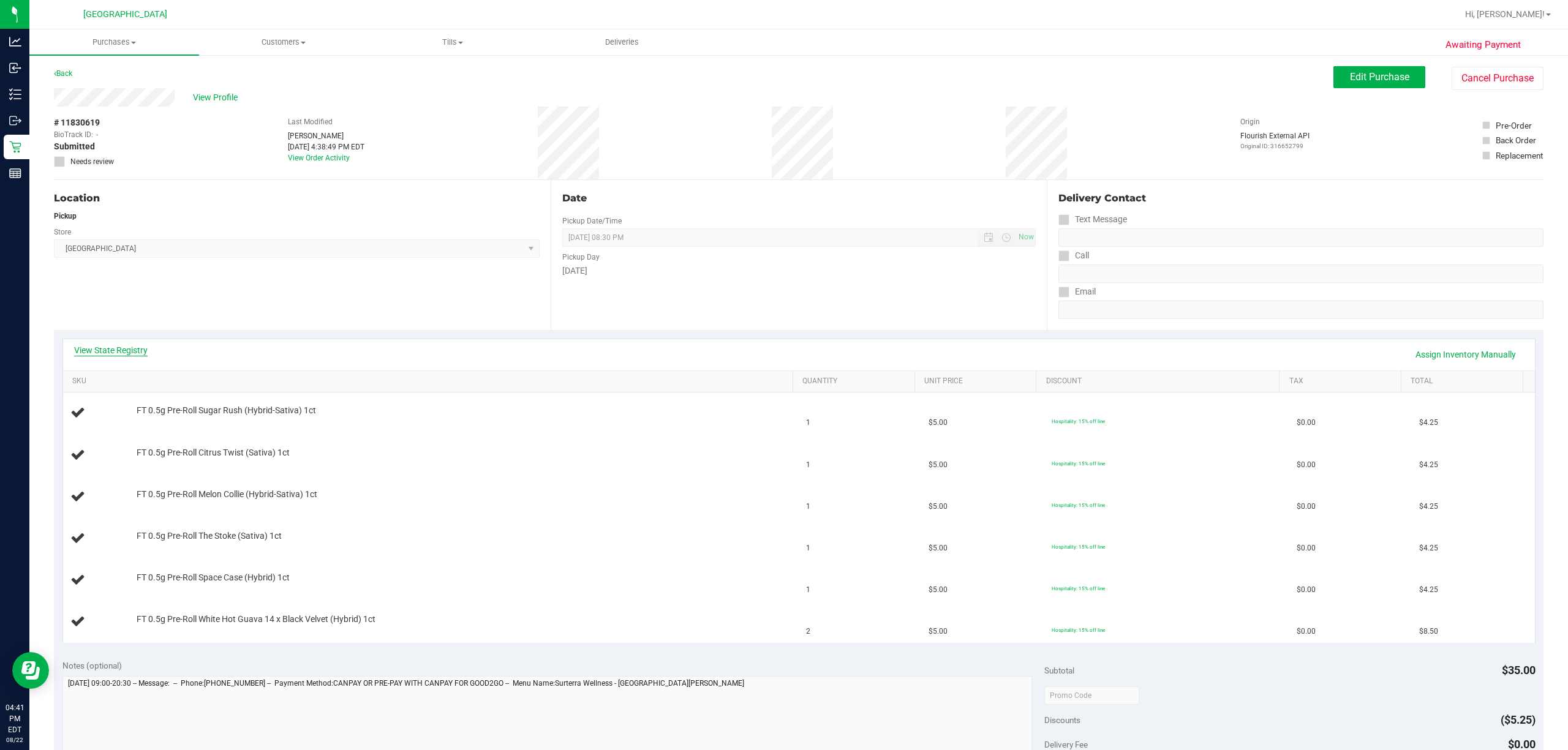
click at [110, 352] on link "View State Registry" at bounding box center [110, 350] width 73 height 12
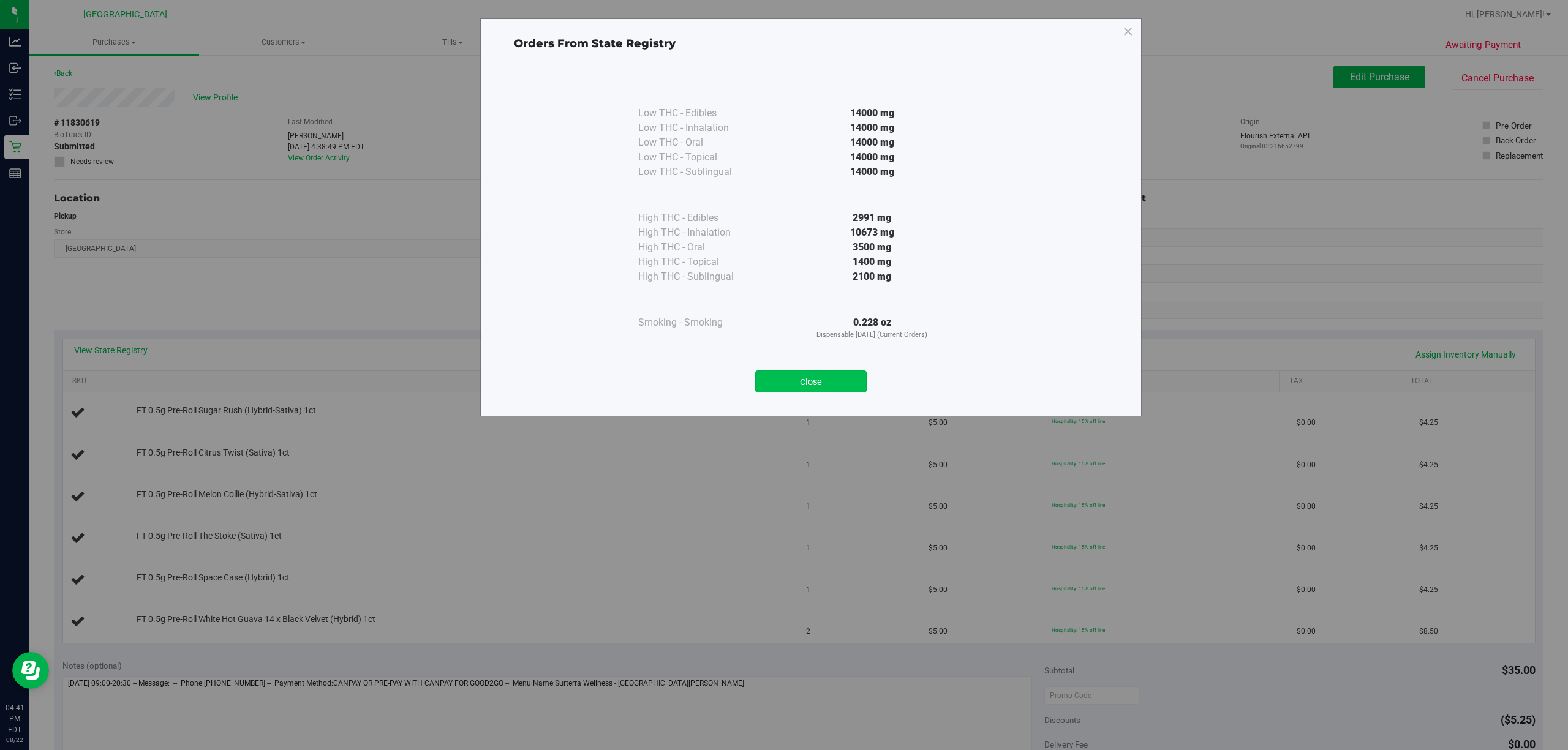
click at [782, 383] on button "Close" at bounding box center [811, 382] width 112 height 22
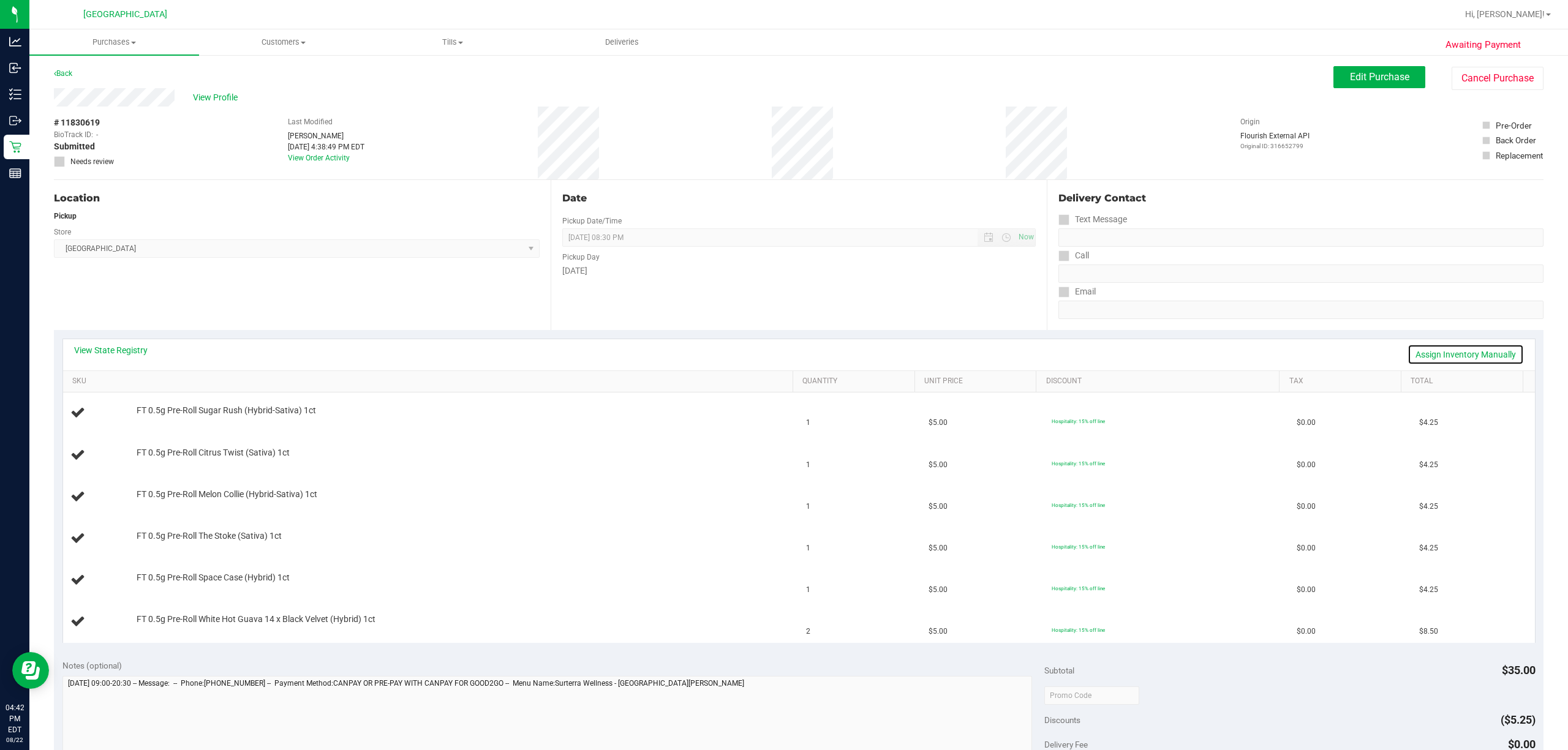
click at [782, 359] on link "Assign Inventory Manually" at bounding box center [1466, 355] width 117 height 21
click at [782, 356] on link "Save & Exit" at bounding box center [1495, 355] width 58 height 21
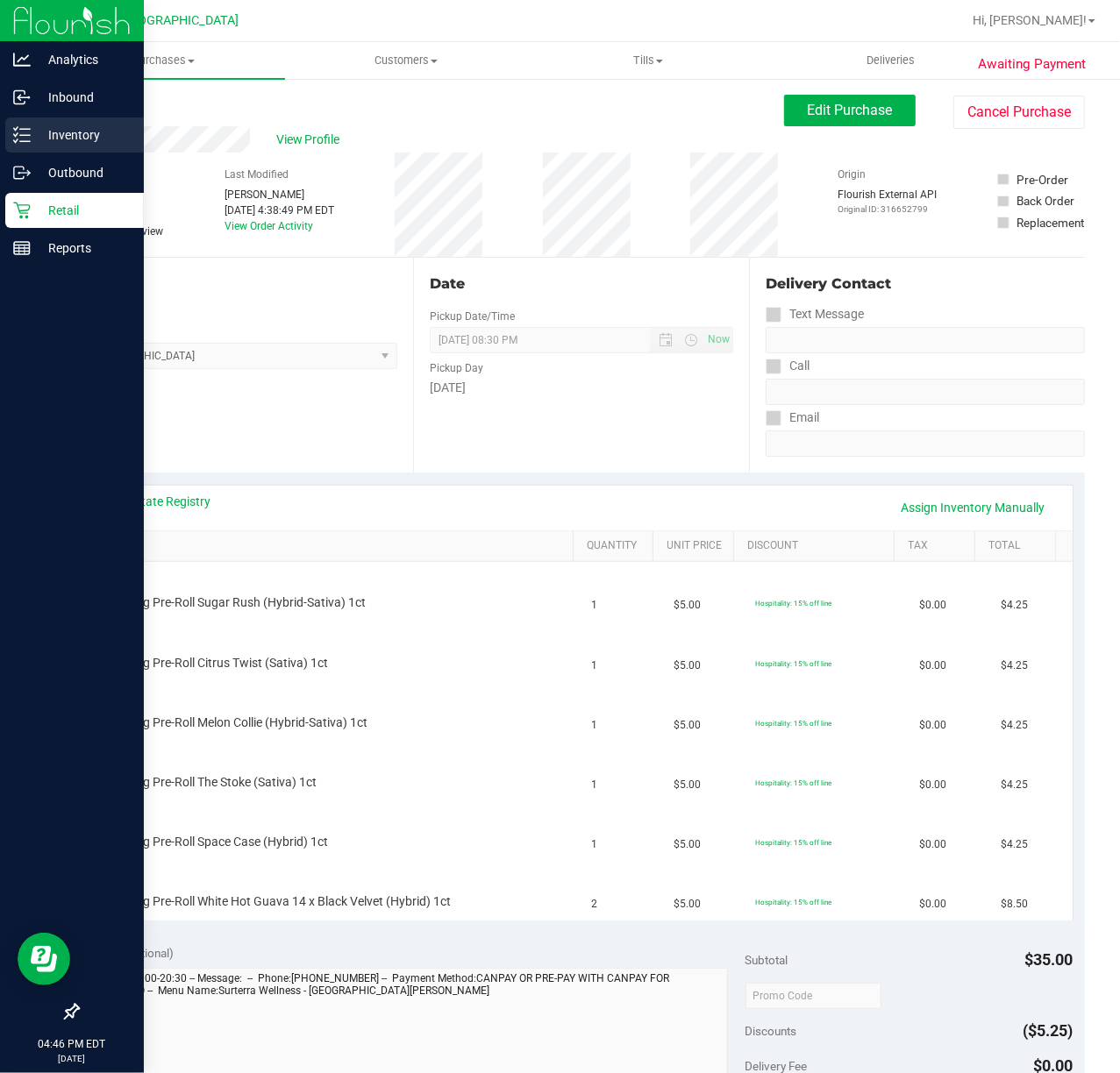
click at [61, 145] on p "Inventory" at bounding box center [83, 135] width 105 height 21
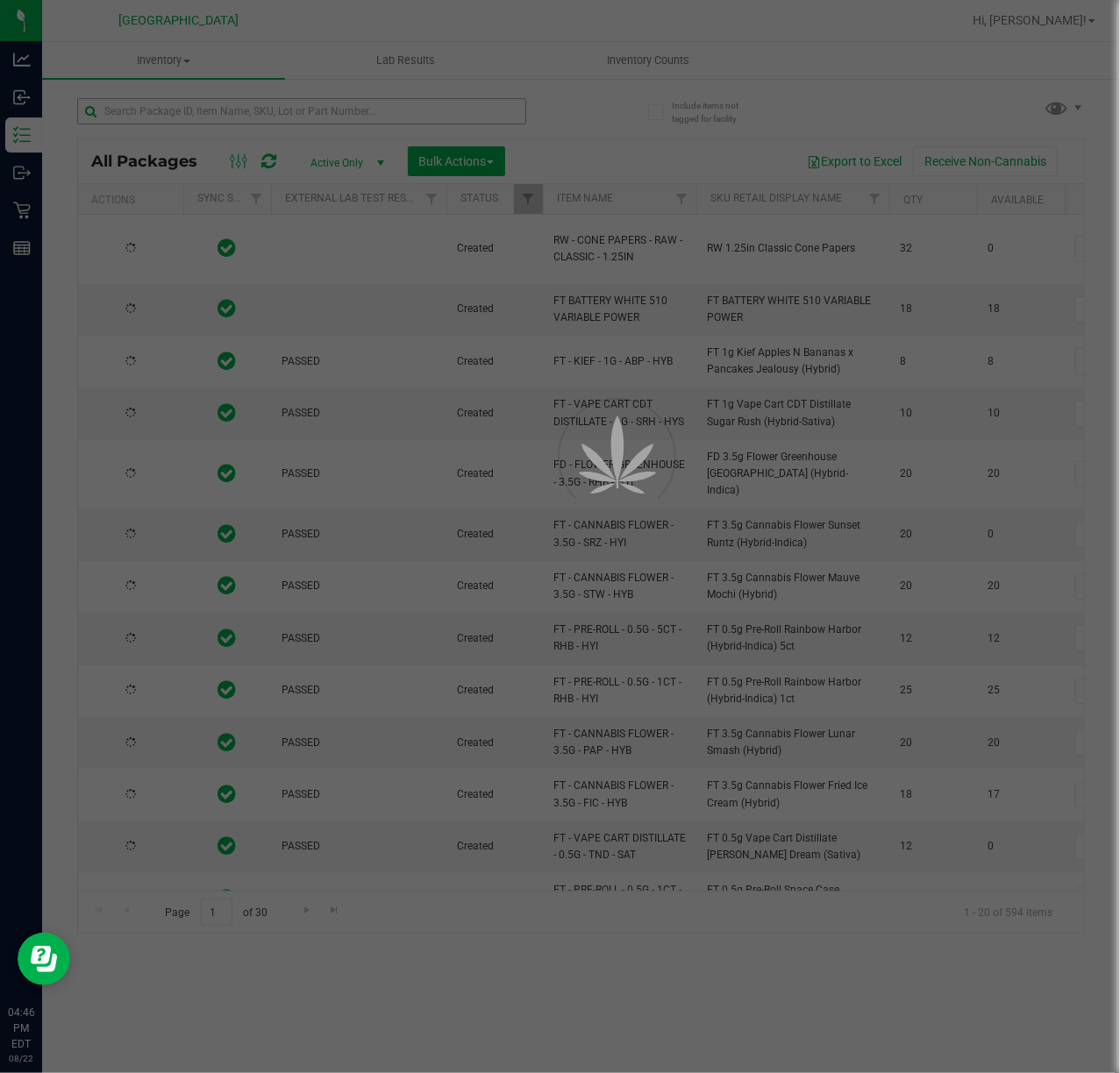
click at [219, 120] on div at bounding box center [560, 536] width 1120 height 1073
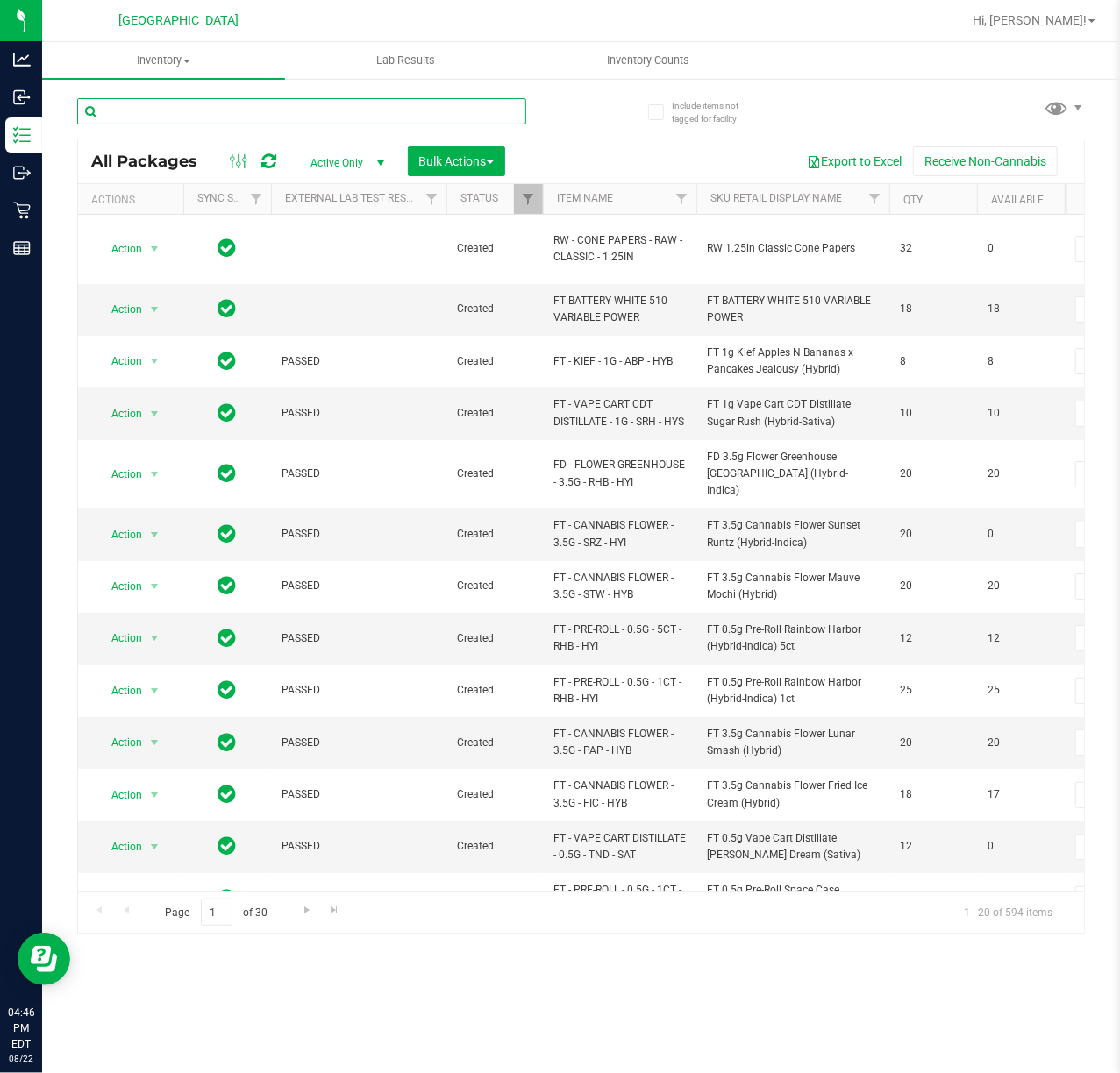
click at [218, 117] on input "text" at bounding box center [302, 112] width 449 height 27
type input "6049192762525458"
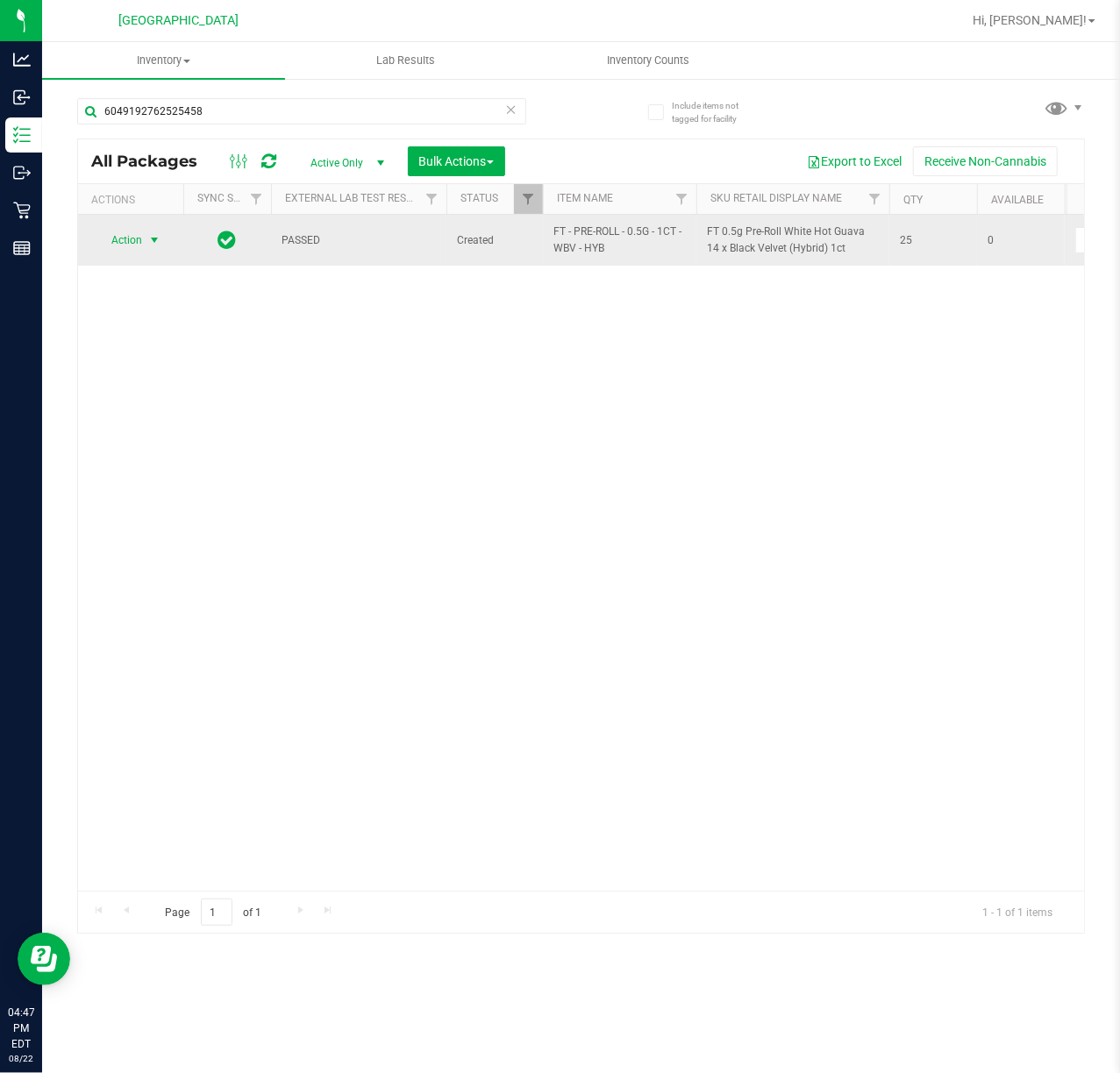
click at [113, 247] on span "Action" at bounding box center [119, 241] width 47 height 25
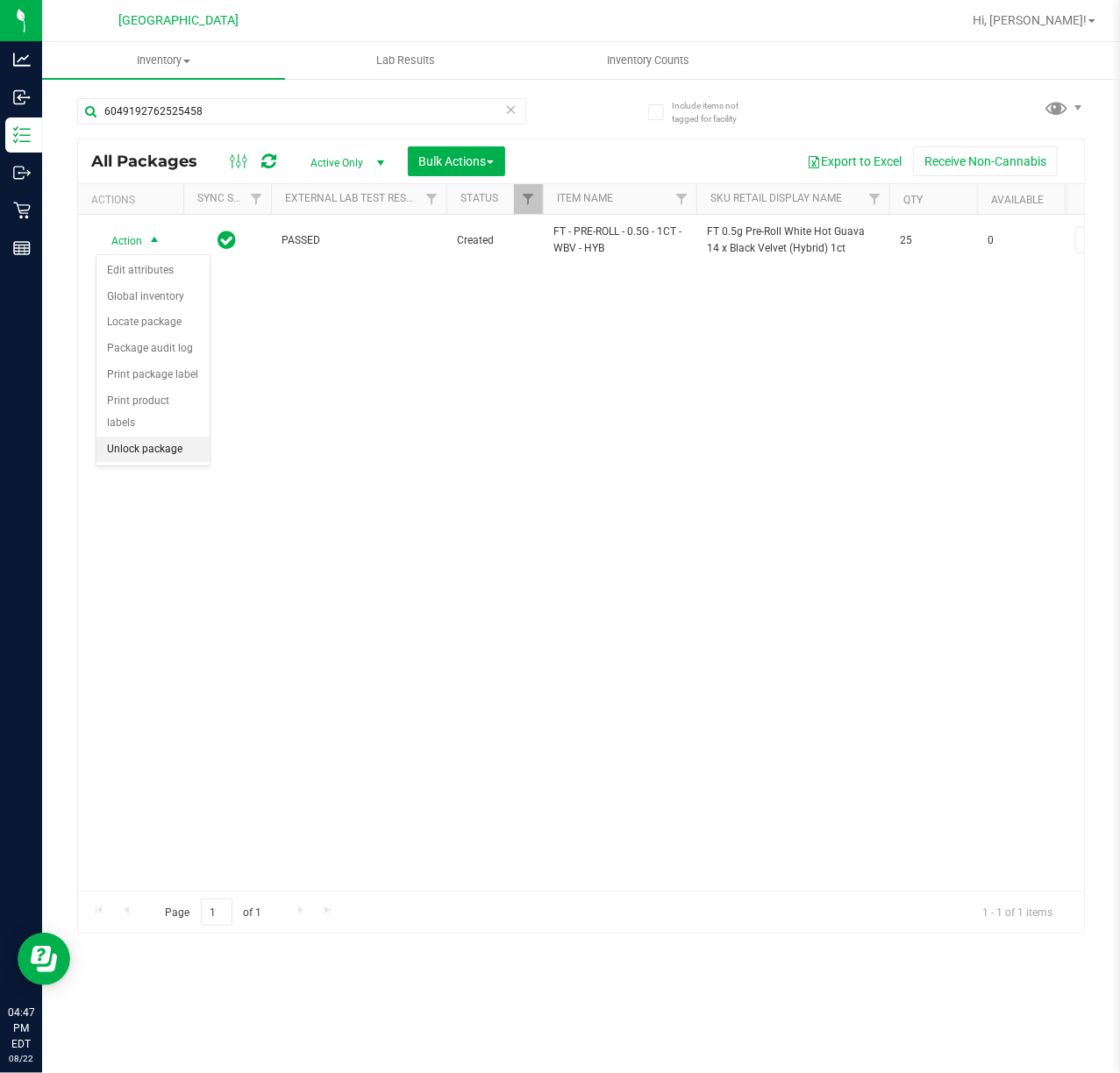
click at [148, 463] on li "Unlock package" at bounding box center [153, 450] width 113 height 27
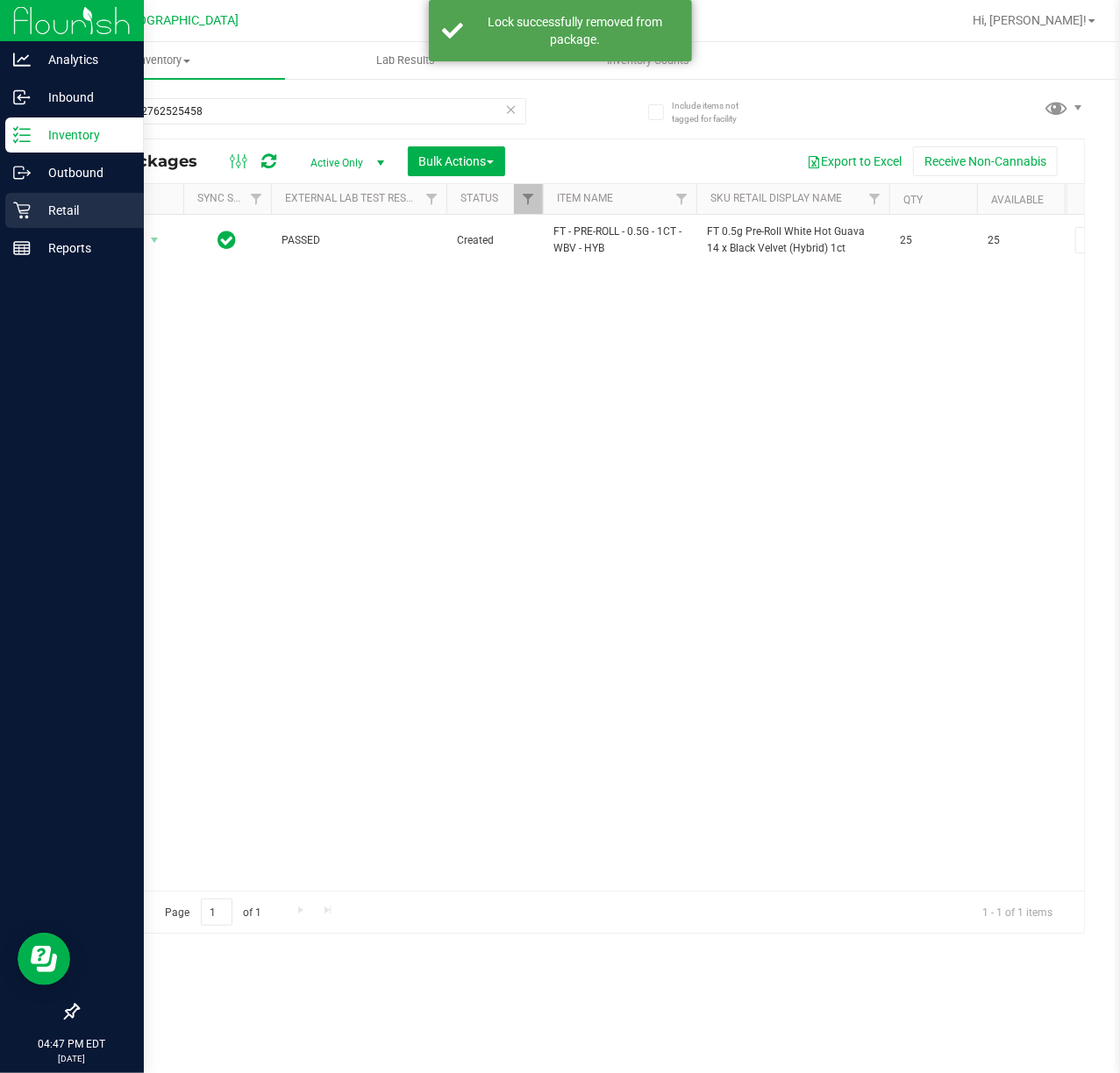
click at [39, 202] on p "Retail" at bounding box center [83, 211] width 105 height 21
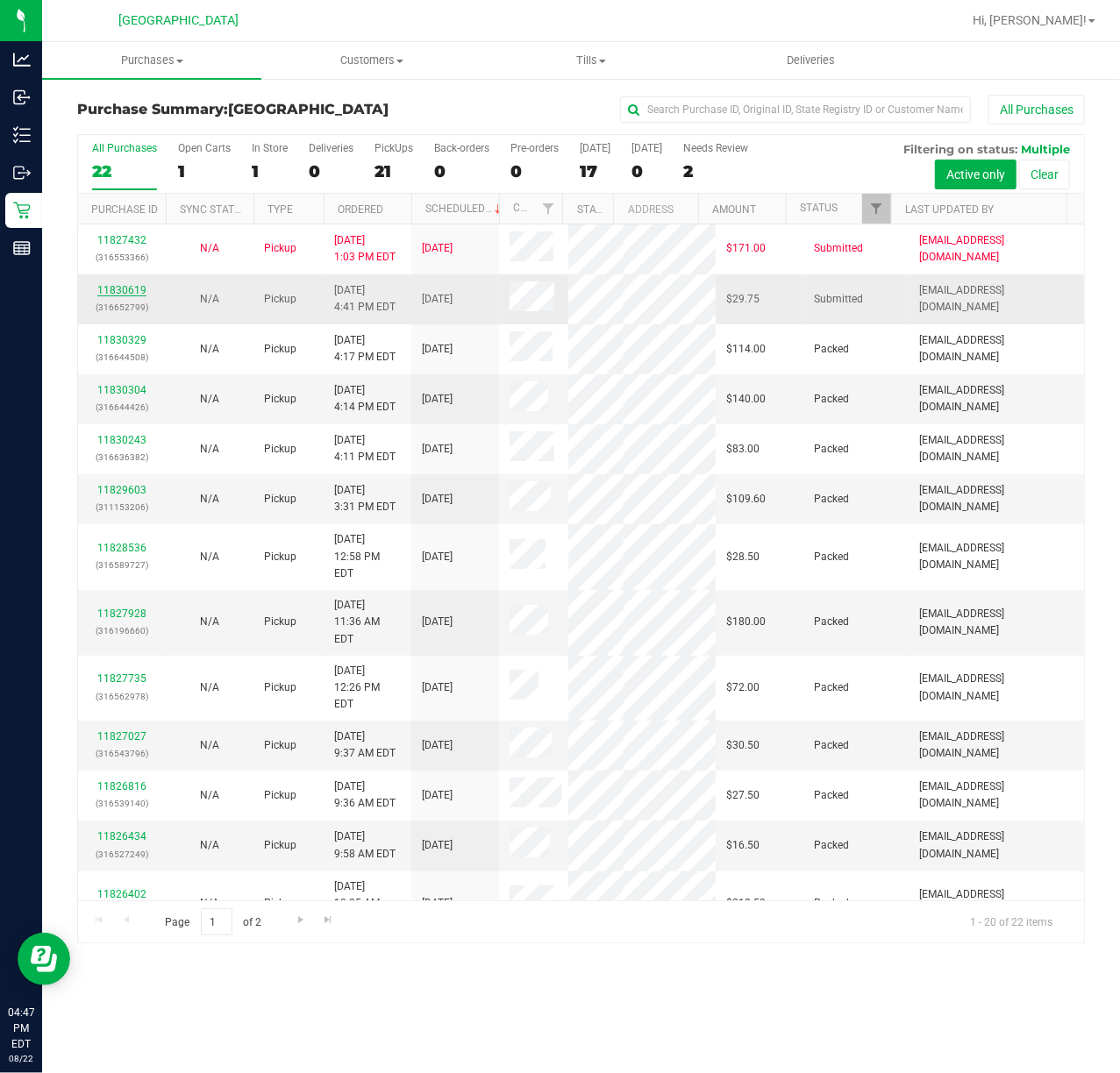
click at [106, 292] on link "11830619" at bounding box center [122, 290] width 49 height 12
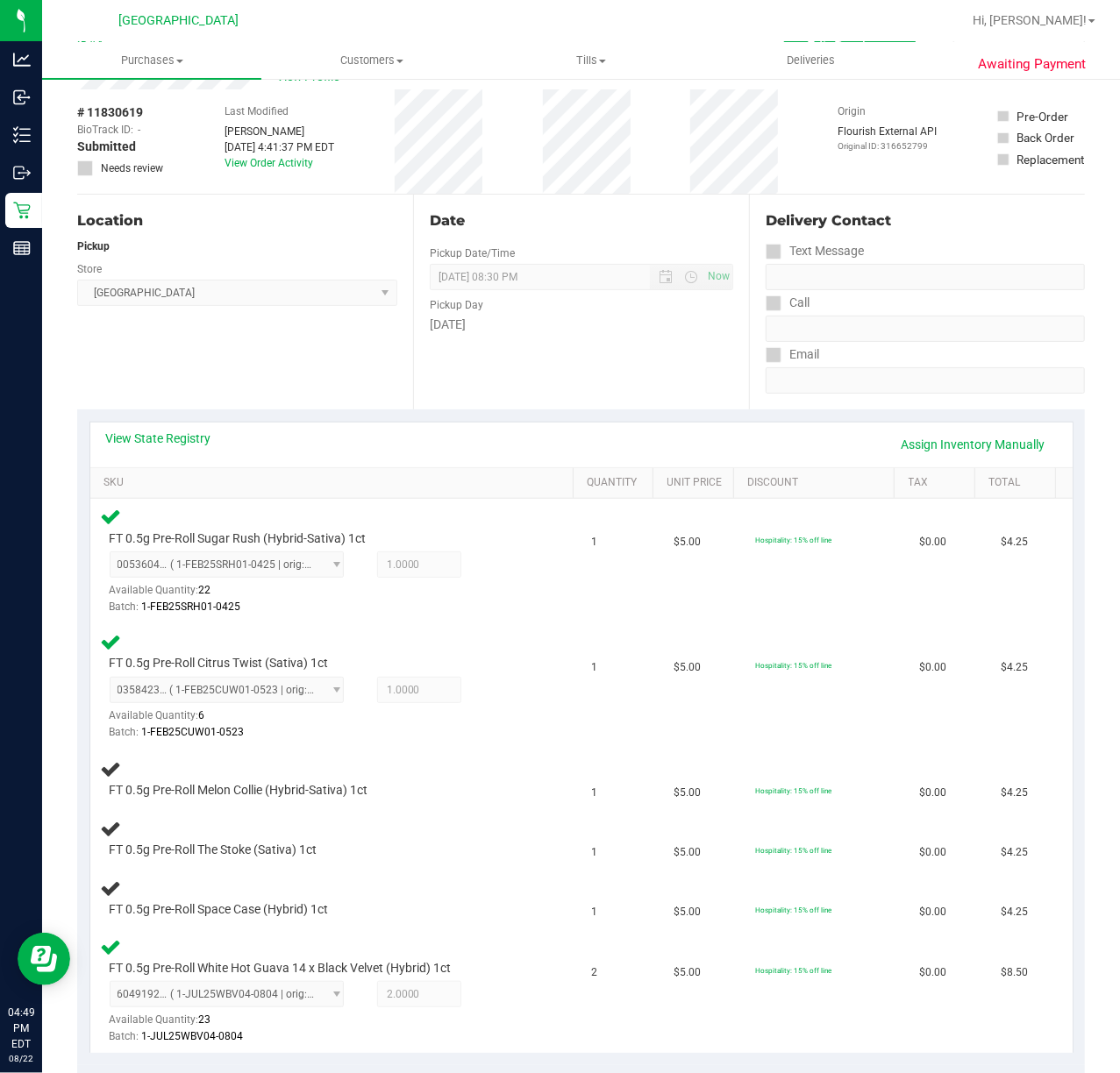
scroll to position [116, 0]
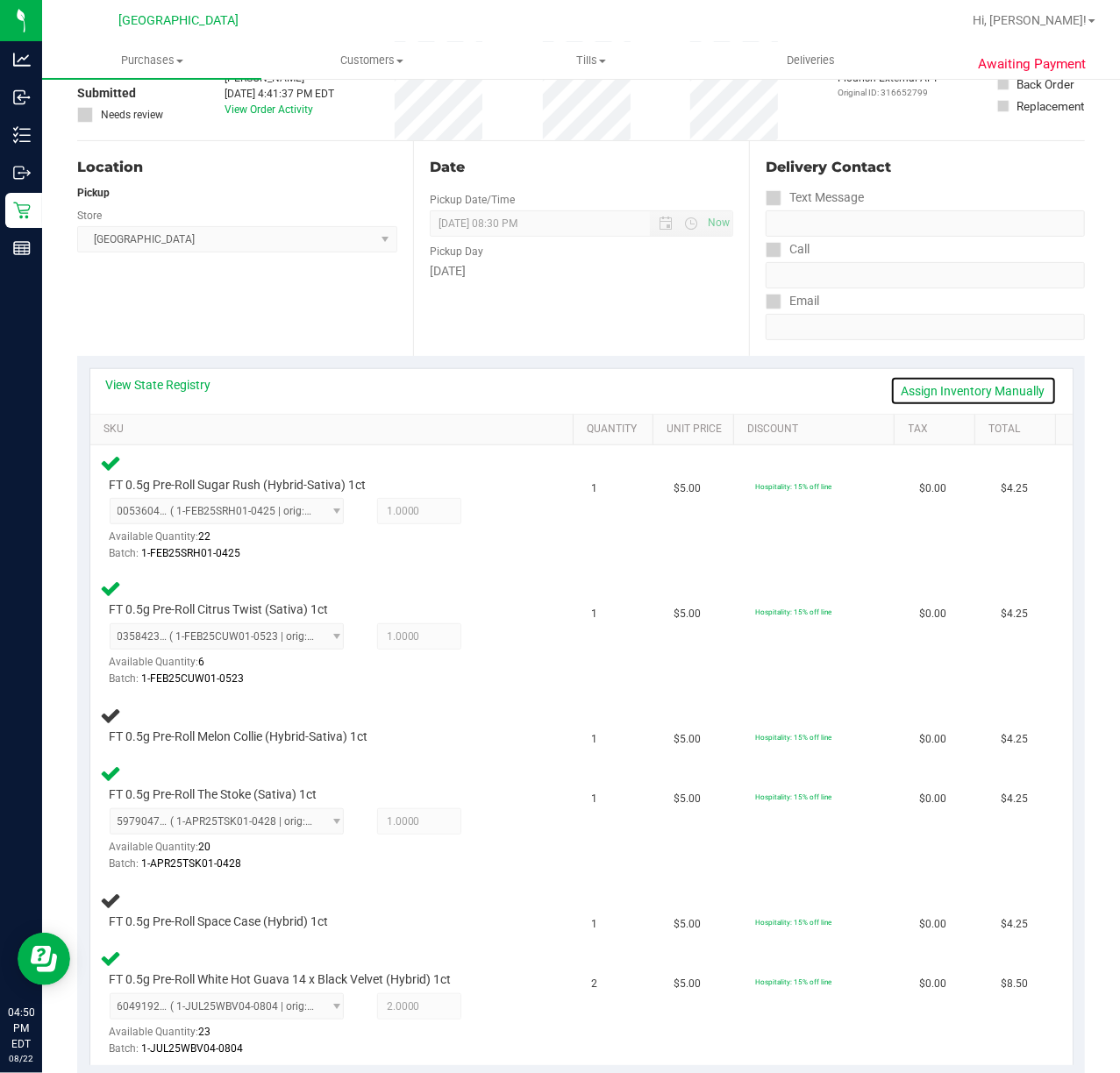
click at [951, 383] on link "Assign Inventory Manually" at bounding box center [973, 392] width 167 height 30
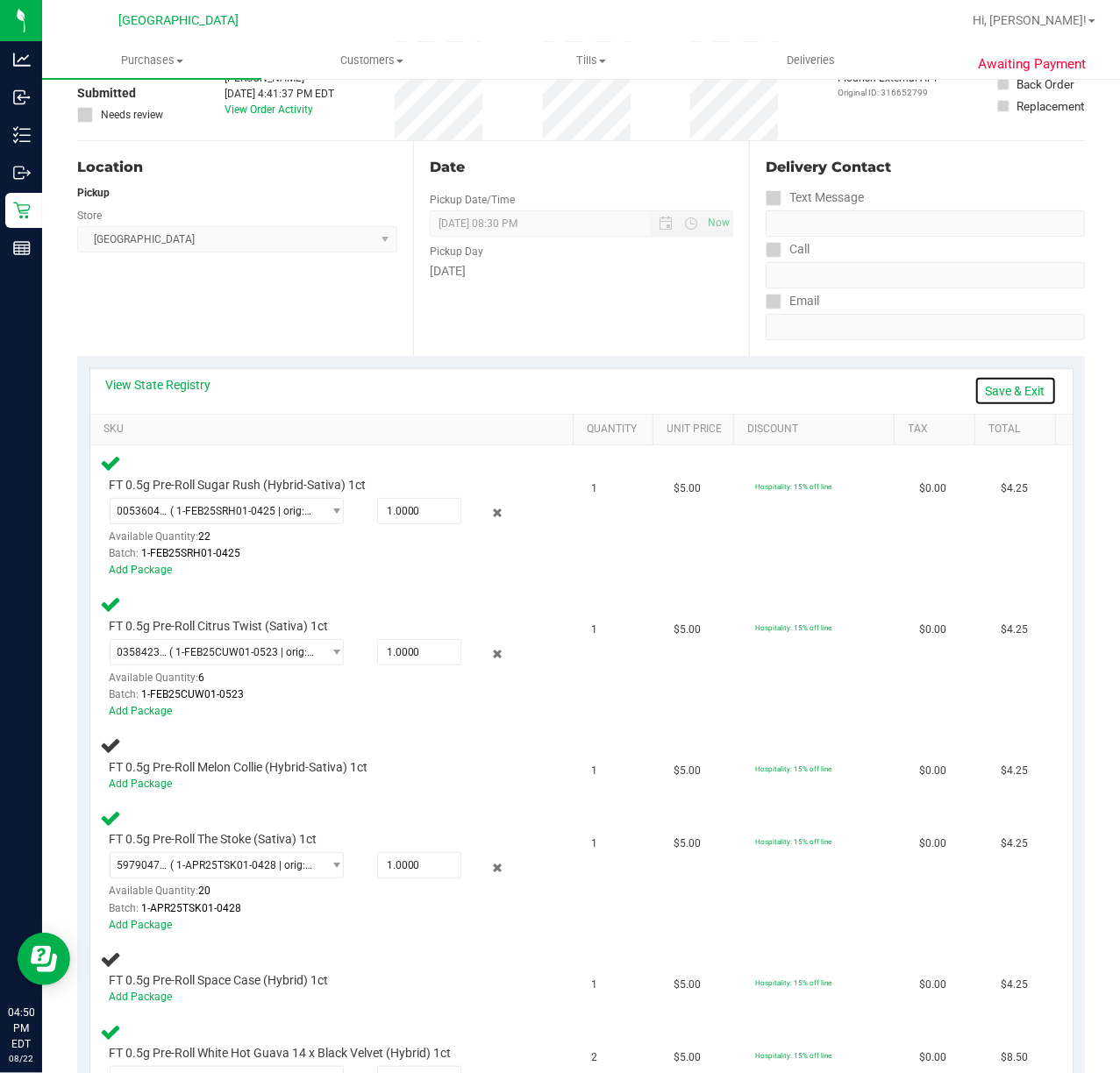
click at [1004, 385] on link "Save & Exit" at bounding box center [1015, 392] width 83 height 30
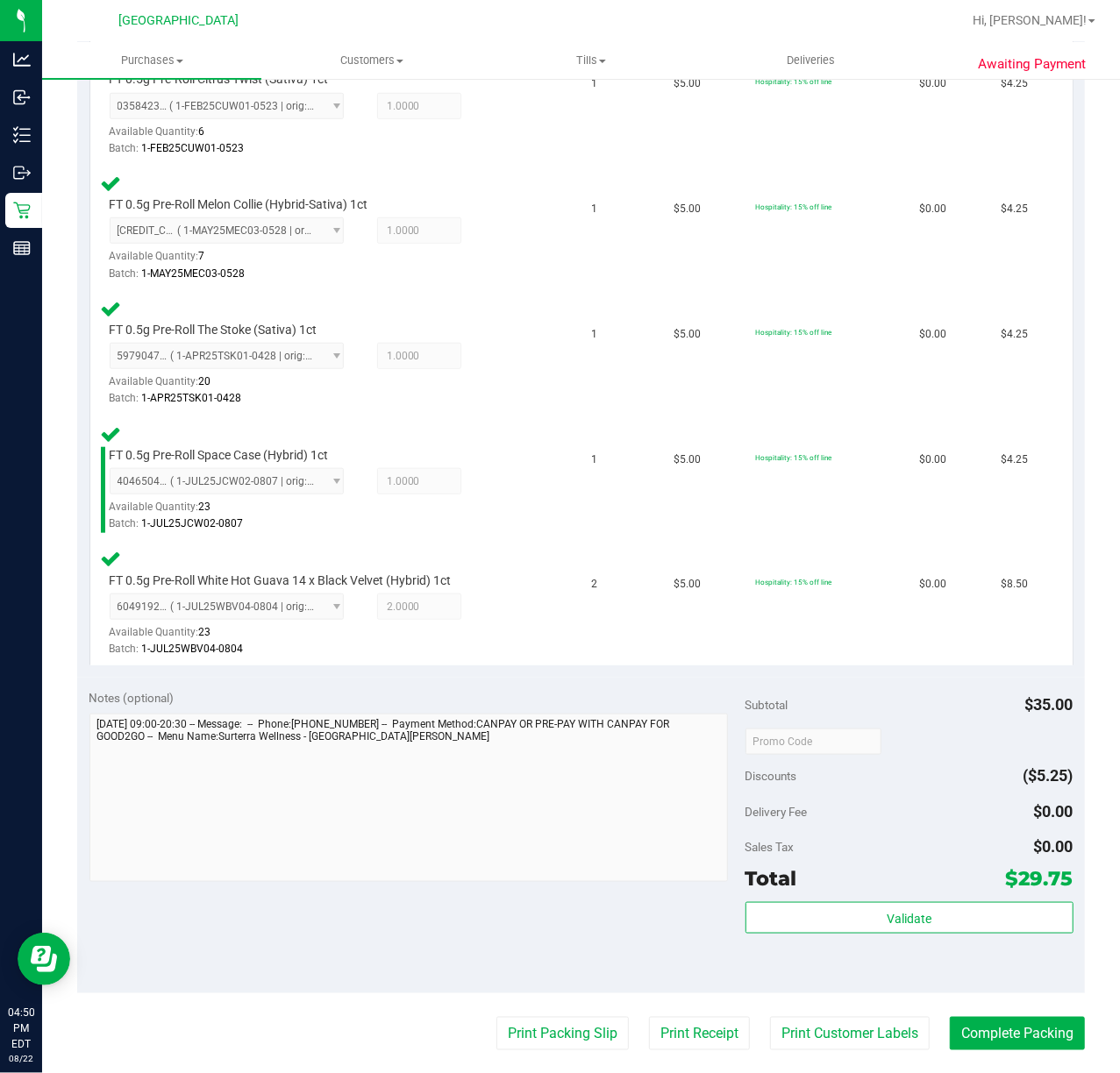
scroll to position [654, 0]
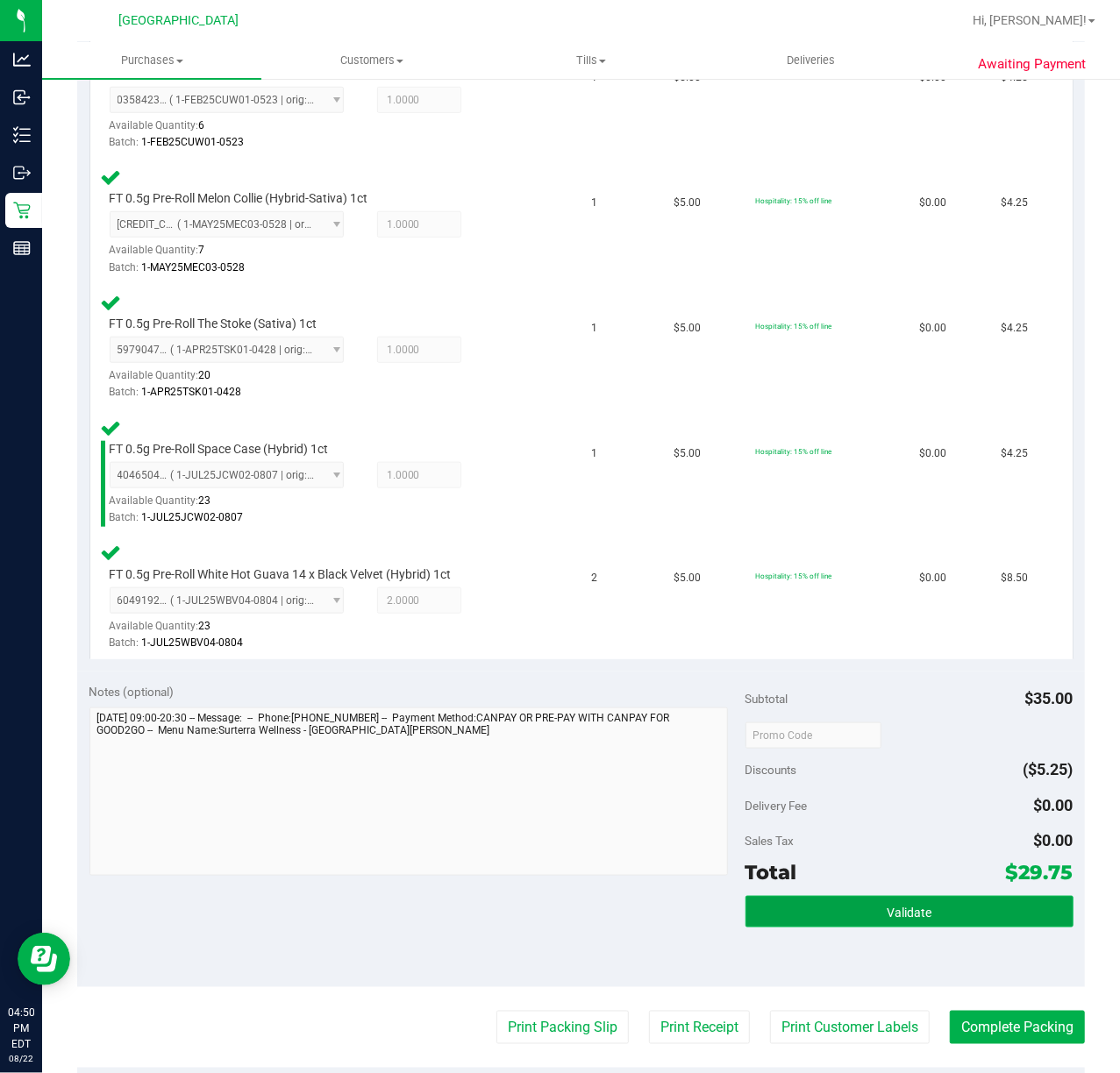
click at [819, 899] on button "Validate" at bounding box center [909, 912] width 328 height 32
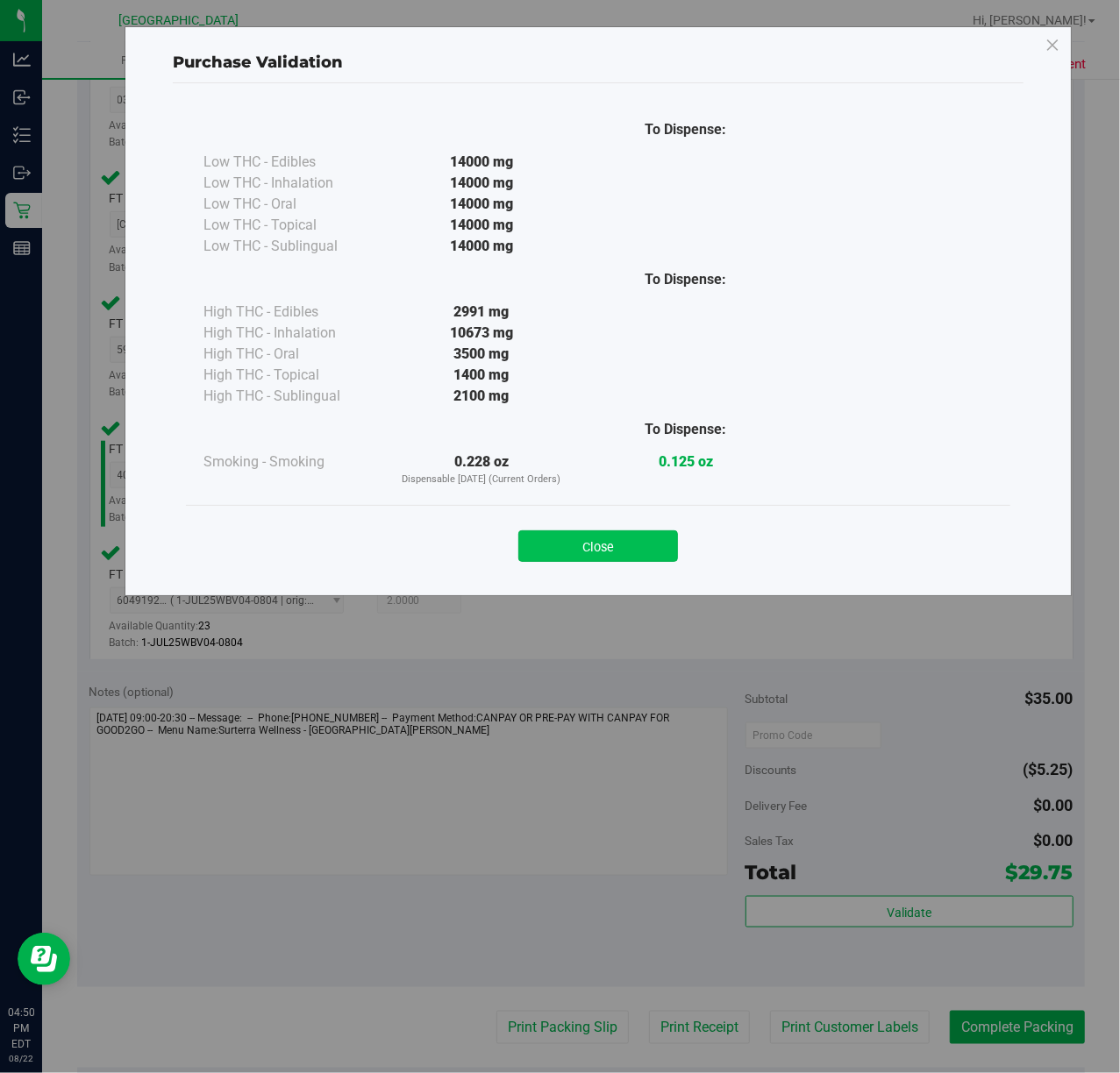
click at [615, 554] on button "Close" at bounding box center [599, 546] width 160 height 32
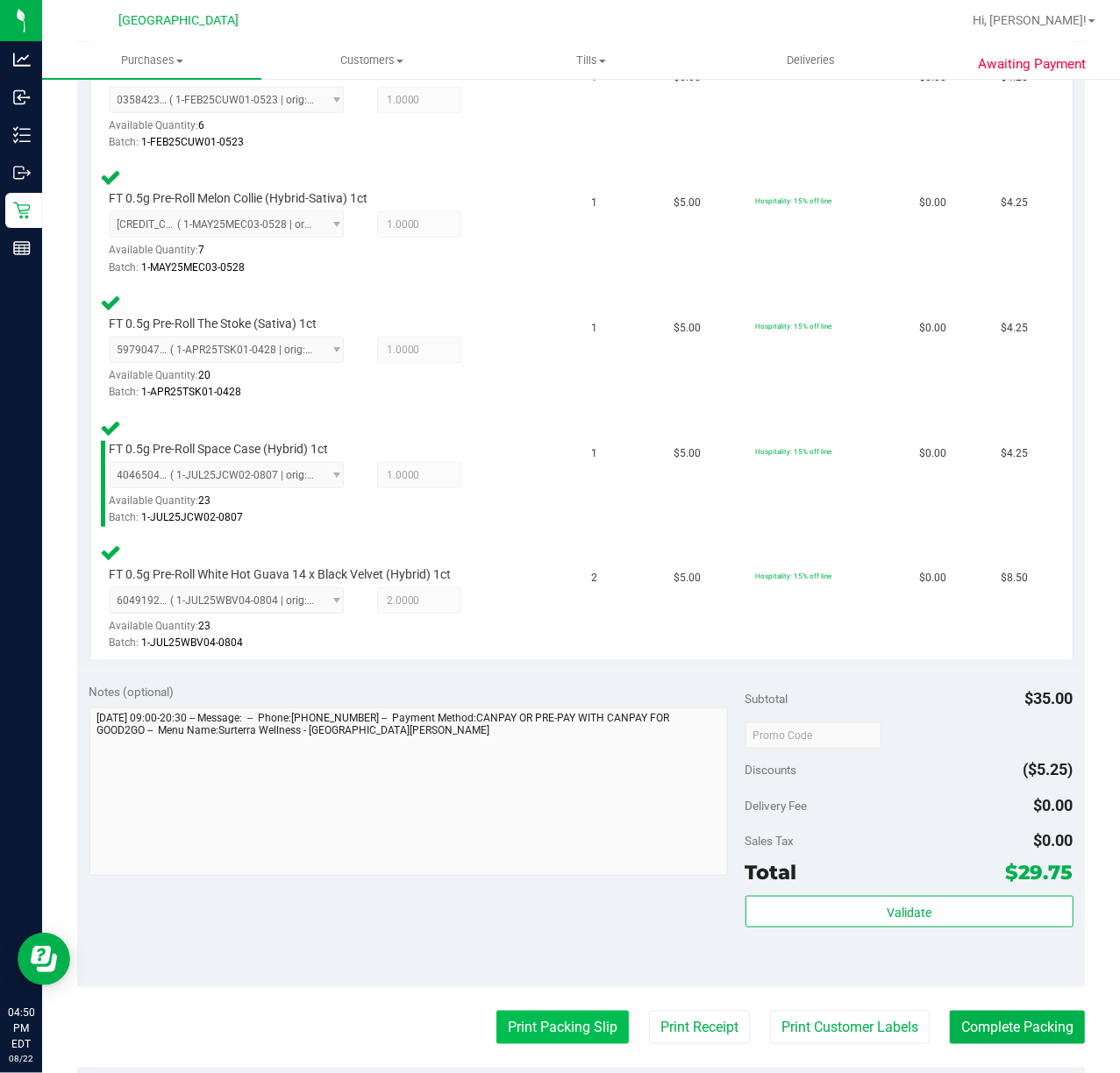
click at [542, 1032] on button "Print Packing Slip" at bounding box center [562, 1028] width 132 height 34
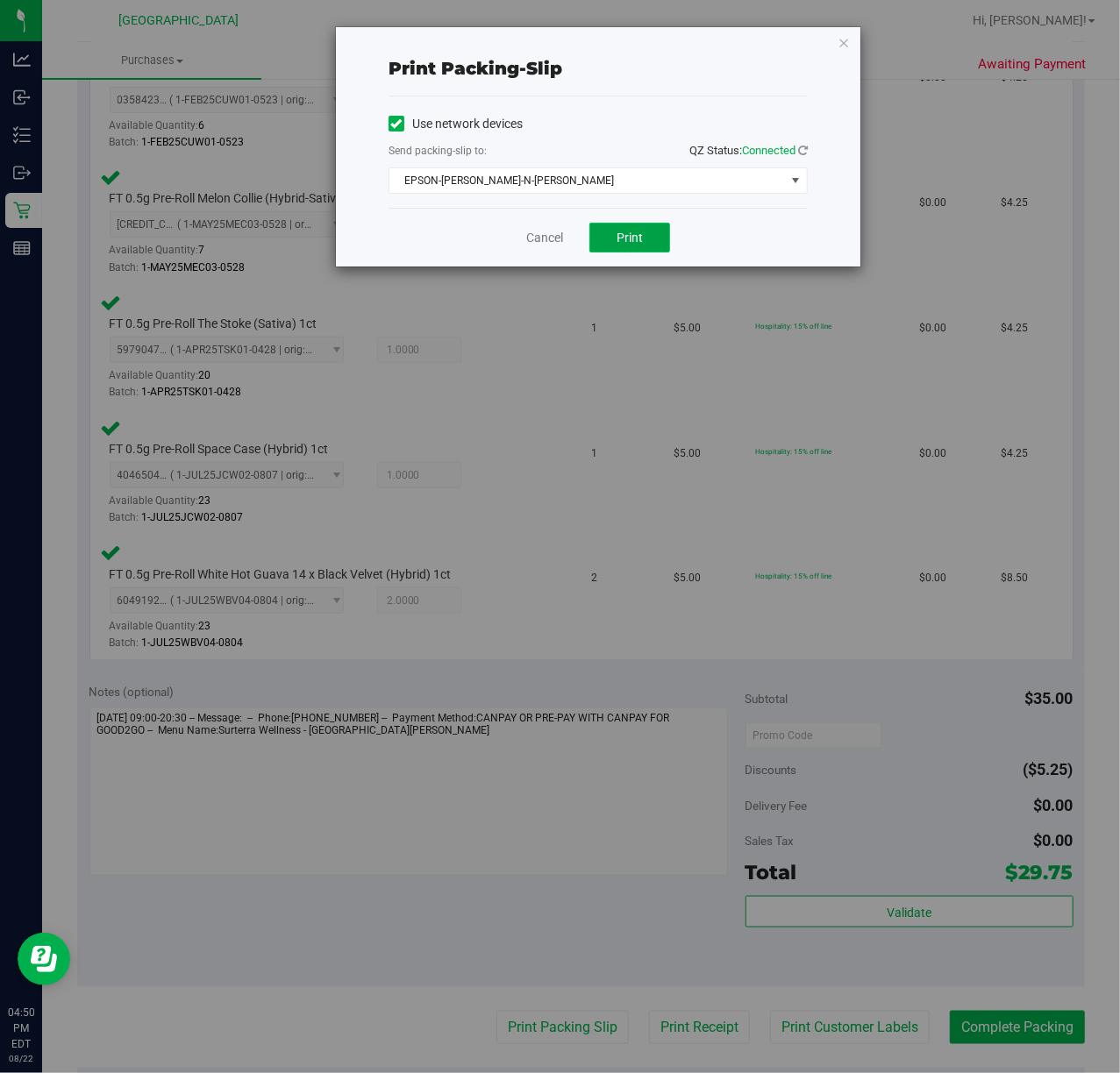
click at [617, 252] on button "Print" at bounding box center [629, 238] width 81 height 30
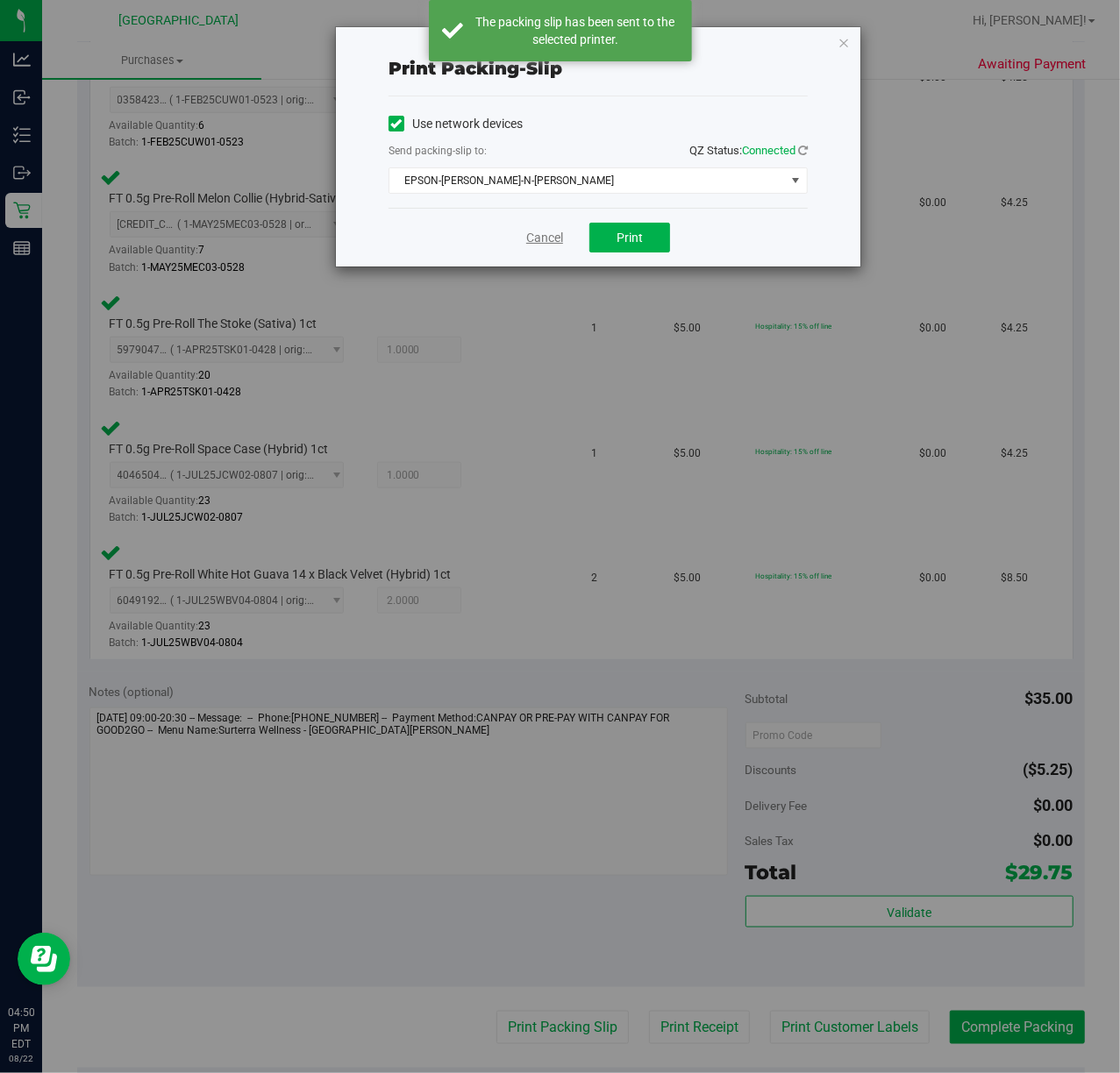
click at [536, 235] on link "Cancel" at bounding box center [544, 238] width 36 height 19
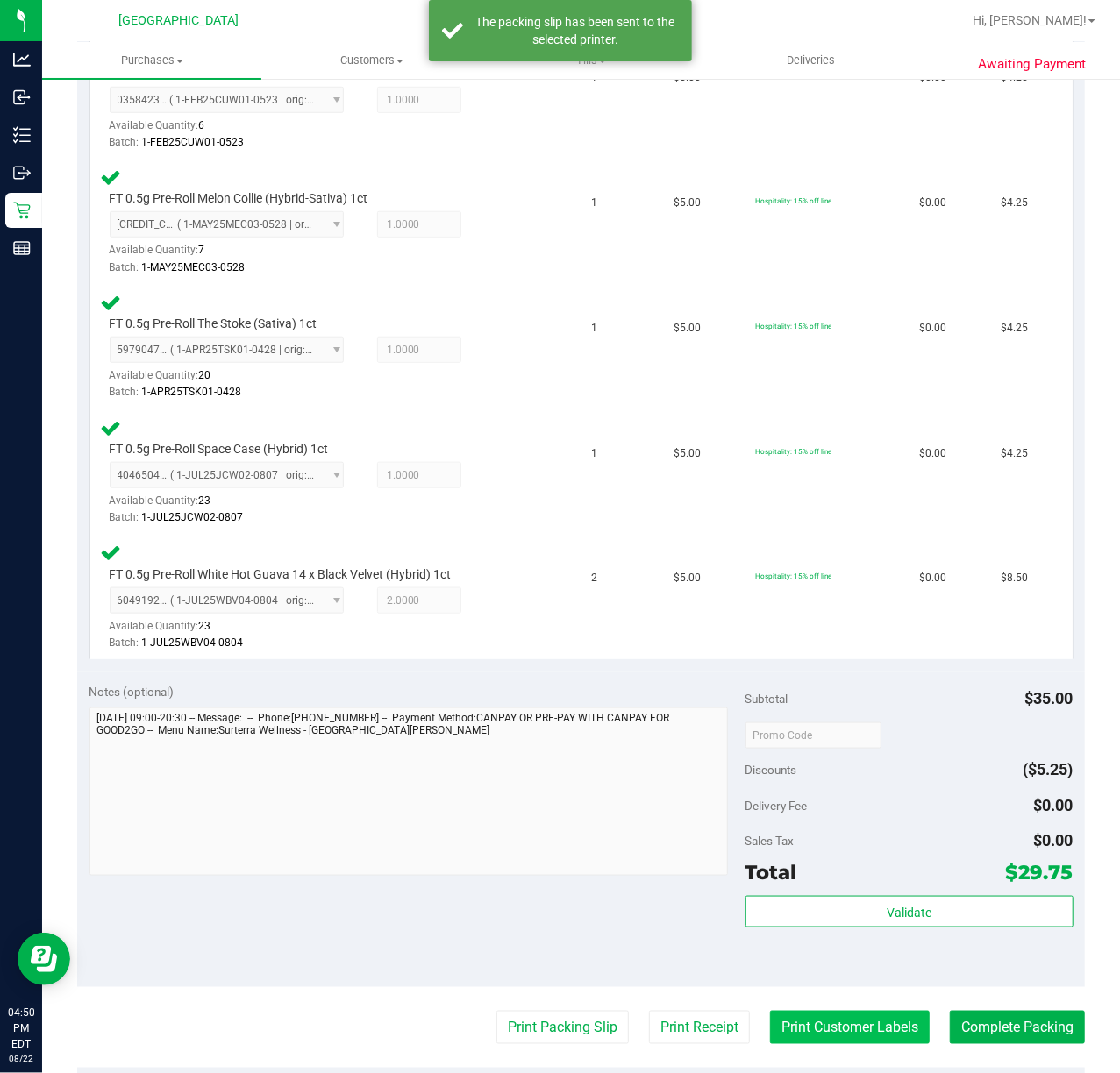
click at [871, 1017] on button "Print Customer Labels" at bounding box center [850, 1028] width 160 height 34
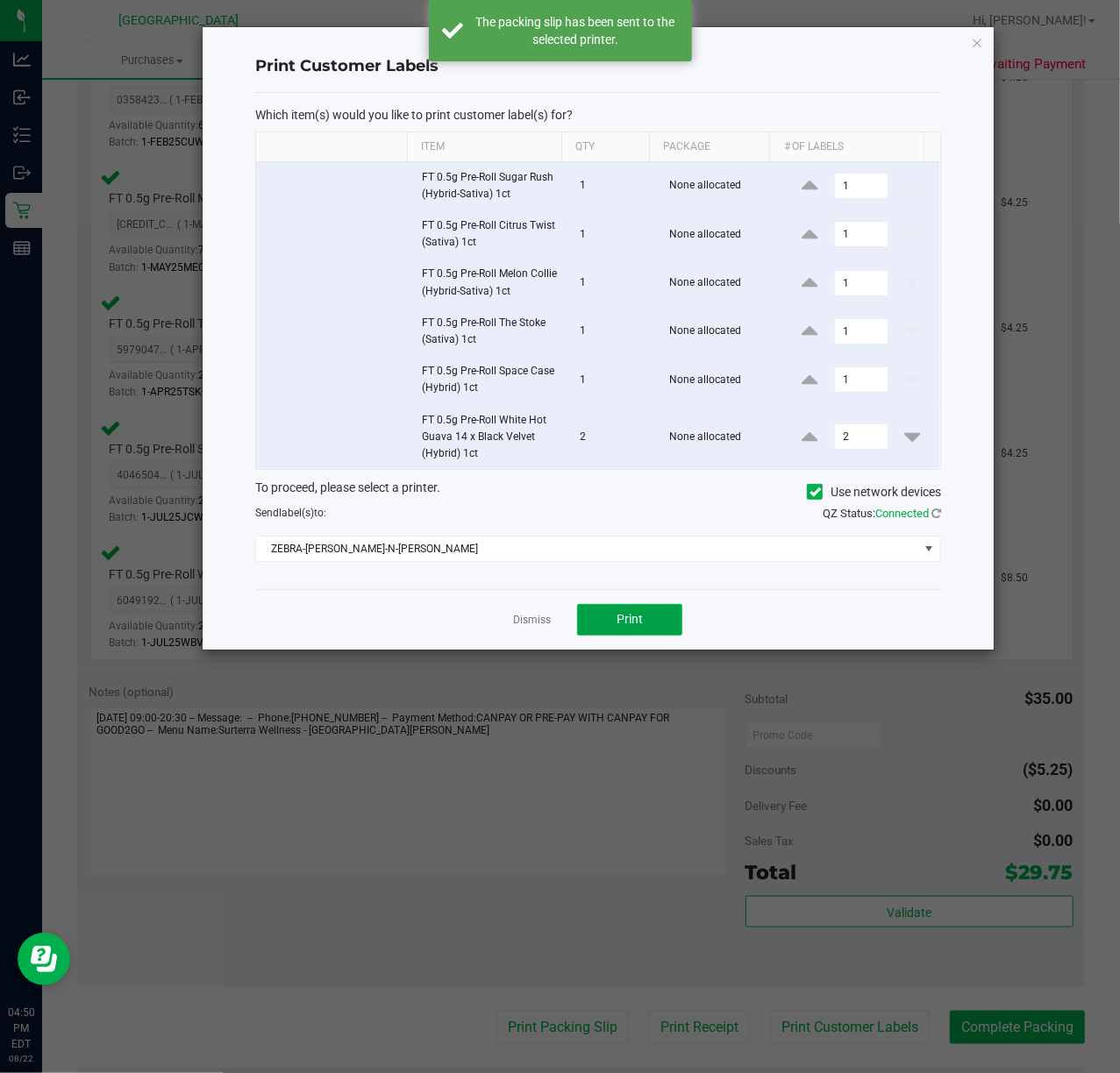
click at [636, 622] on span "Print" at bounding box center [630, 619] width 27 height 14
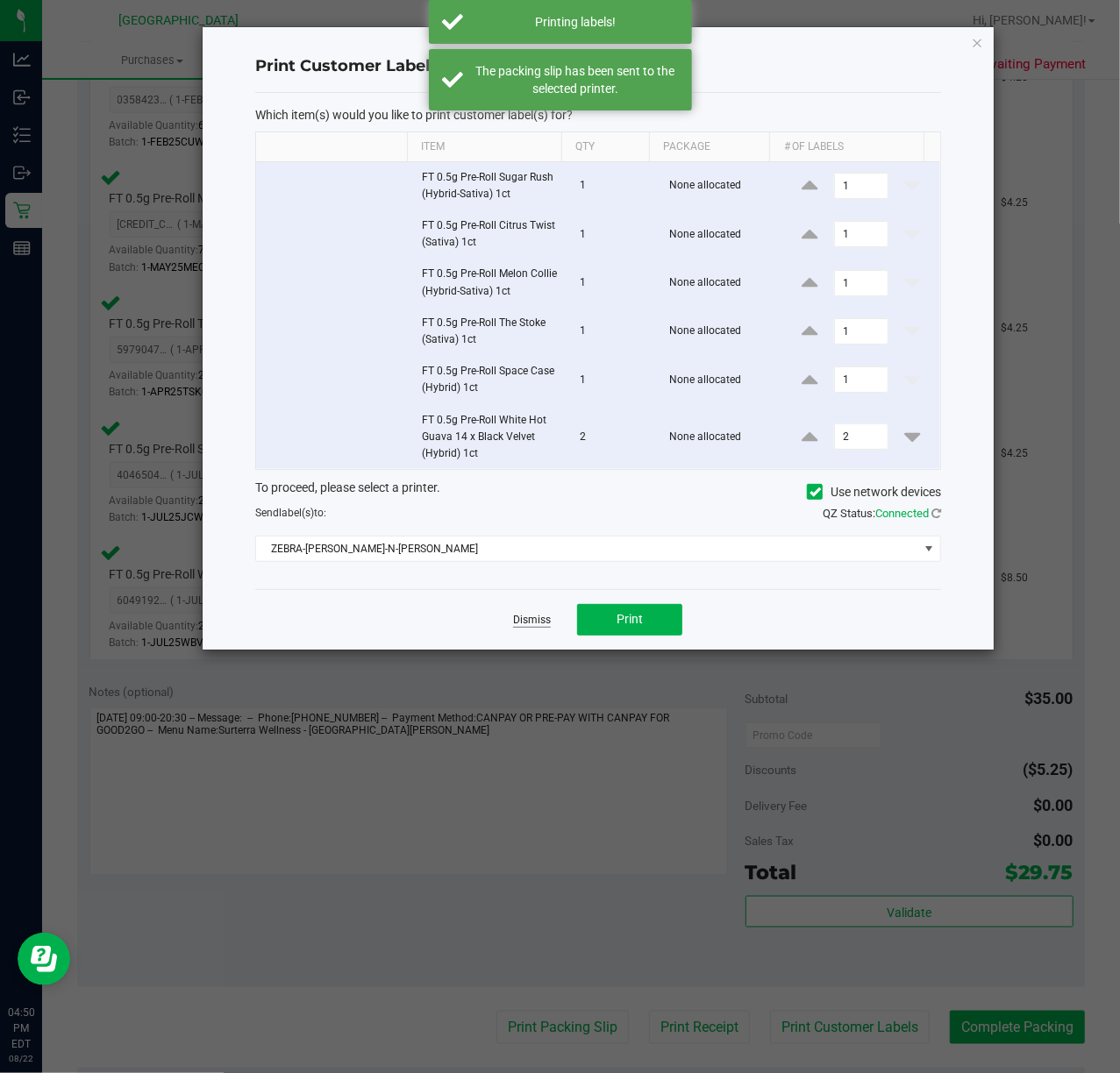
click at [533, 621] on link "Dismiss" at bounding box center [532, 620] width 37 height 15
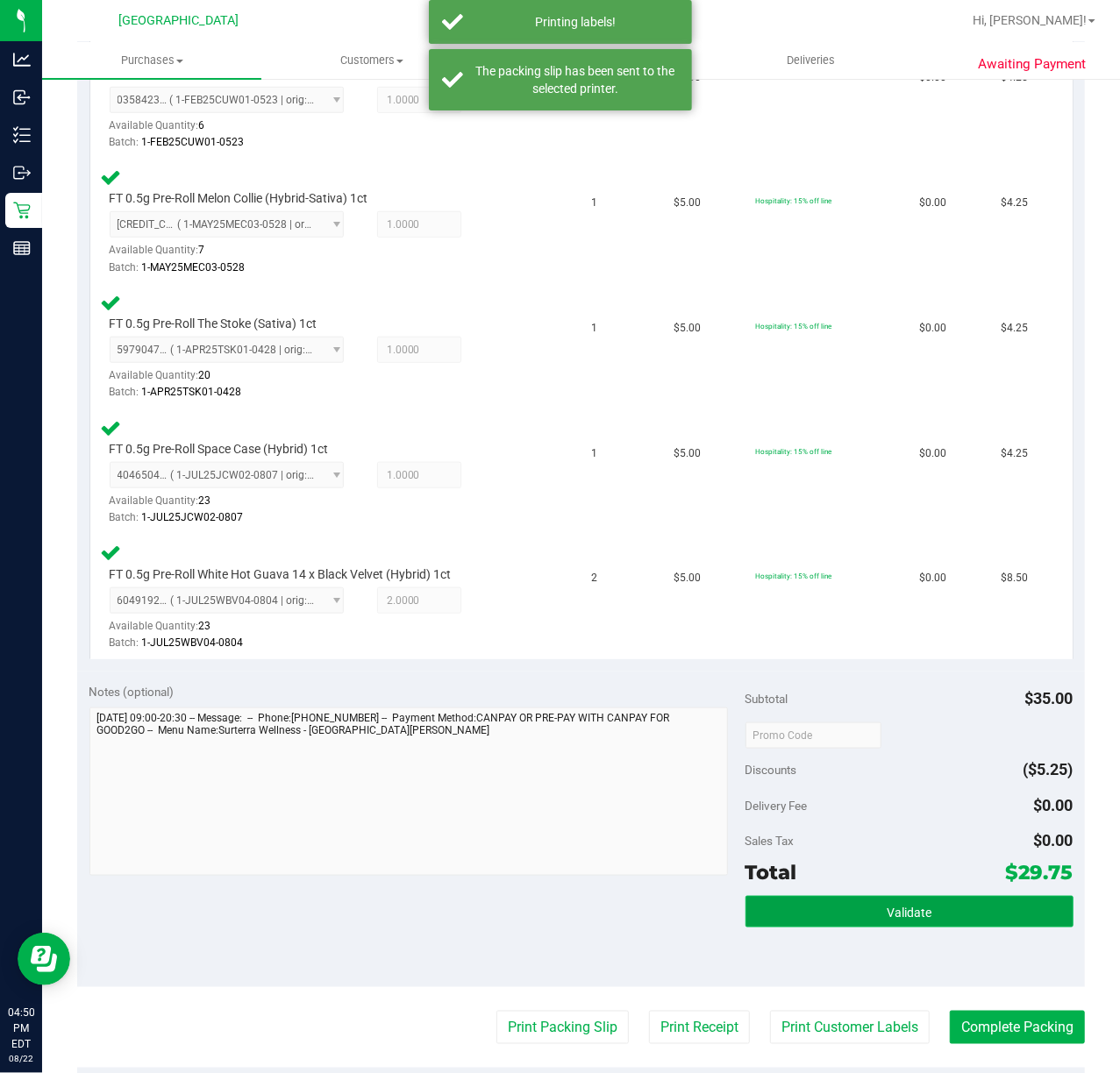
click at [885, 920] on button "Validate" at bounding box center [909, 912] width 328 height 32
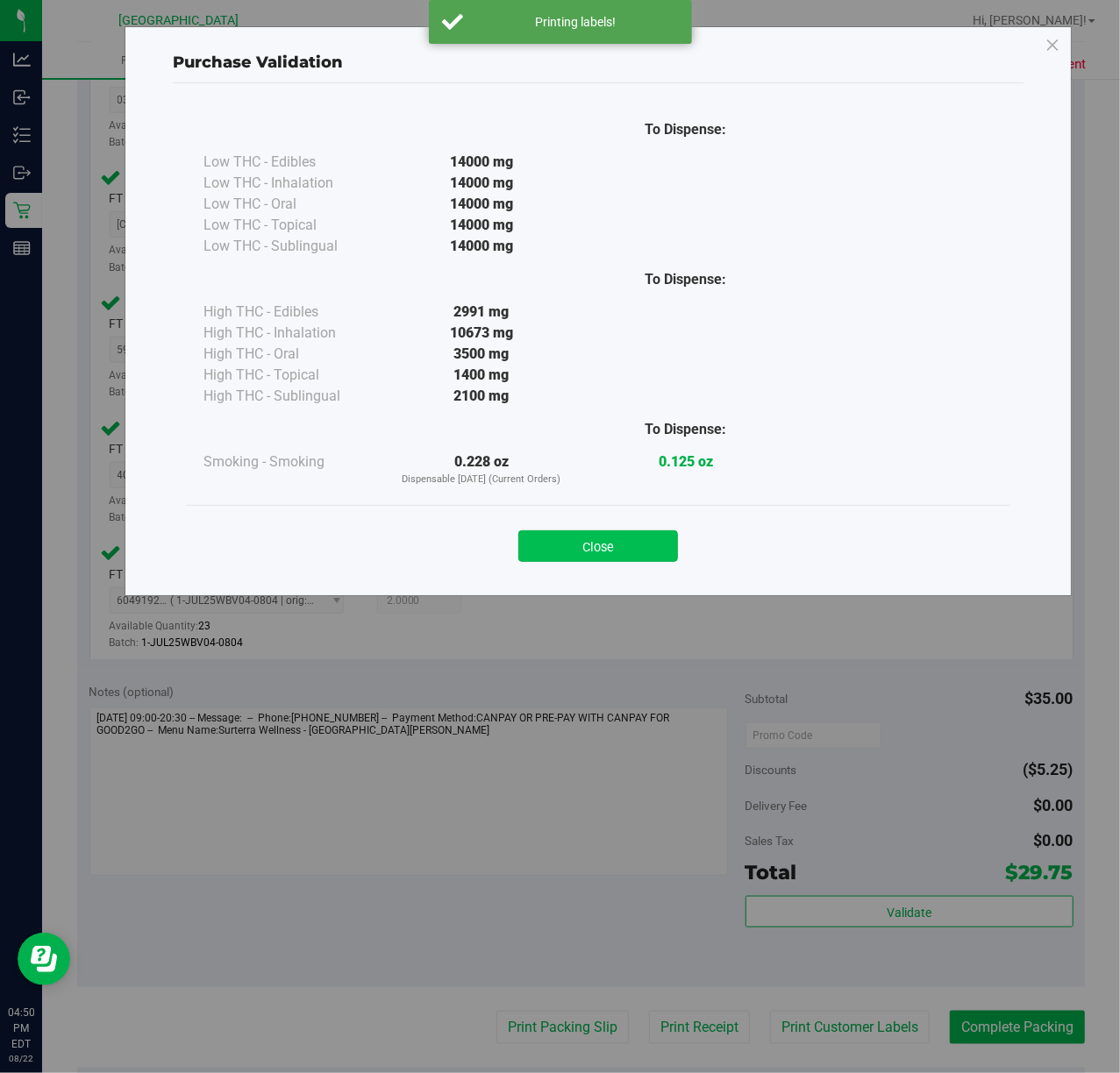
click at [619, 556] on button "Close" at bounding box center [599, 546] width 160 height 32
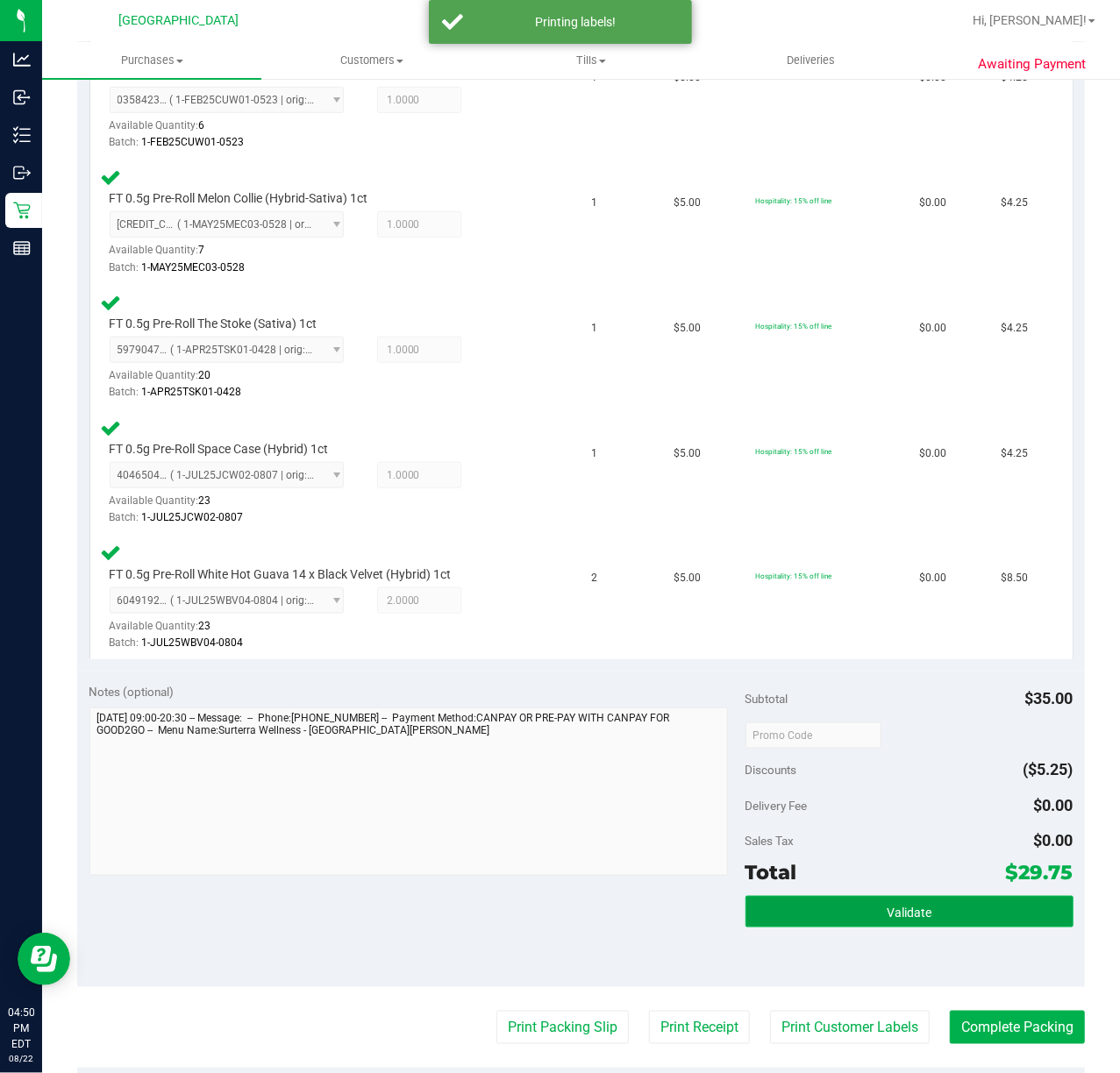
click at [899, 912] on span "Validate" at bounding box center [909, 913] width 44 height 14
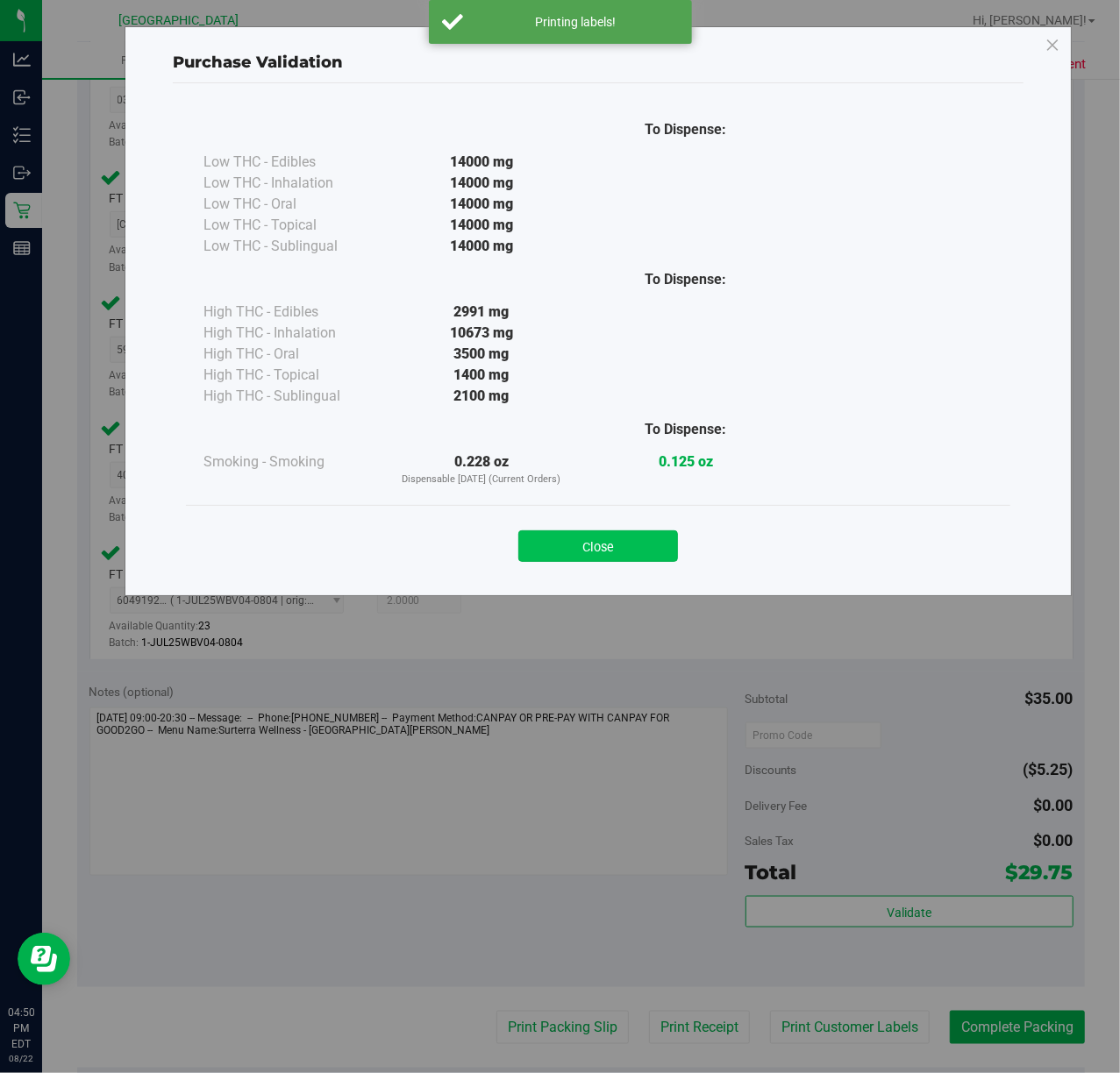
click at [616, 554] on button "Close" at bounding box center [599, 546] width 160 height 32
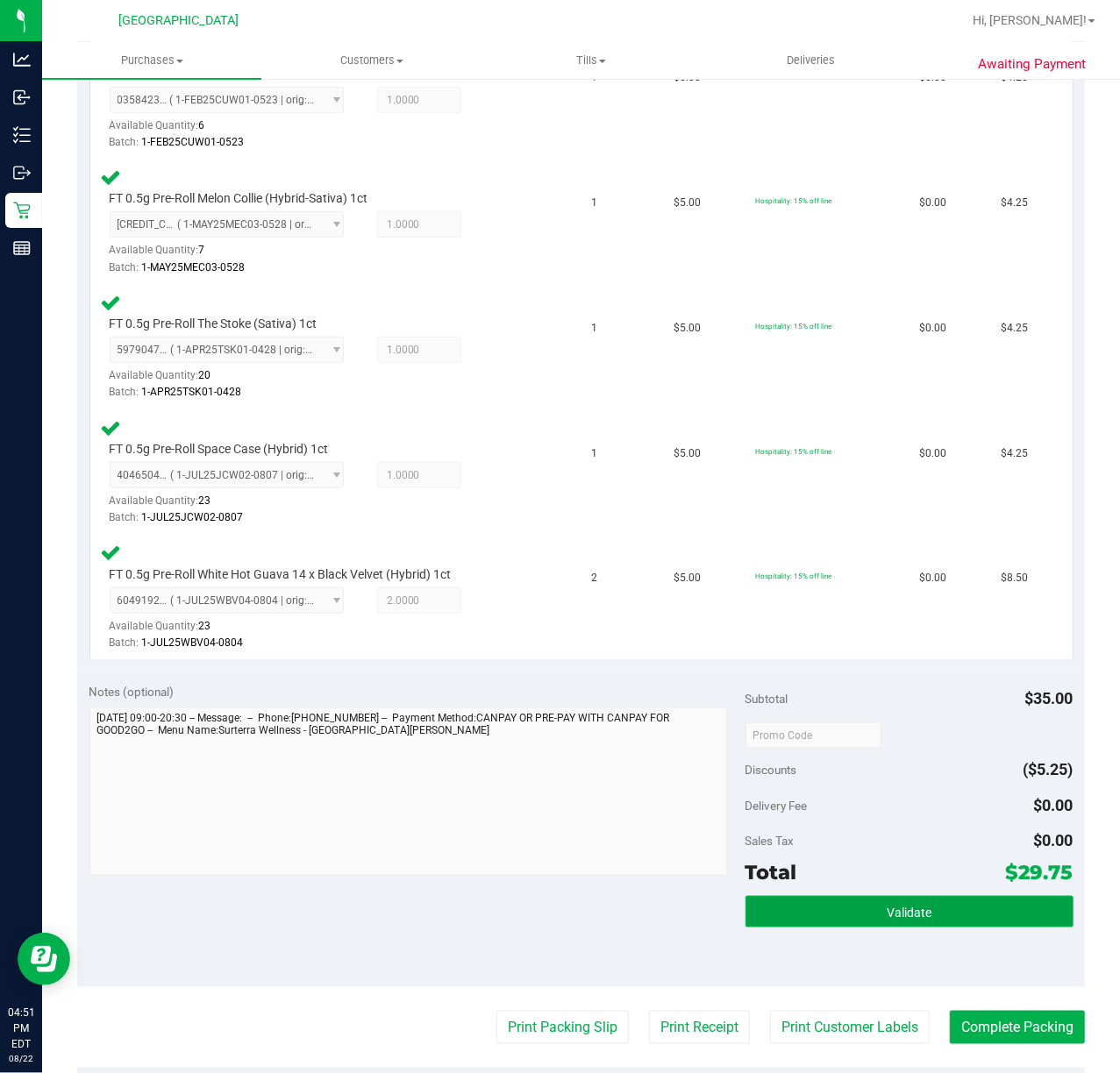
click at [920, 926] on button "Validate" at bounding box center [909, 912] width 328 height 32
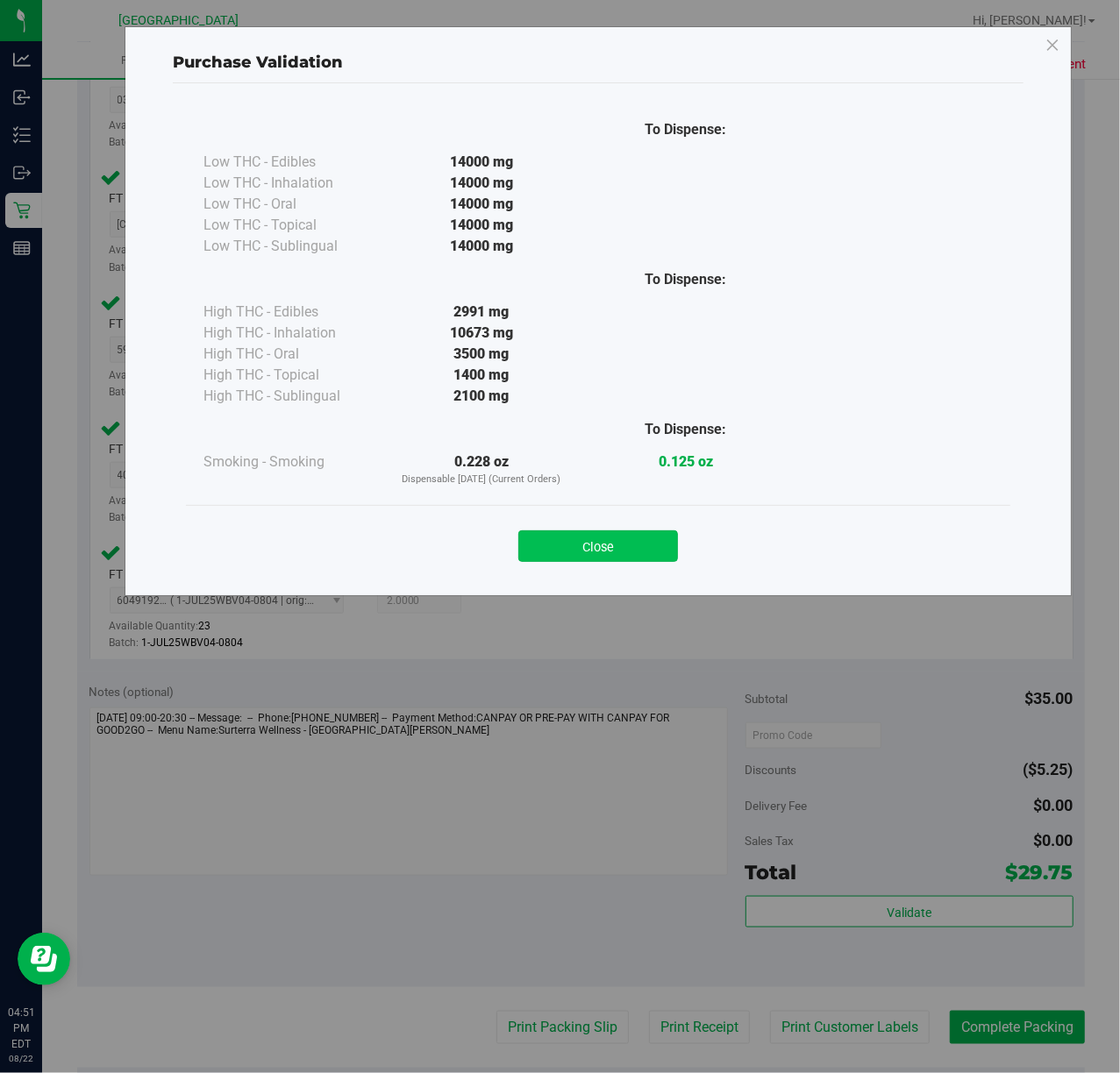
click at [673, 559] on button "Close" at bounding box center [599, 546] width 160 height 32
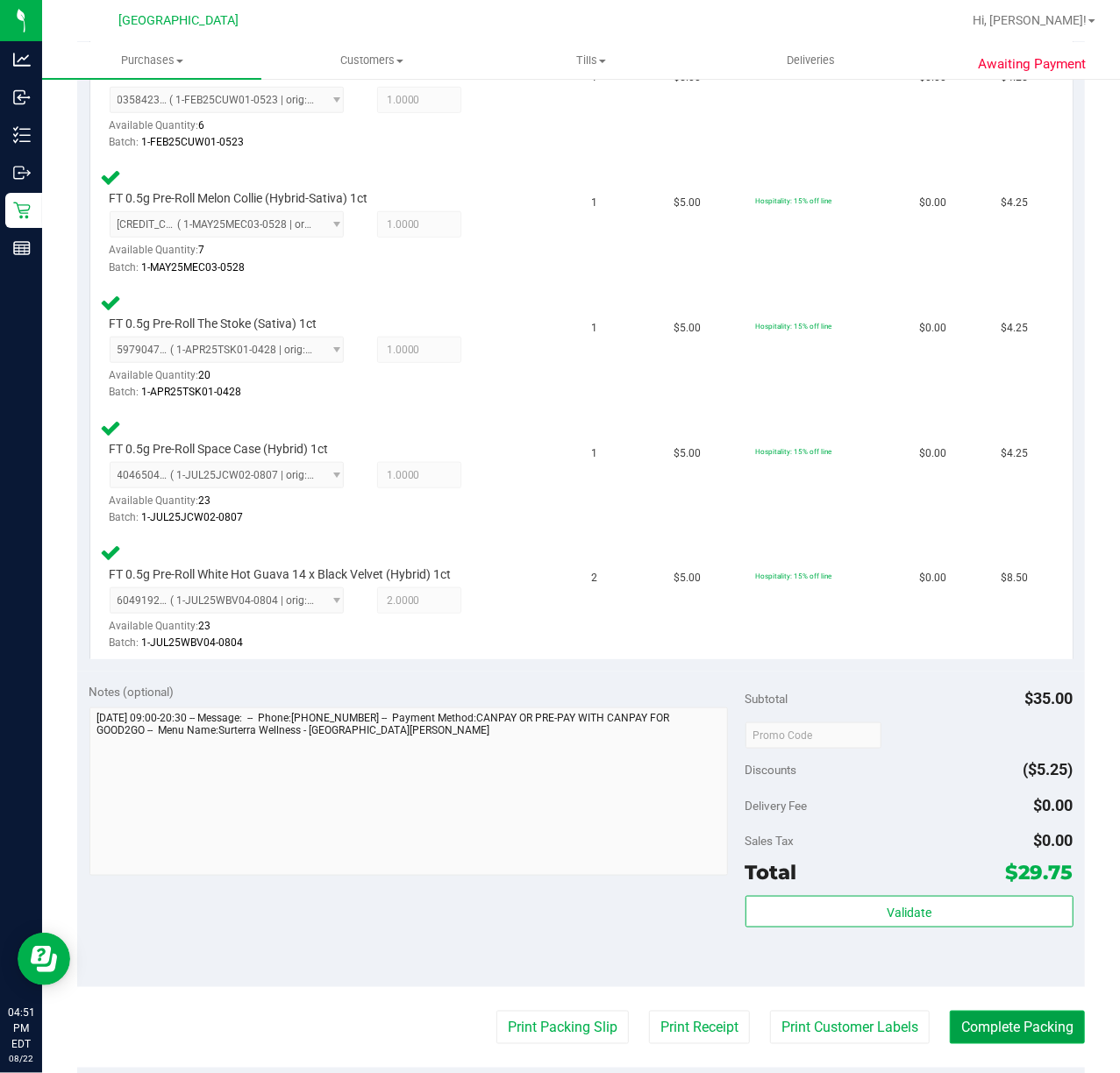
click at [995, 1026] on button "Complete Packing" at bounding box center [1017, 1028] width 135 height 34
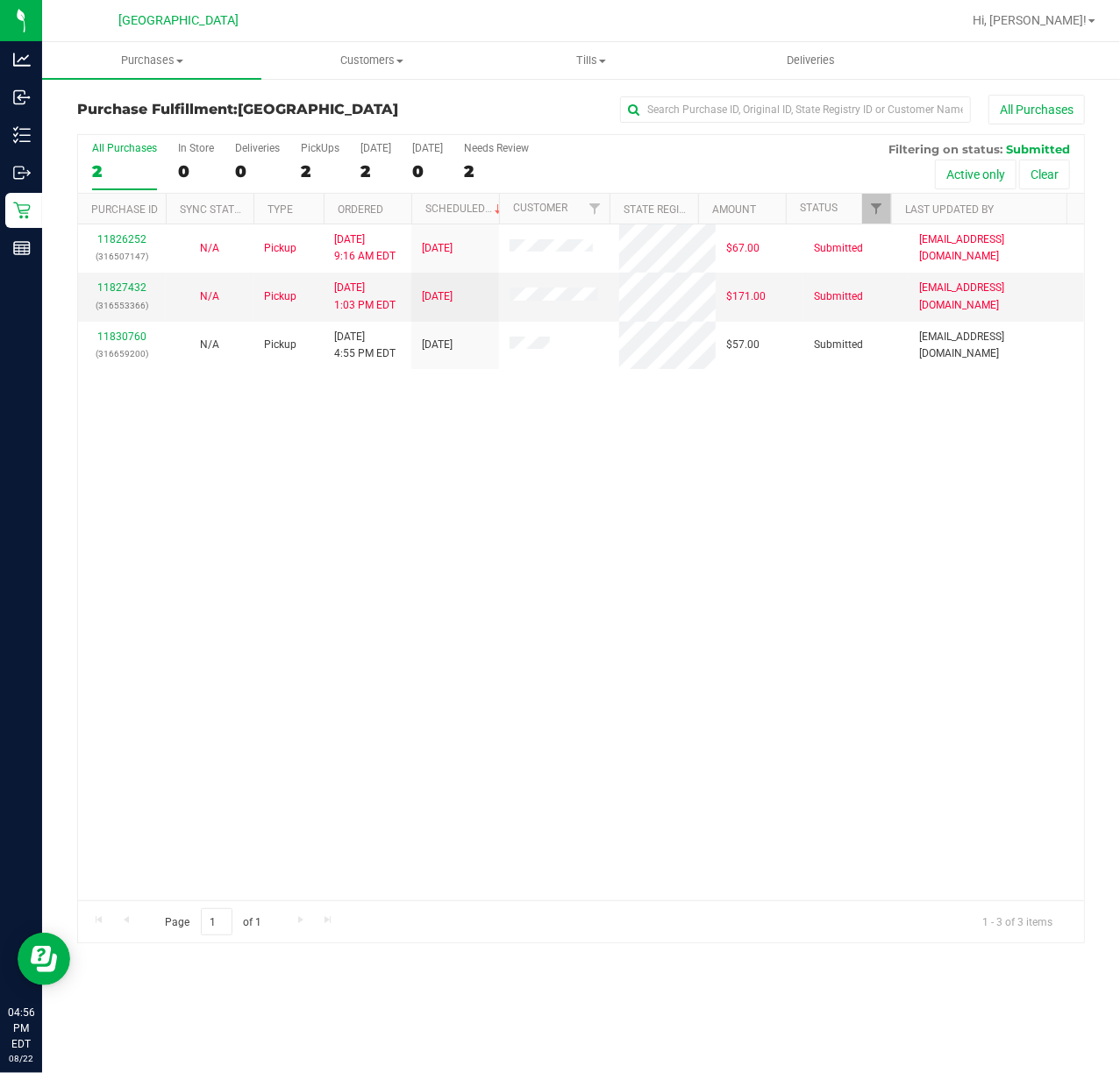
click at [447, 560] on div "11826252 (316507147) N/A Pickup [DATE] 9:16 AM EDT 8/22/2025 $67.00 Submitted […" at bounding box center [581, 562] width 1005 height 676
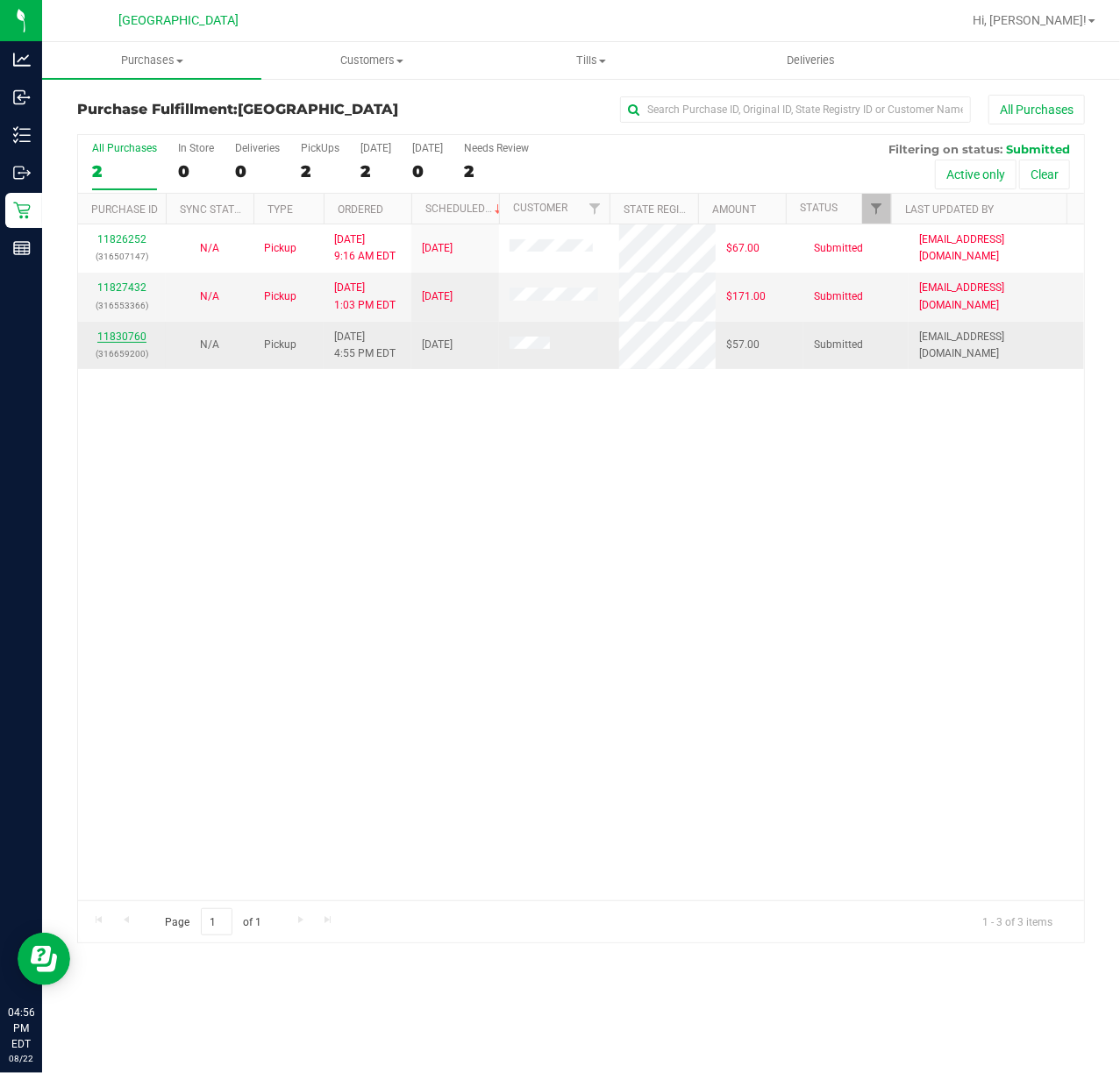
click at [141, 338] on link "11830760" at bounding box center [122, 337] width 49 height 12
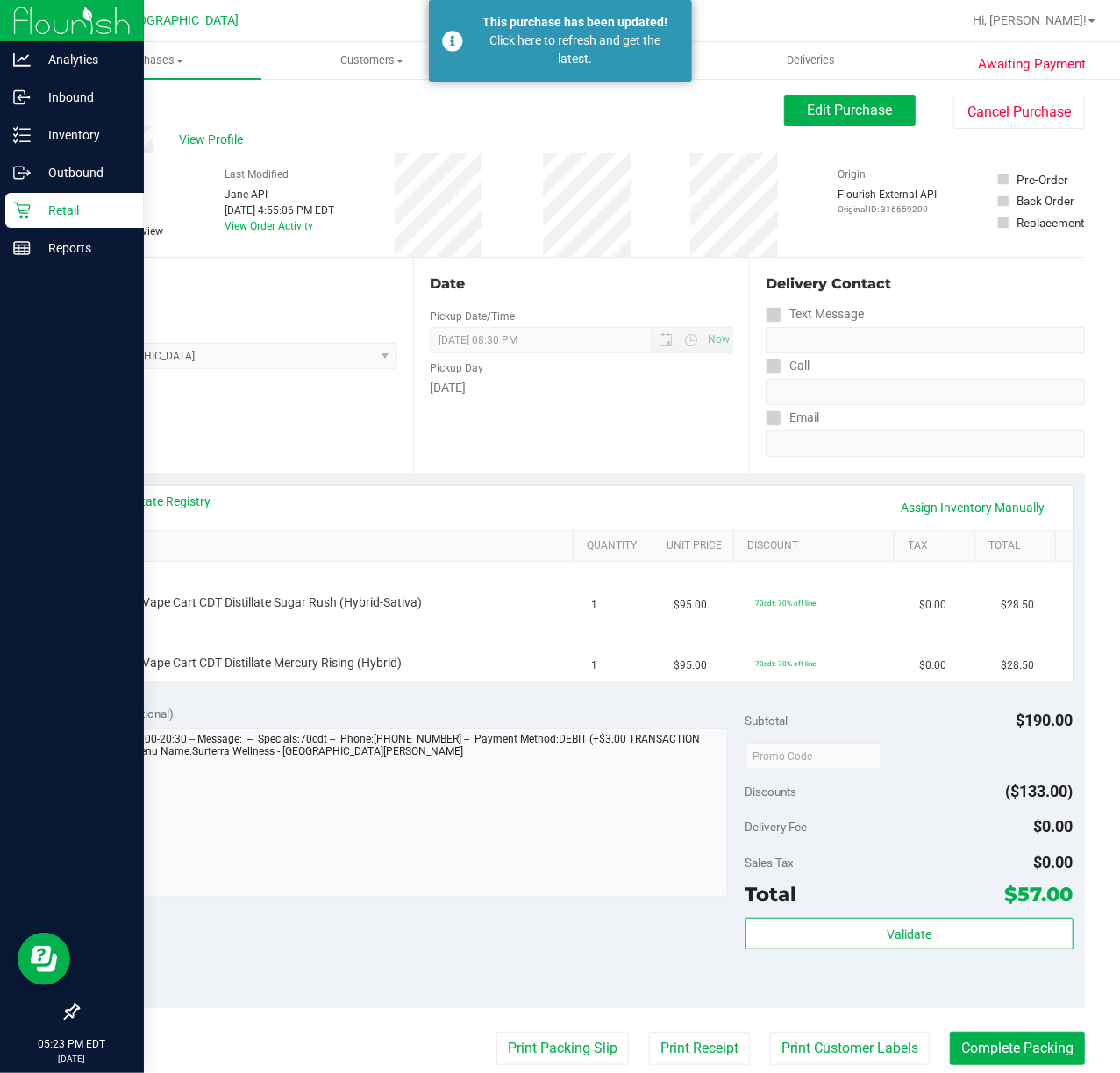
click at [40, 216] on p "Retail" at bounding box center [83, 211] width 105 height 21
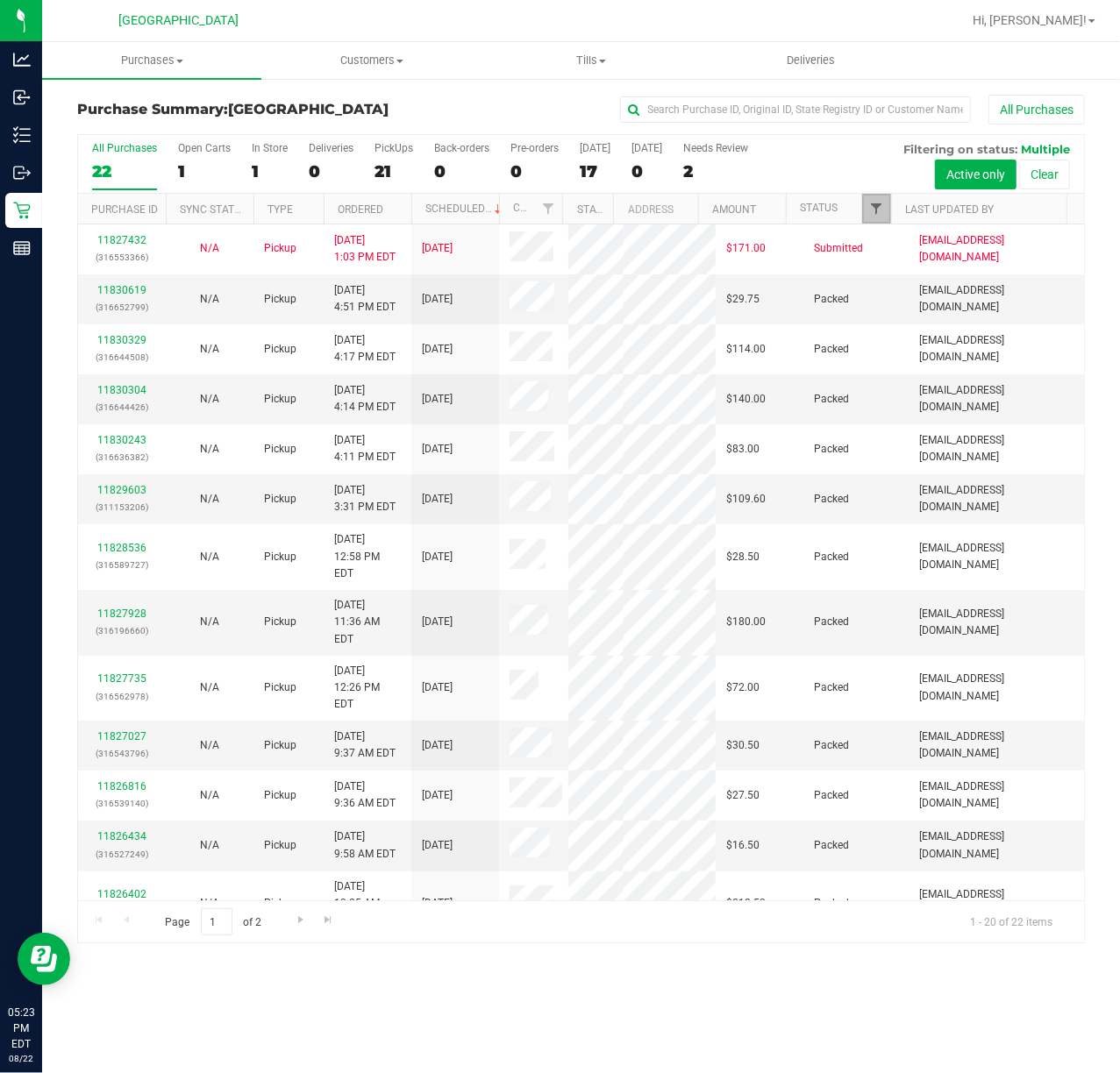
click at [874, 216] on span "Filter" at bounding box center [876, 209] width 14 height 14
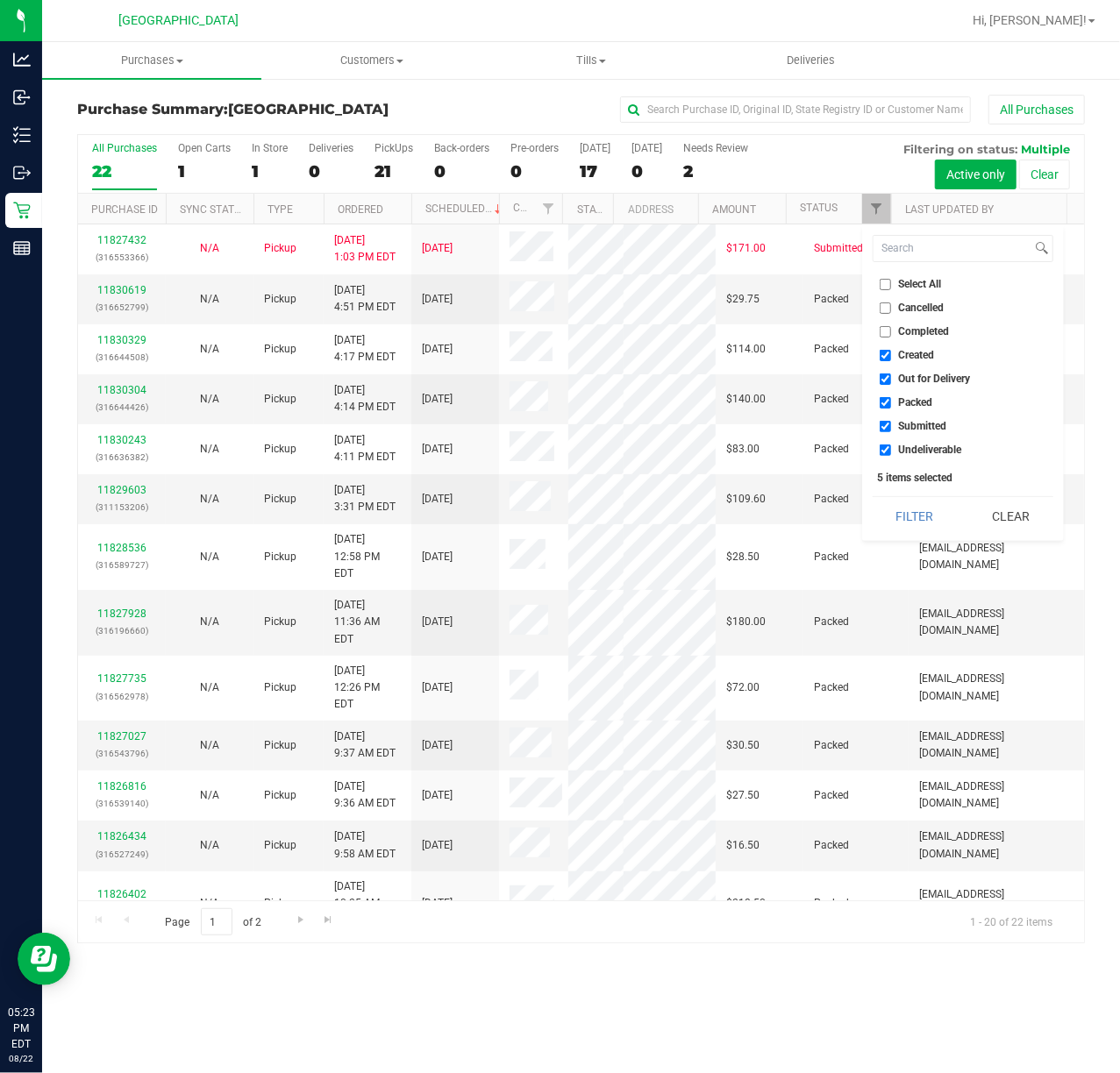
click at [887, 358] on input "Created" at bounding box center [885, 355] width 12 height 12
checkbox input "false"
click at [885, 381] on input "Out for Delivery" at bounding box center [885, 379] width 12 height 12
checkbox input "false"
click at [891, 412] on ul "Select All Cancelled Completed Created Out for Delivery Packed Submitted Undeli…" at bounding box center [962, 367] width 180 height 184
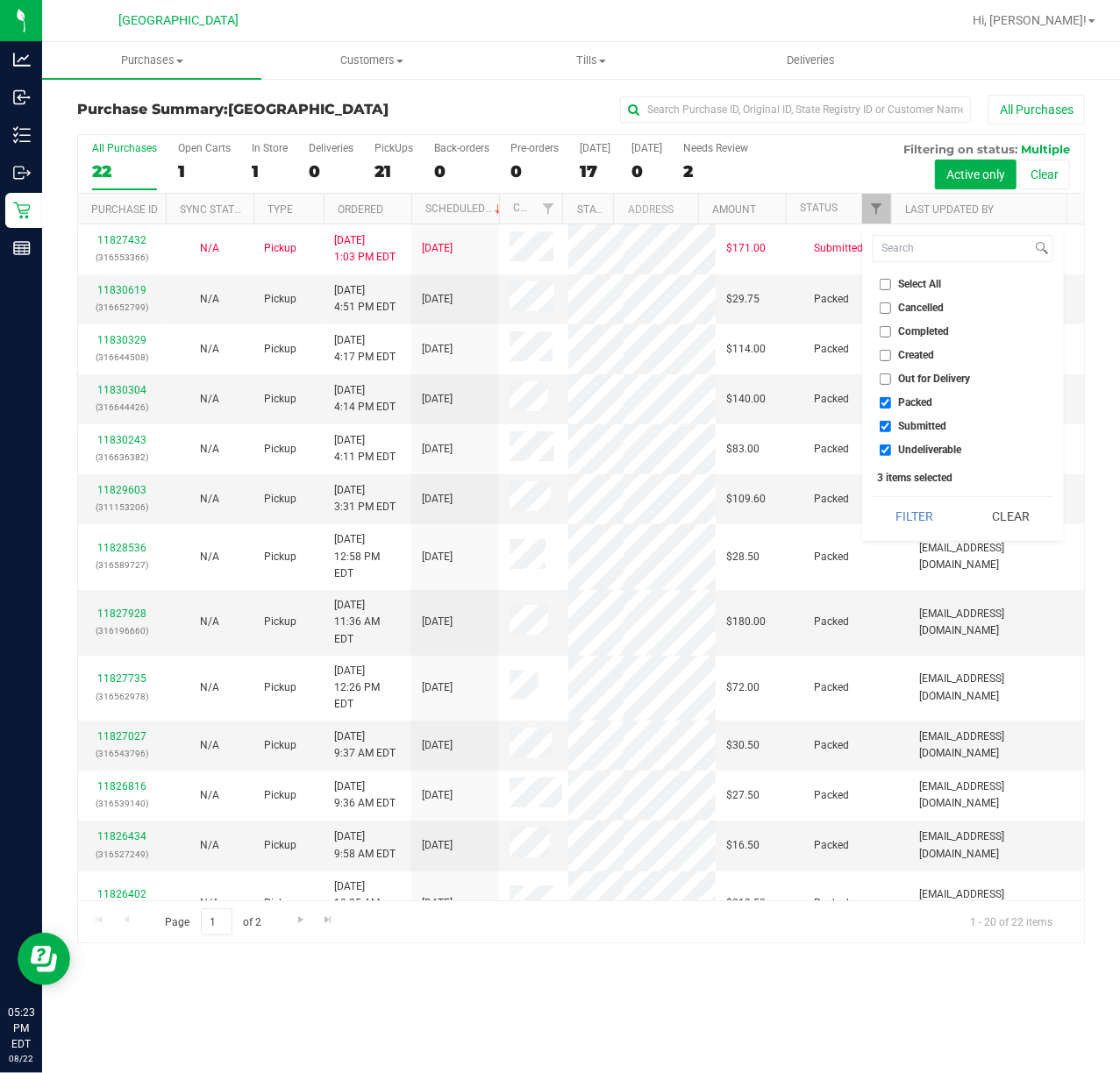
click at [891, 401] on label "Packed" at bounding box center [906, 402] width 53 height 12
click at [891, 401] on input "Packed" at bounding box center [885, 402] width 12 height 12
checkbox input "false"
click at [879, 452] on input "Undeliverable" at bounding box center [885, 450] width 12 height 12
checkbox input "false"
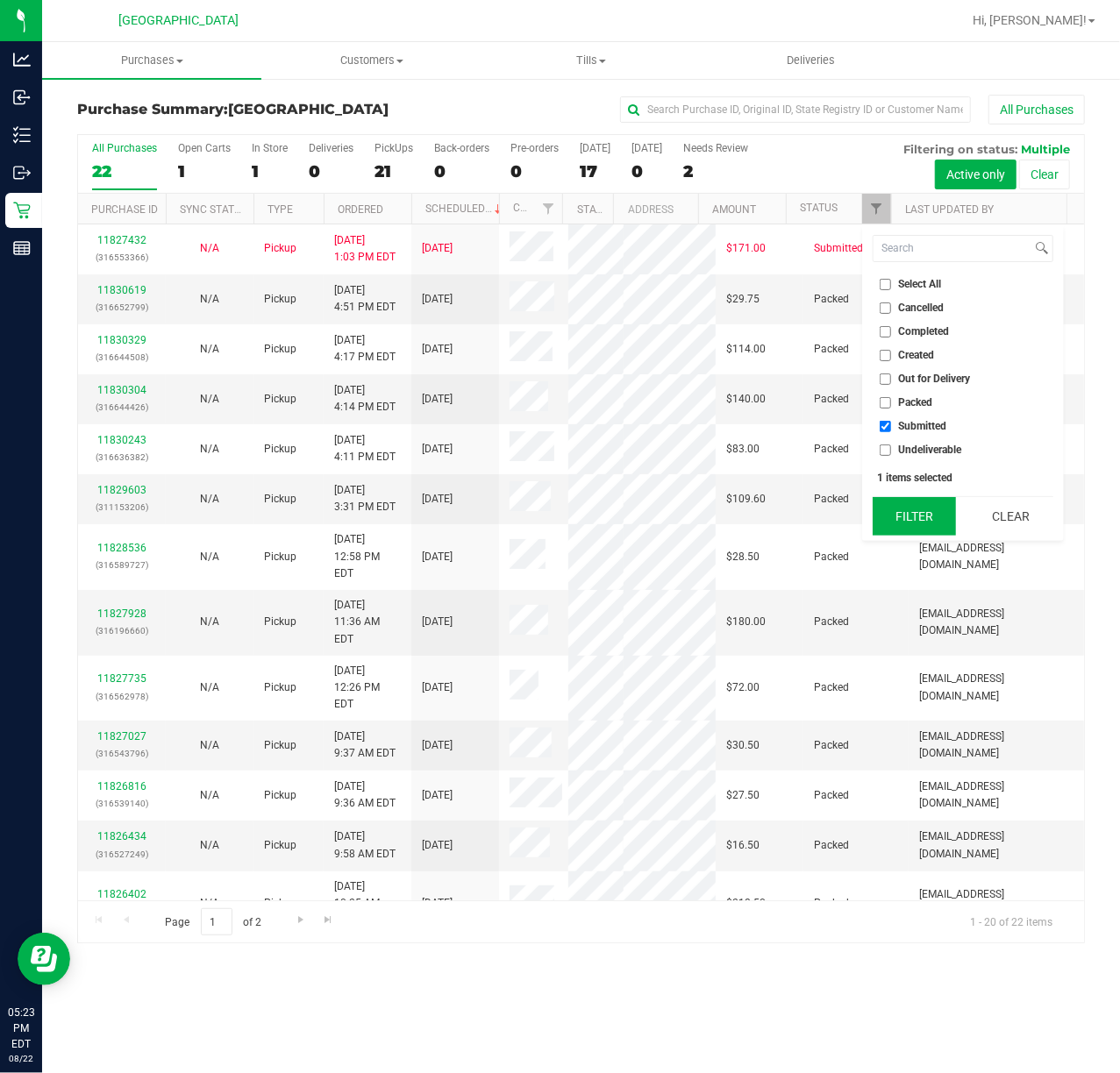
click at [913, 523] on button "Filter" at bounding box center [914, 516] width 84 height 38
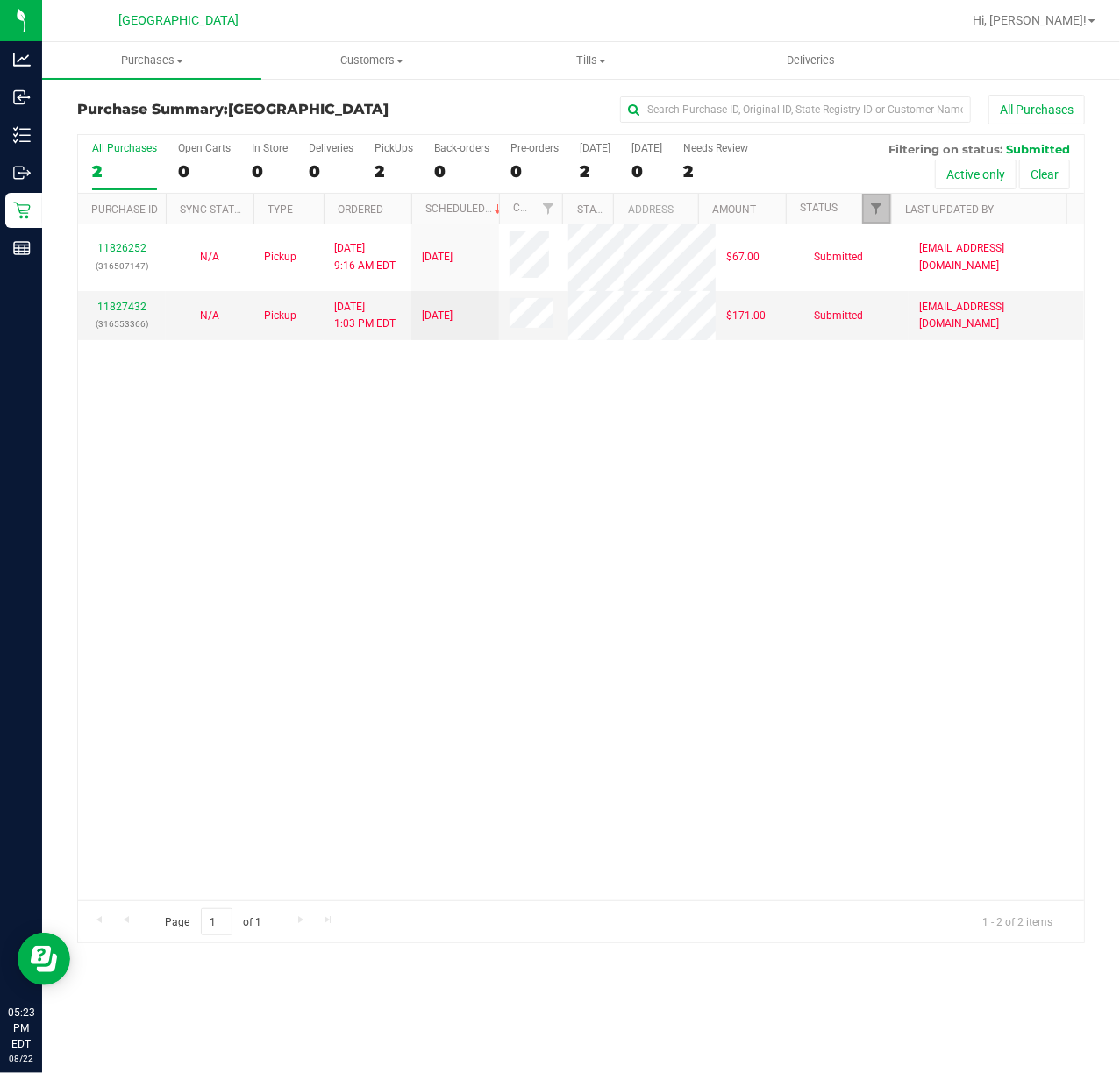
click at [867, 216] on link "Filter" at bounding box center [877, 209] width 29 height 30
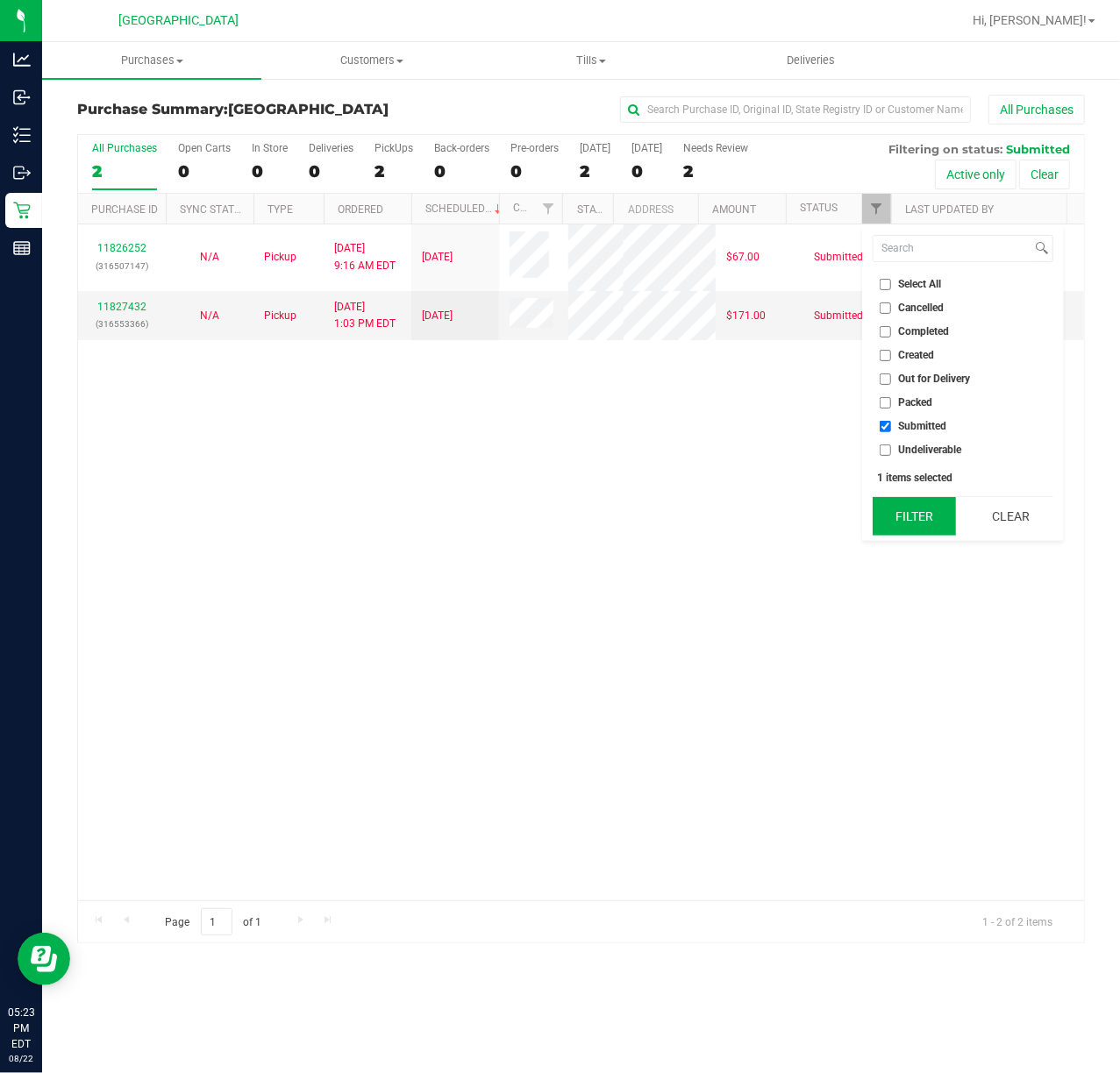
click at [928, 513] on button "Filter" at bounding box center [914, 516] width 84 height 38
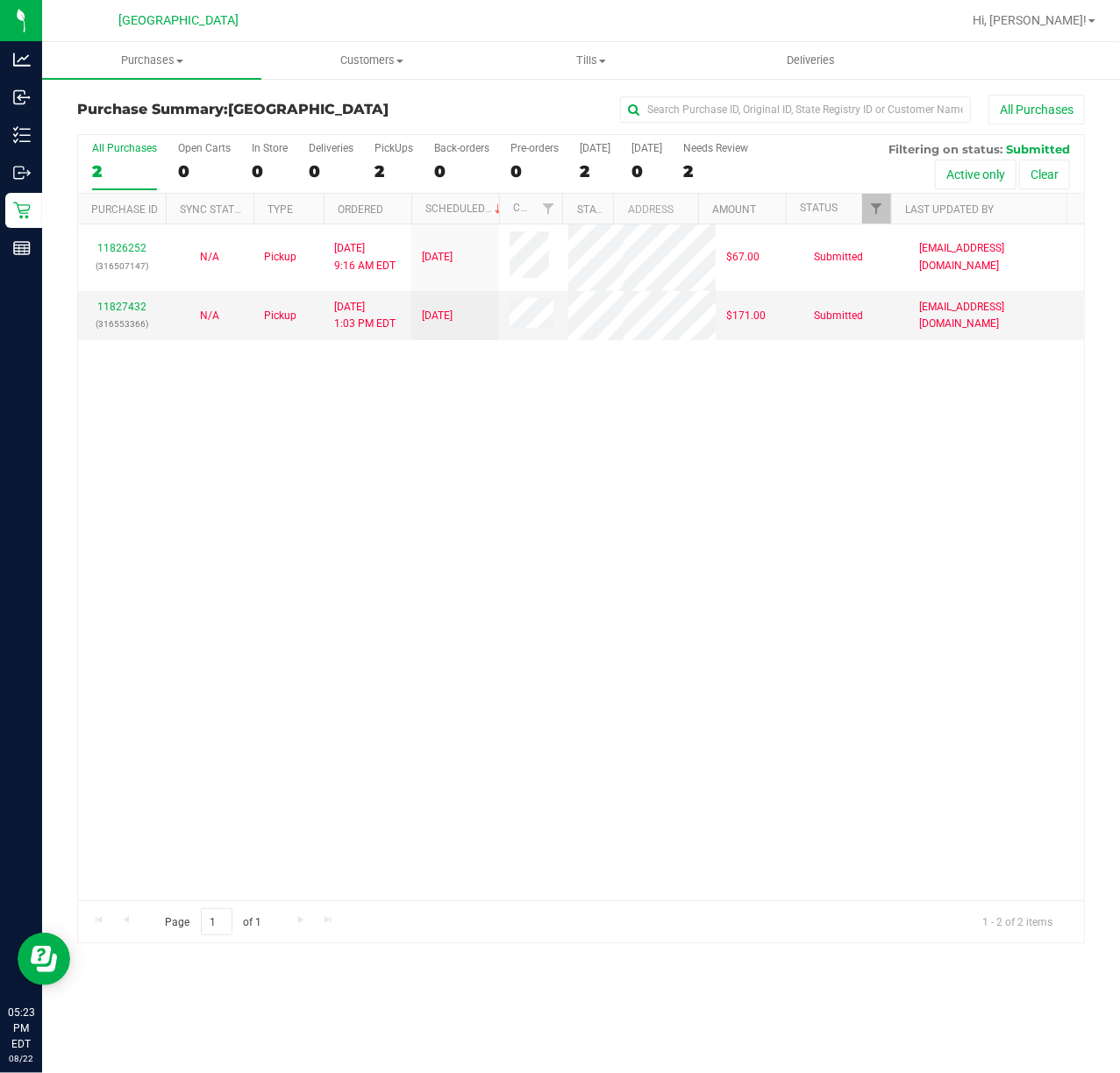
click at [780, 598] on div "11826252 (316507147) N/A Pickup [DATE] 9:16 AM EDT 8/22/2025 $67.00 Submitted […" at bounding box center [581, 562] width 1005 height 676
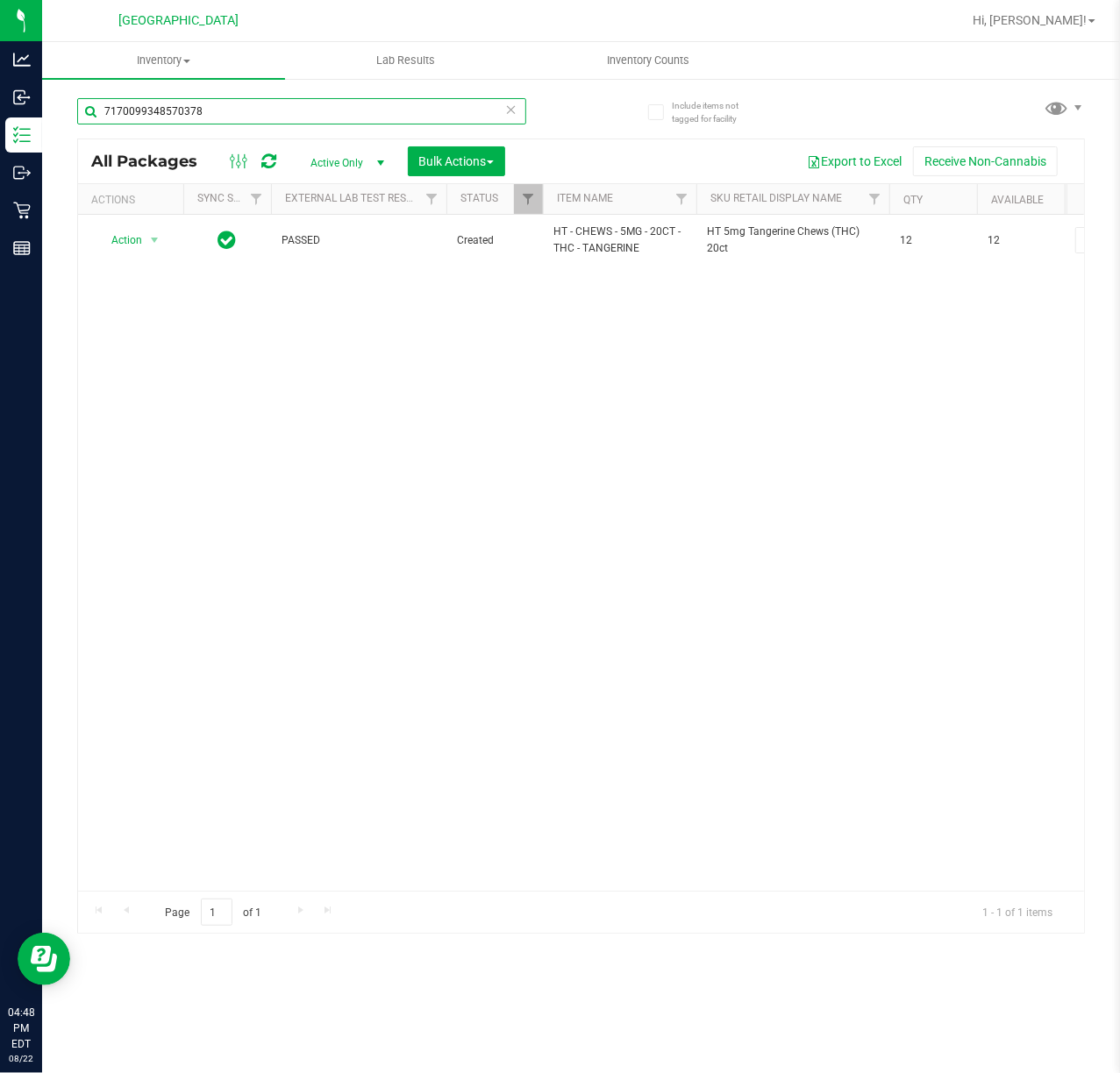
drag, startPoint x: 258, startPoint y: 108, endPoint x: 245, endPoint y: 108, distance: 13.0
click at [250, 110] on input "7170099348570378" at bounding box center [302, 112] width 449 height 27
click at [245, 108] on input "7170099348570378" at bounding box center [302, 112] width 449 height 27
type input "6049192762525458"
